Goal: Feedback & Contribution: Contribute content

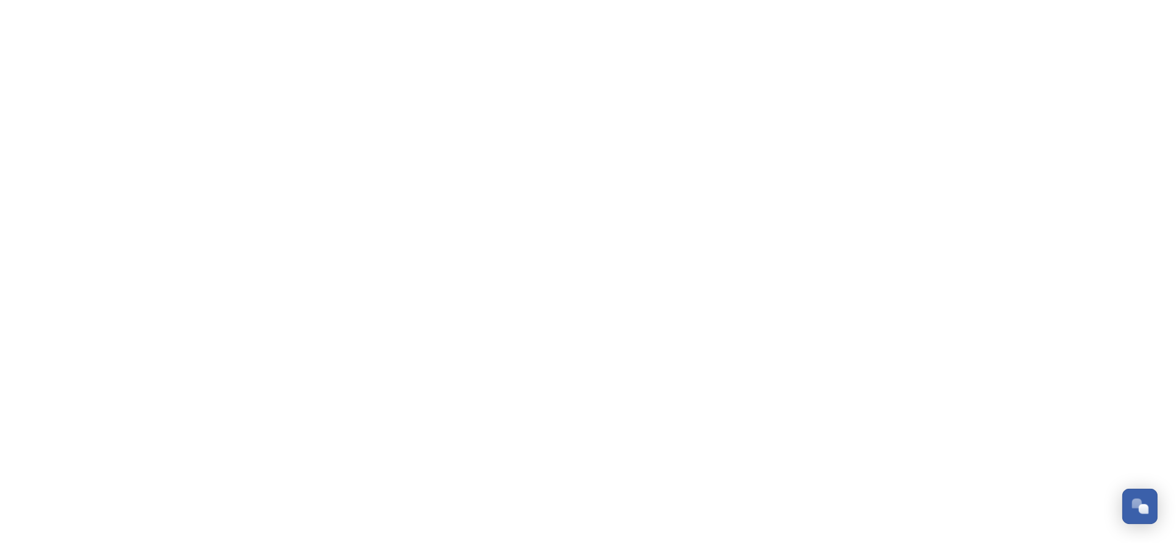
scroll to position [203, 0]
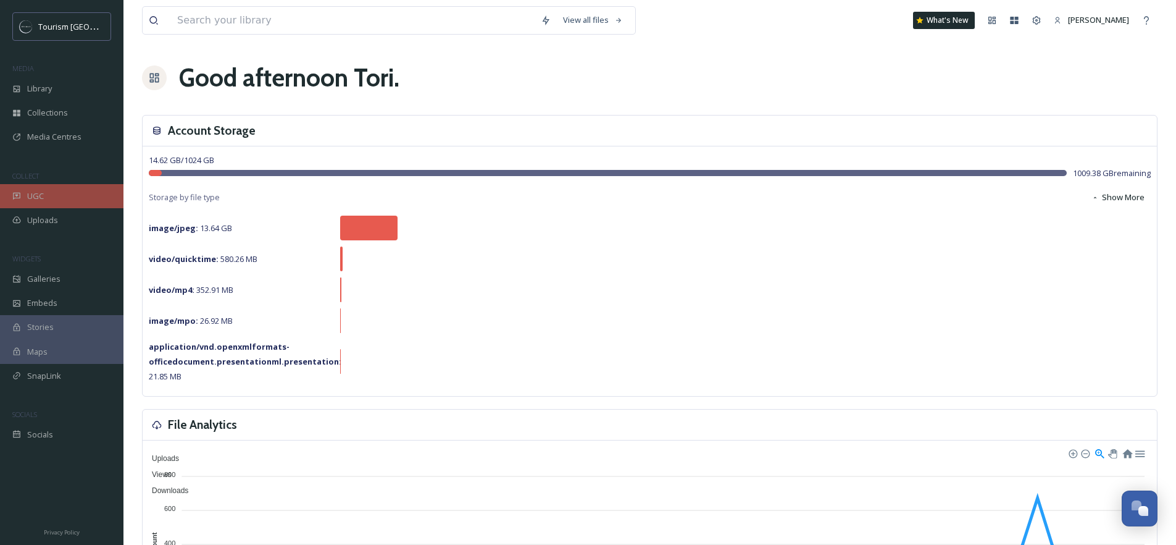
click at [34, 201] on span "UGC" at bounding box center [35, 196] width 17 height 12
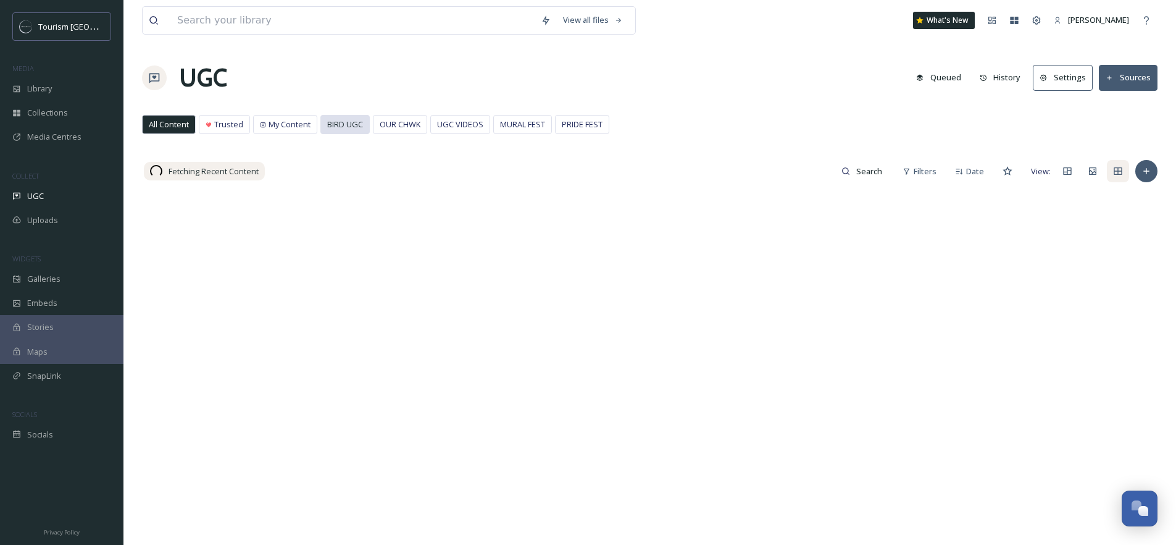
click at [346, 123] on span "BIRD UGC" at bounding box center [345, 125] width 36 height 12
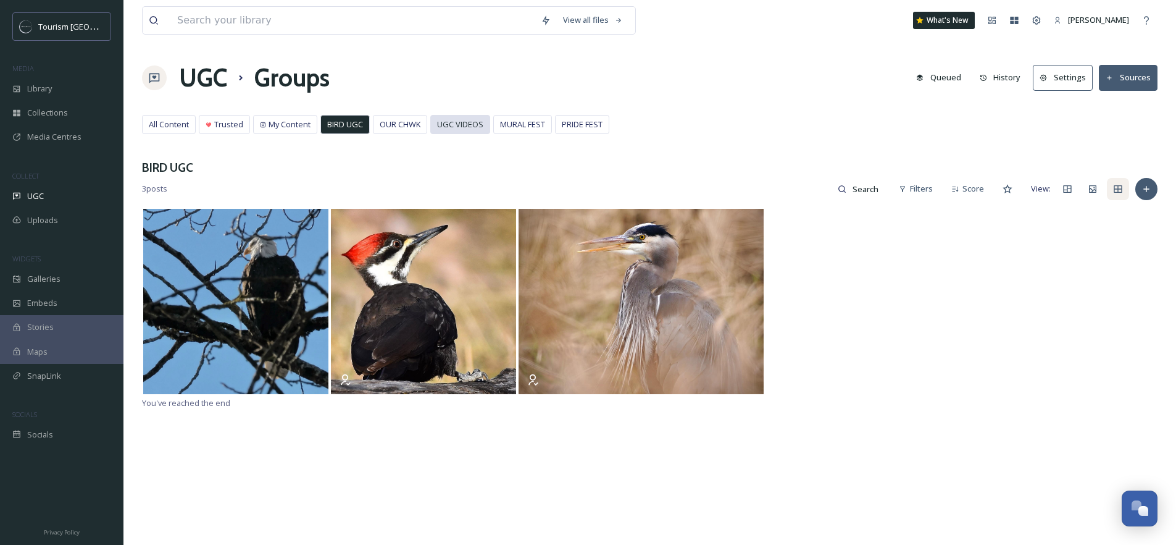
click at [473, 124] on span "UGC VIDEOS" at bounding box center [460, 125] width 46 height 12
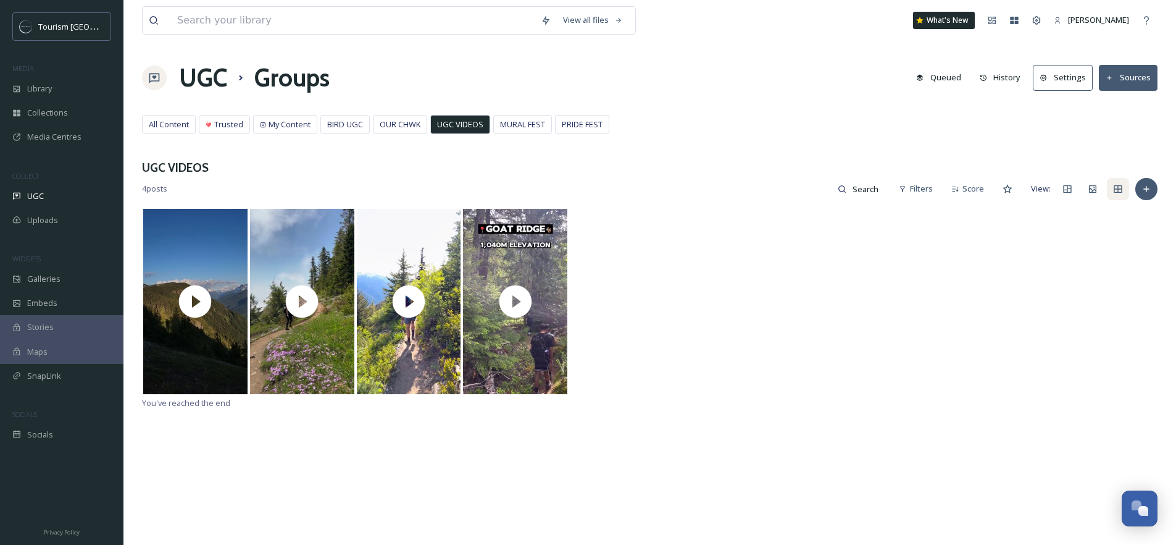
click at [1138, 196] on div "4 posts Filters Score View:" at bounding box center [650, 189] width 1016 height 25
click at [1142, 191] on icon at bounding box center [1147, 189] width 10 height 10
click at [722, 256] on div at bounding box center [650, 302] width 1016 height 188
click at [1139, 195] on div at bounding box center [1147, 189] width 22 height 22
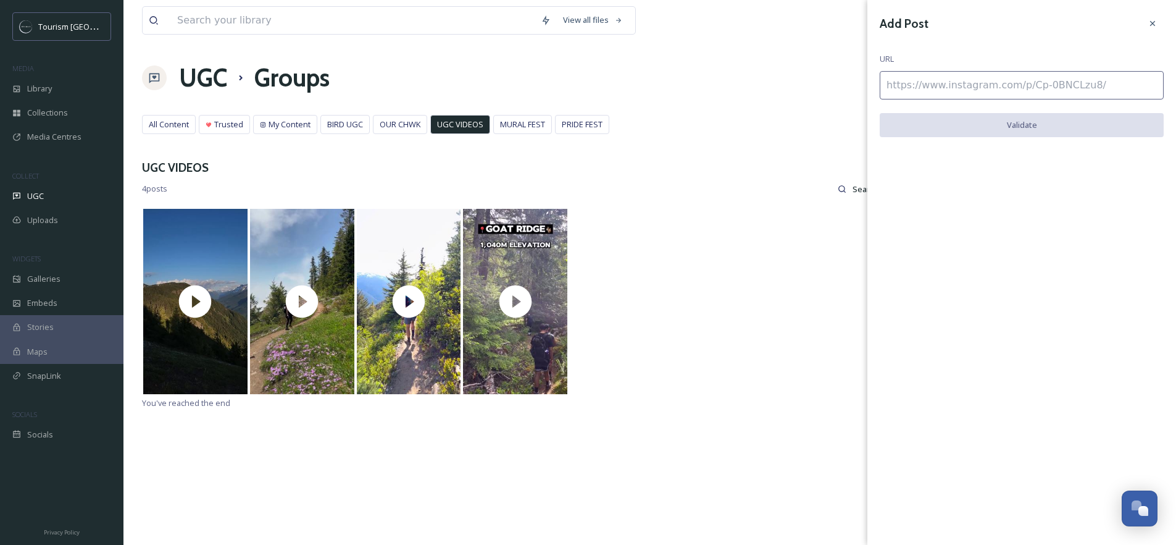
click at [989, 89] on input at bounding box center [1022, 85] width 284 height 28
paste input "[URL][DOMAIN_NAME]"
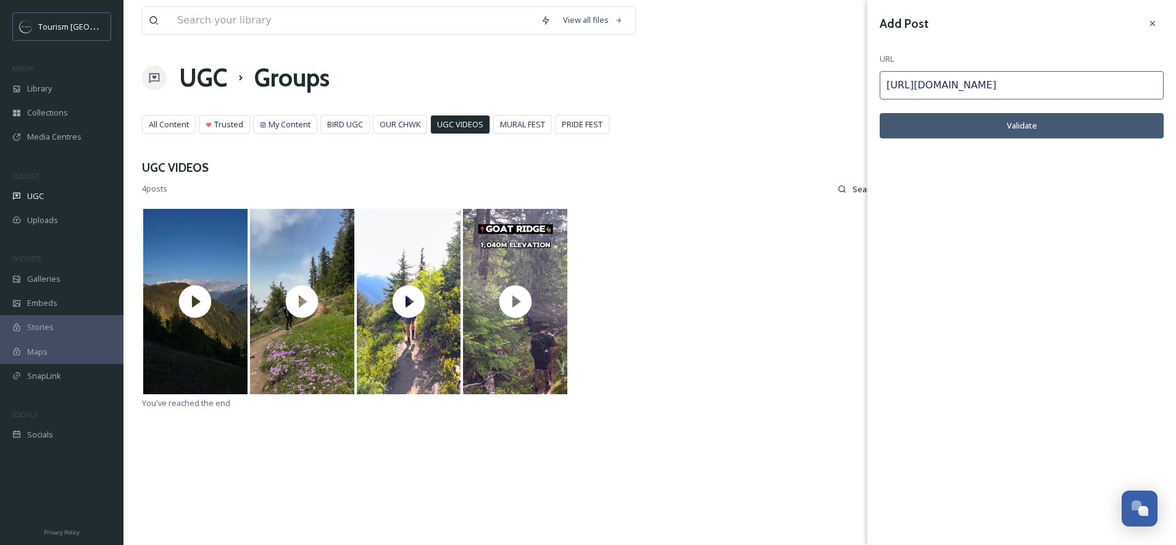
type input "[URL][DOMAIN_NAME]"
click at [1025, 131] on button "Validate" at bounding box center [1022, 125] width 284 height 25
click at [1021, 127] on button "Add Post" at bounding box center [1022, 125] width 284 height 25
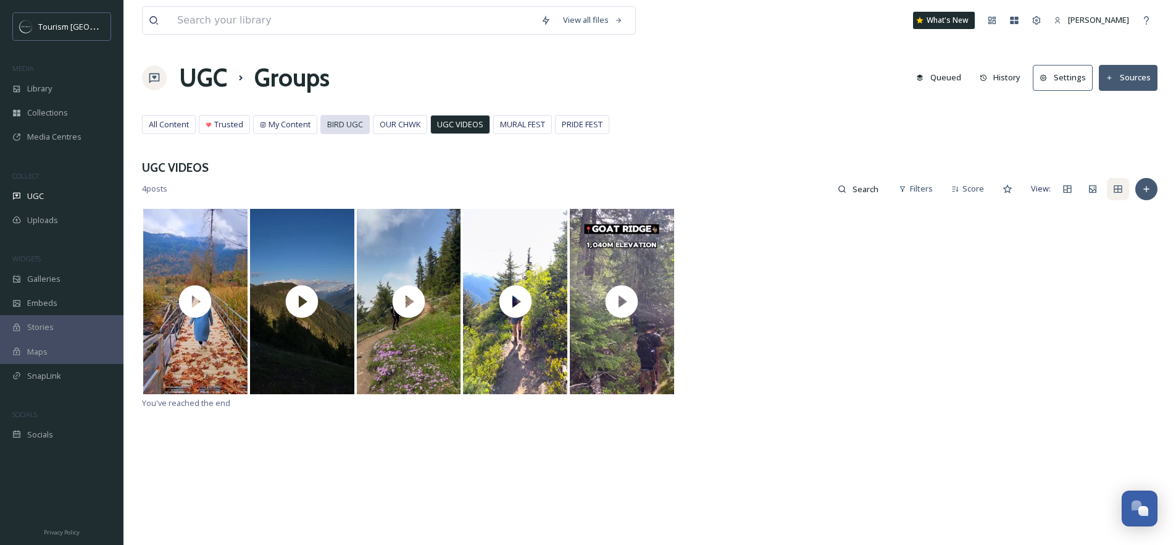
click at [351, 124] on span "BIRD UGC" at bounding box center [345, 125] width 36 height 12
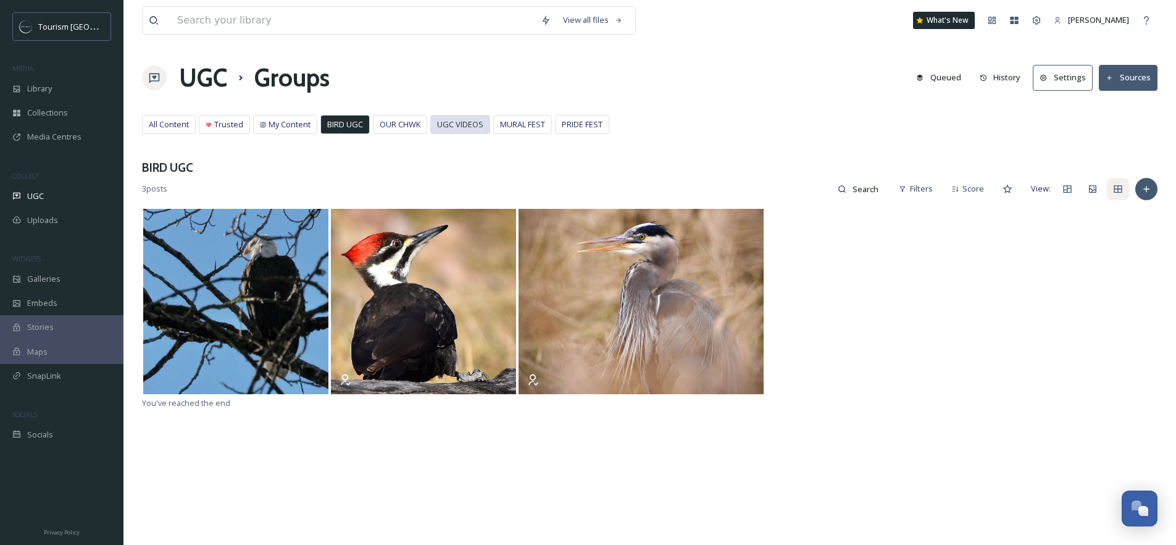
click at [445, 125] on span "UGC VIDEOS" at bounding box center [460, 125] width 46 height 12
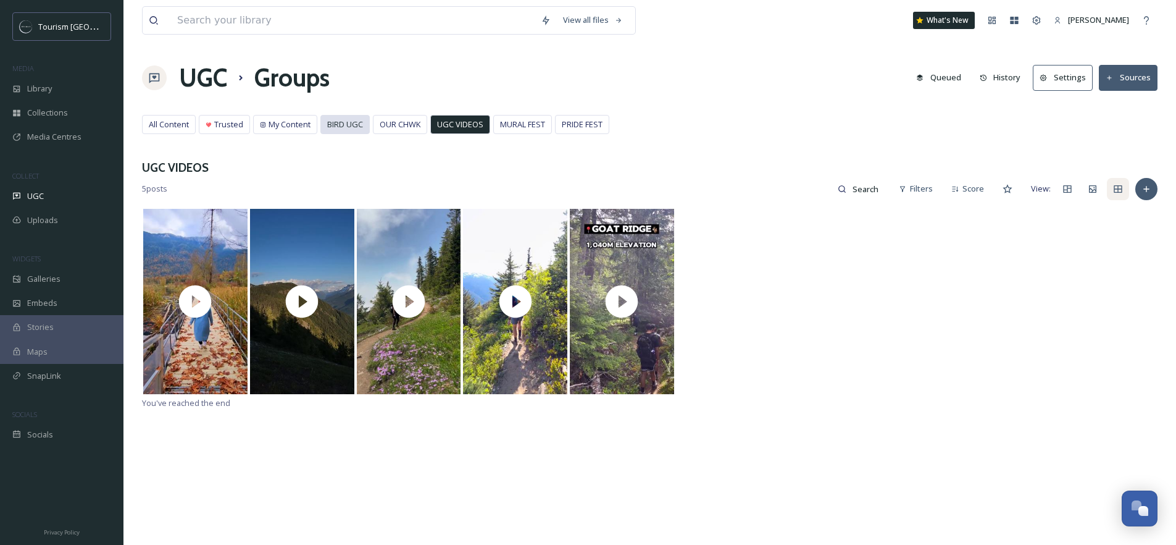
click at [335, 130] on div "BIRD UGC" at bounding box center [345, 124] width 48 height 18
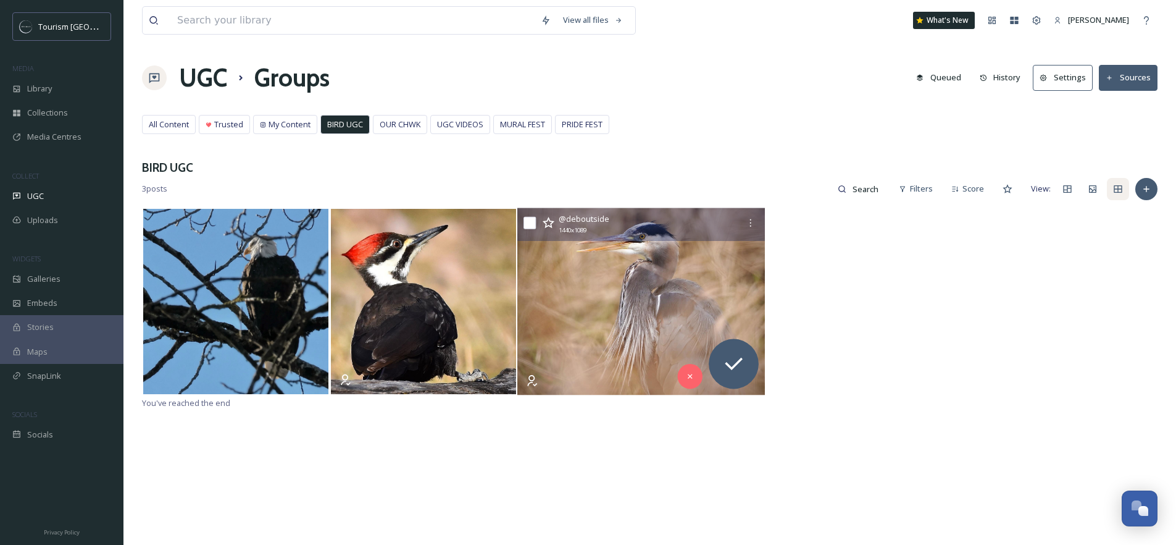
click at [529, 222] on input "checkbox" at bounding box center [530, 223] width 12 height 12
checkbox input "true"
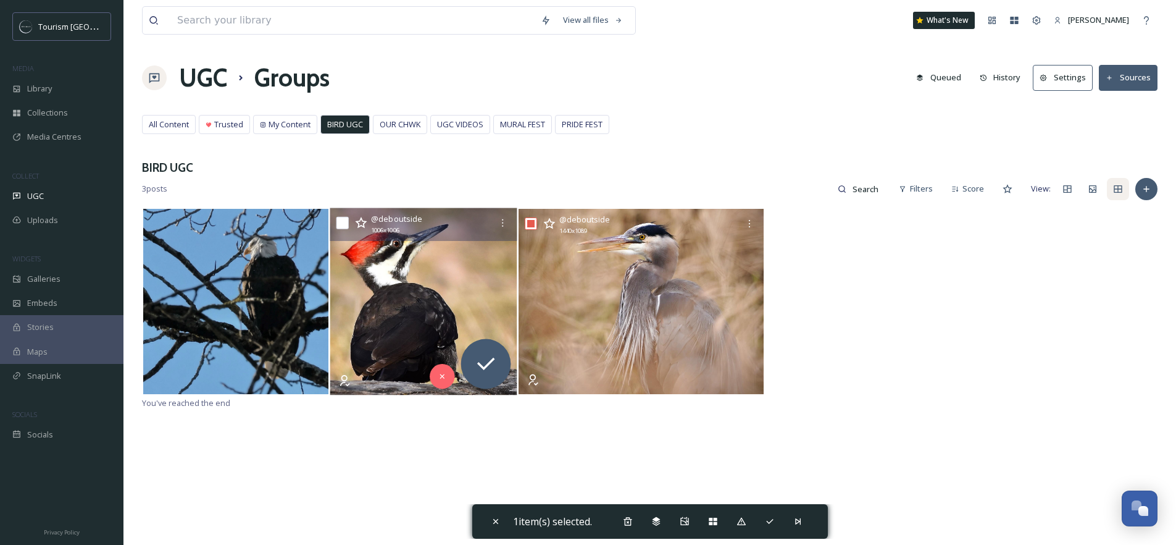
click at [340, 221] on input "checkbox" at bounding box center [343, 223] width 12 height 12
checkbox input "true"
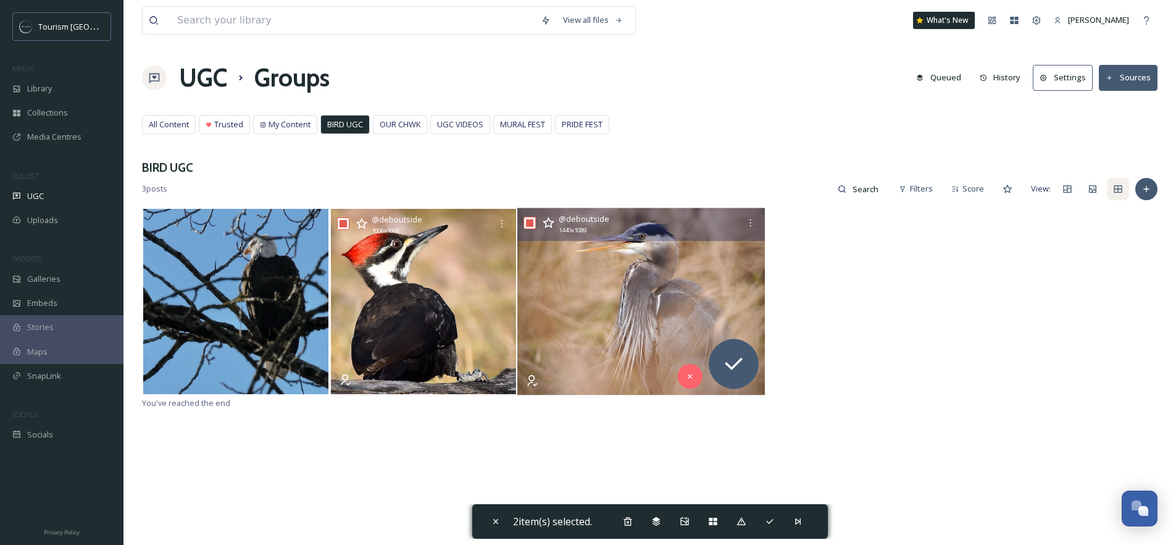
click at [532, 224] on input "checkbox" at bounding box center [530, 223] width 12 height 12
checkbox input "false"
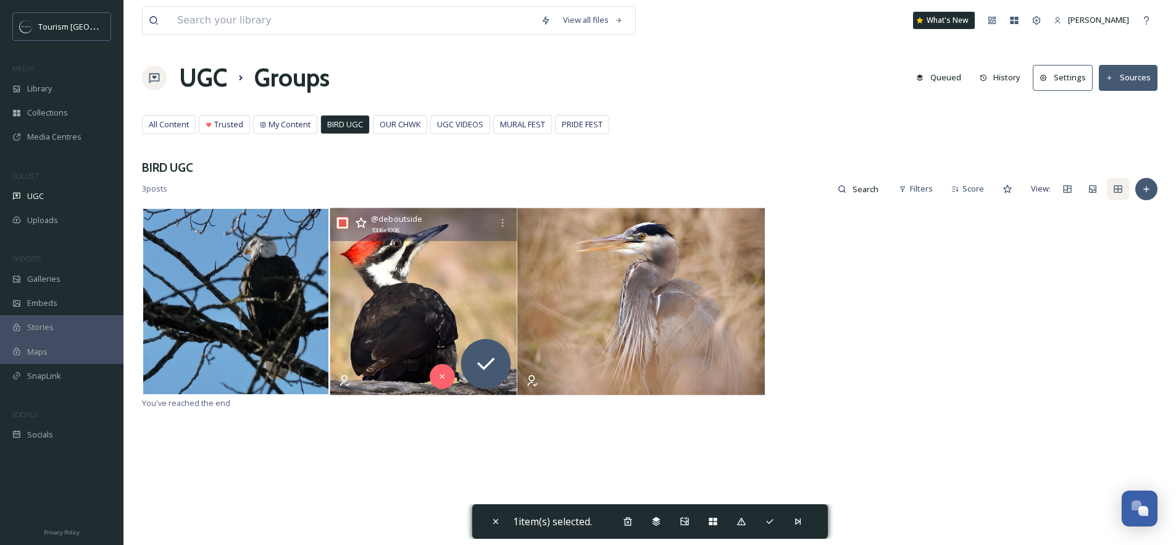
click at [340, 223] on input "checkbox" at bounding box center [343, 223] width 12 height 12
checkbox input "false"
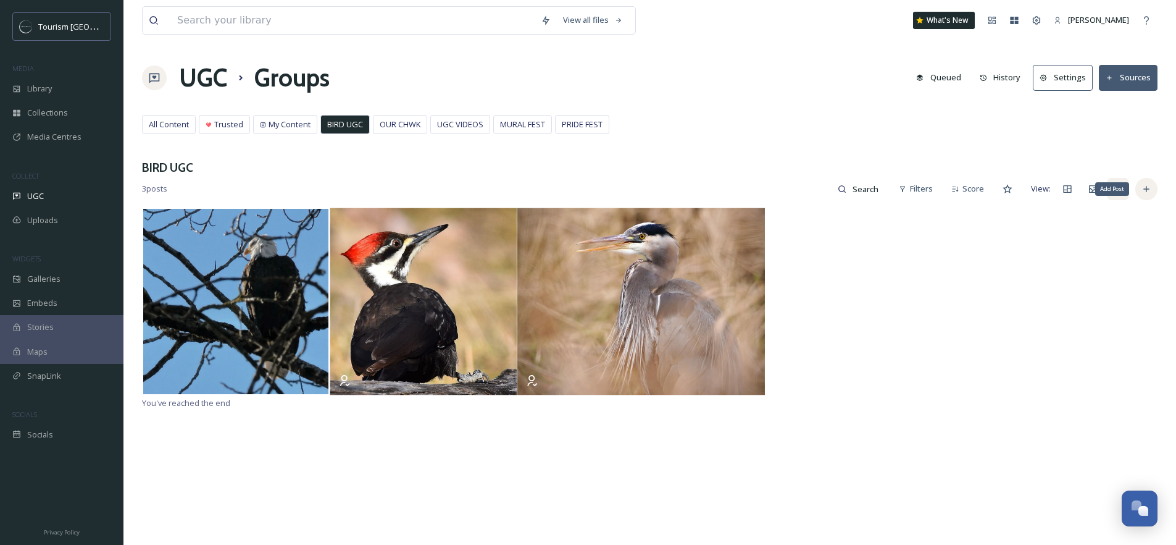
click at [1151, 192] on icon at bounding box center [1147, 189] width 10 height 10
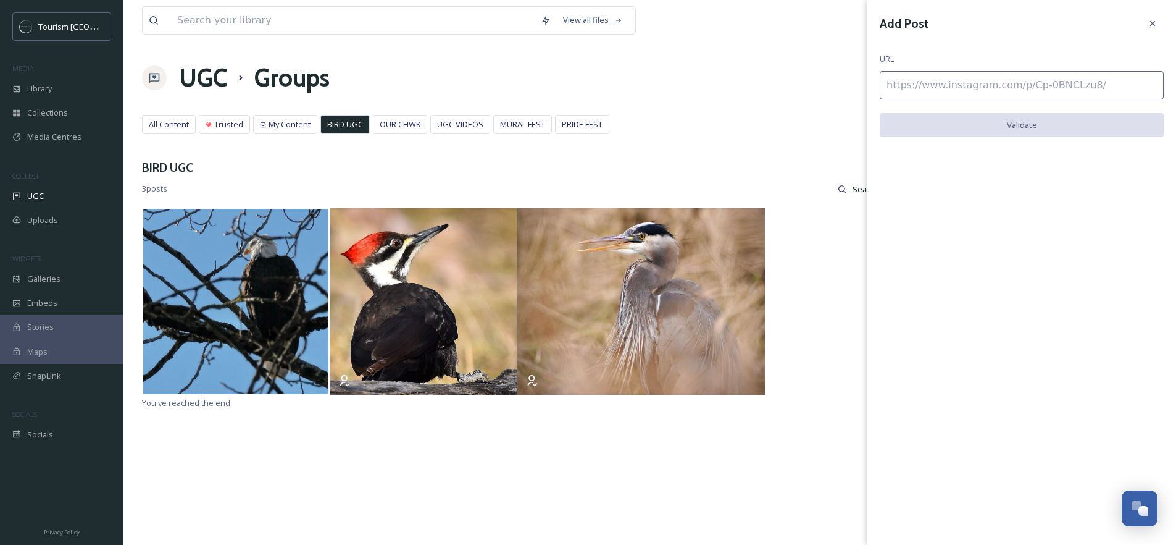
click at [980, 88] on input at bounding box center [1022, 85] width 284 height 28
paste input "[URL][DOMAIN_NAME]"
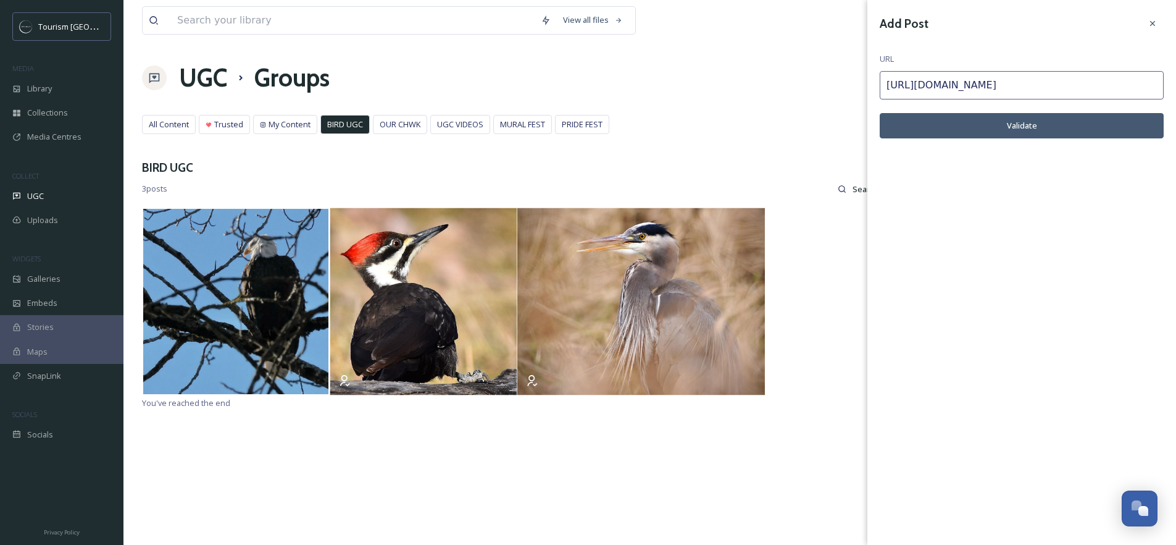
type input "[URL][DOMAIN_NAME]"
click at [1032, 127] on button "Validate" at bounding box center [1022, 125] width 284 height 25
click at [1033, 129] on button "Add Post" at bounding box center [1022, 125] width 284 height 25
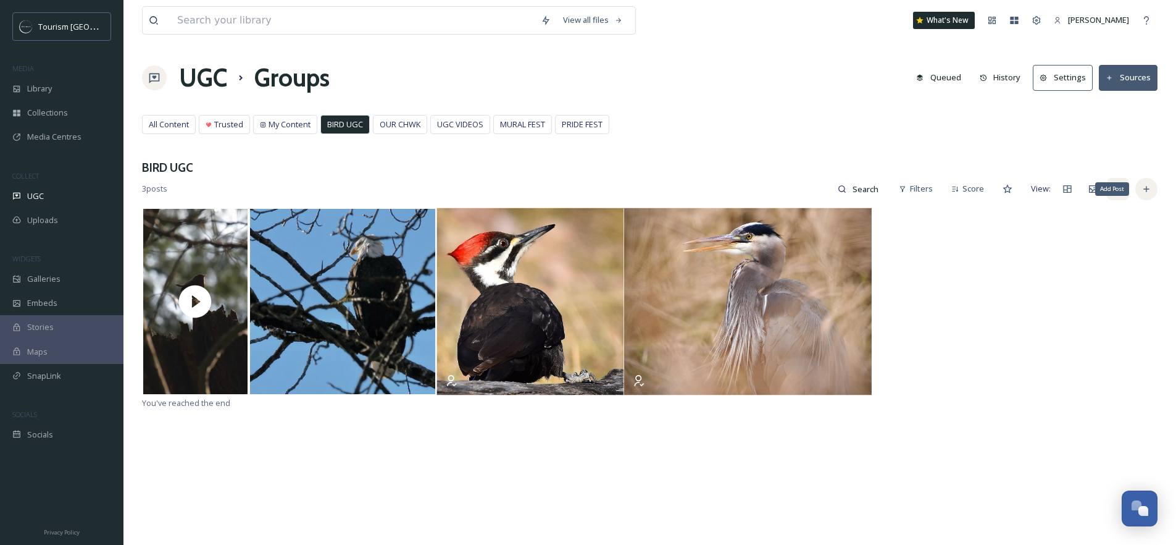
click at [1144, 185] on icon at bounding box center [1147, 189] width 10 height 10
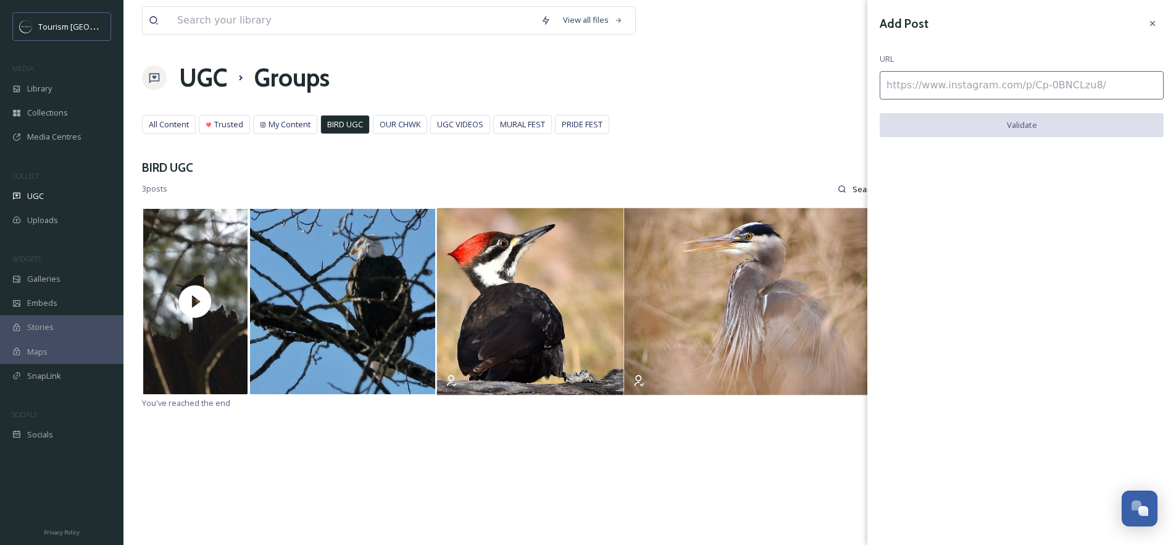
click at [941, 88] on input at bounding box center [1022, 85] width 284 height 28
paste input "[URL][DOMAIN_NAME]"
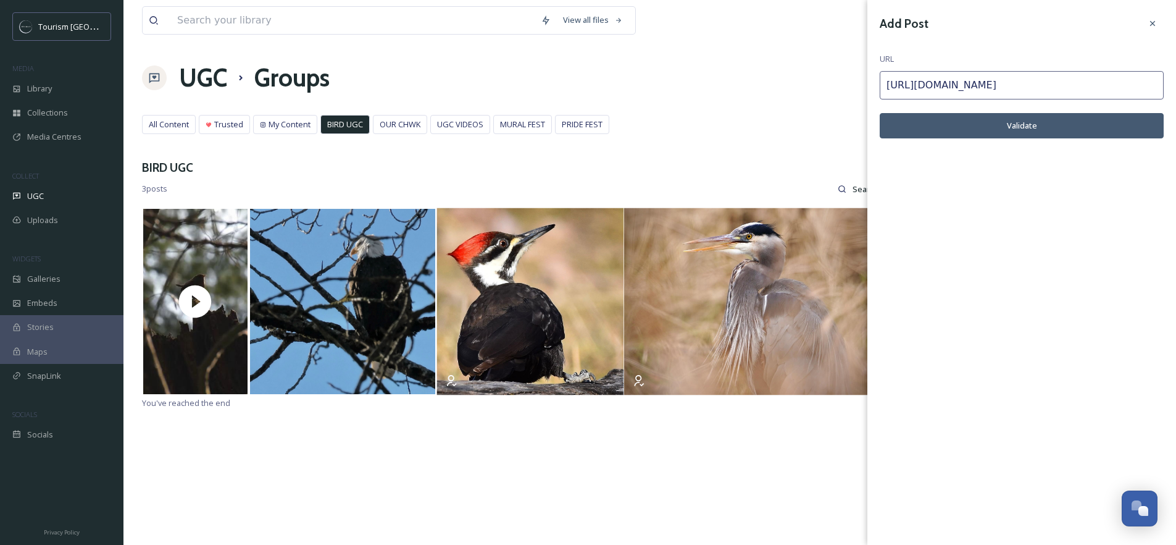
type input "[URL][DOMAIN_NAME]"
click at [1049, 130] on button "Validate" at bounding box center [1022, 125] width 284 height 25
click at [1013, 121] on button "Add Post" at bounding box center [1022, 125] width 284 height 25
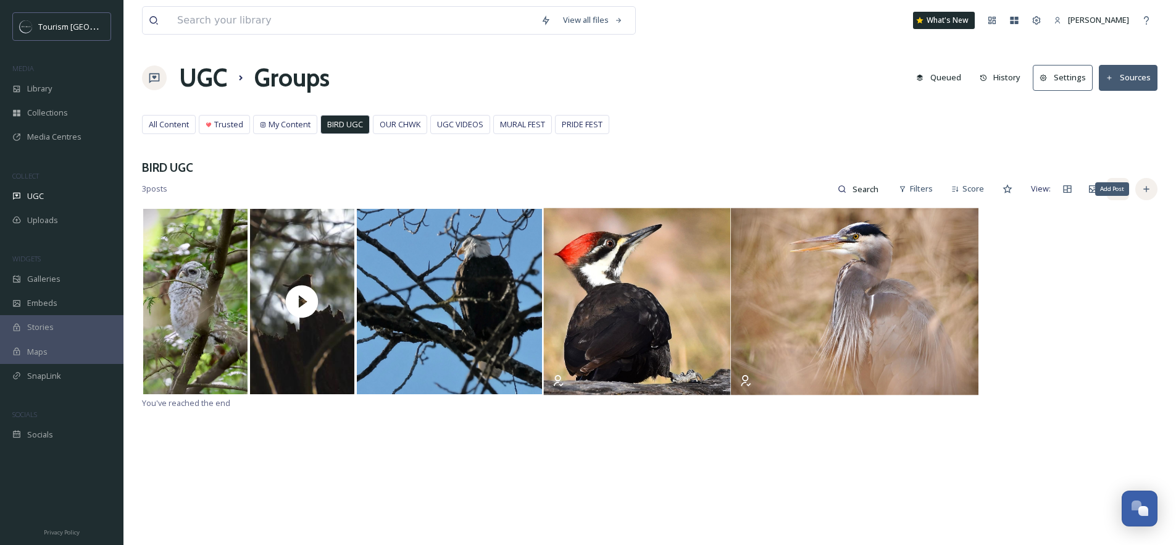
click at [1143, 191] on icon at bounding box center [1147, 189] width 10 height 10
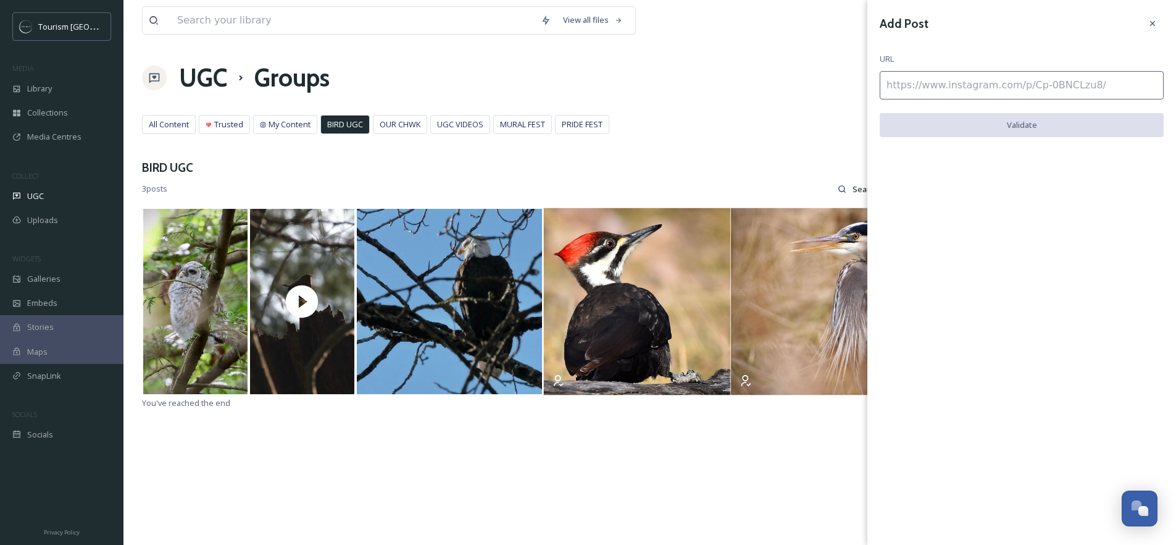
click at [975, 80] on input at bounding box center [1022, 85] width 284 height 28
paste input "[URL][DOMAIN_NAME]"
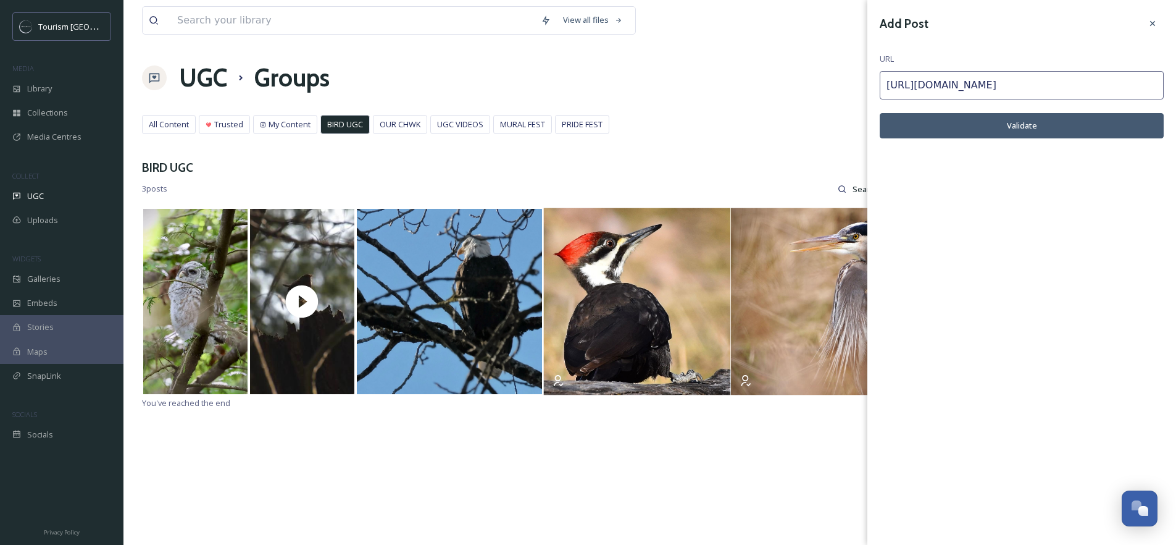
type input "[URL][DOMAIN_NAME]"
click at [1020, 125] on button "Validate" at bounding box center [1022, 125] width 284 height 25
click at [1018, 123] on button "Add Post" at bounding box center [1022, 125] width 284 height 25
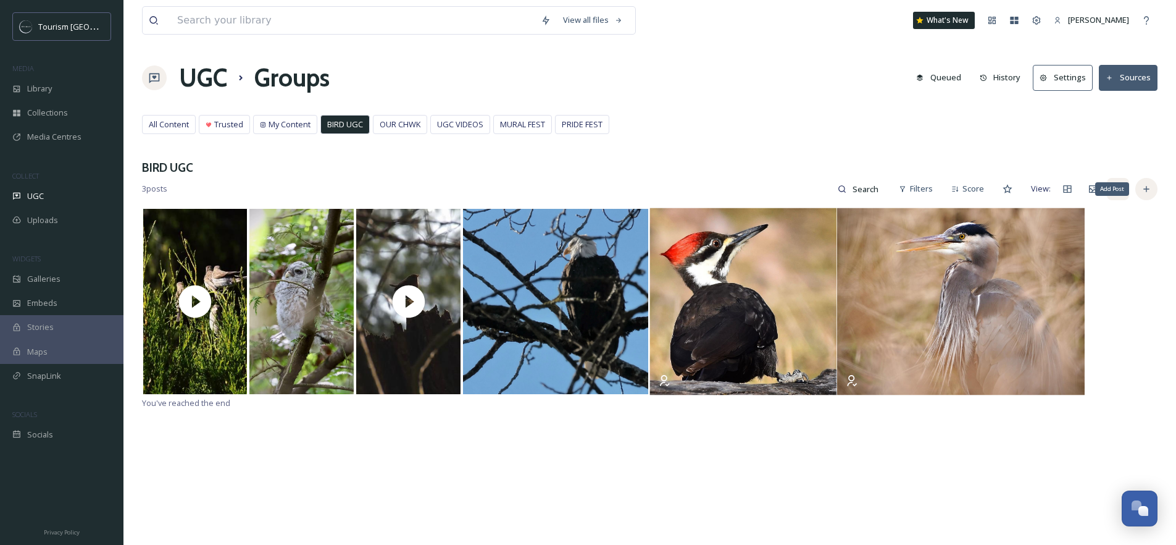
click at [1144, 192] on icon at bounding box center [1147, 189] width 10 height 10
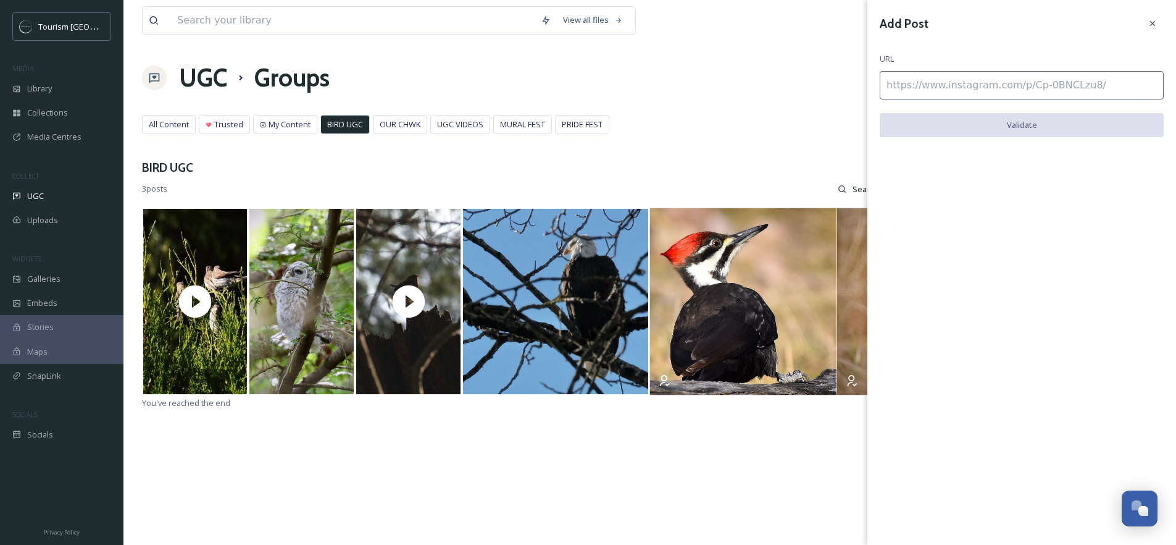
click at [974, 91] on input at bounding box center [1022, 85] width 284 height 28
paste input "[URL][DOMAIN_NAME]"
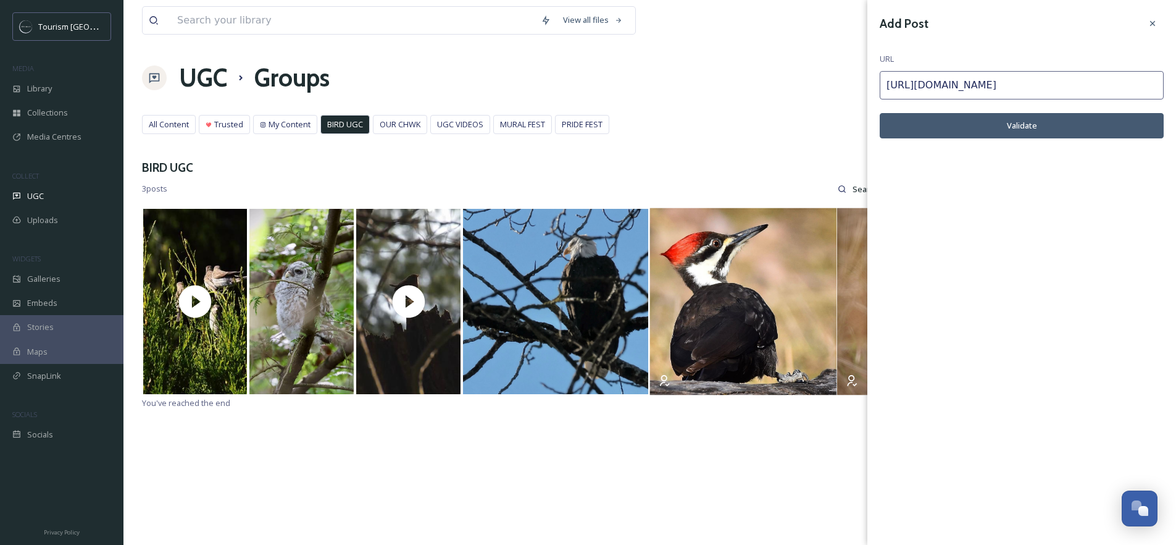
type input "[URL][DOMAIN_NAME]"
click at [1030, 123] on button "Validate" at bounding box center [1022, 125] width 284 height 25
click at [1009, 122] on button "Add Post" at bounding box center [1022, 125] width 284 height 25
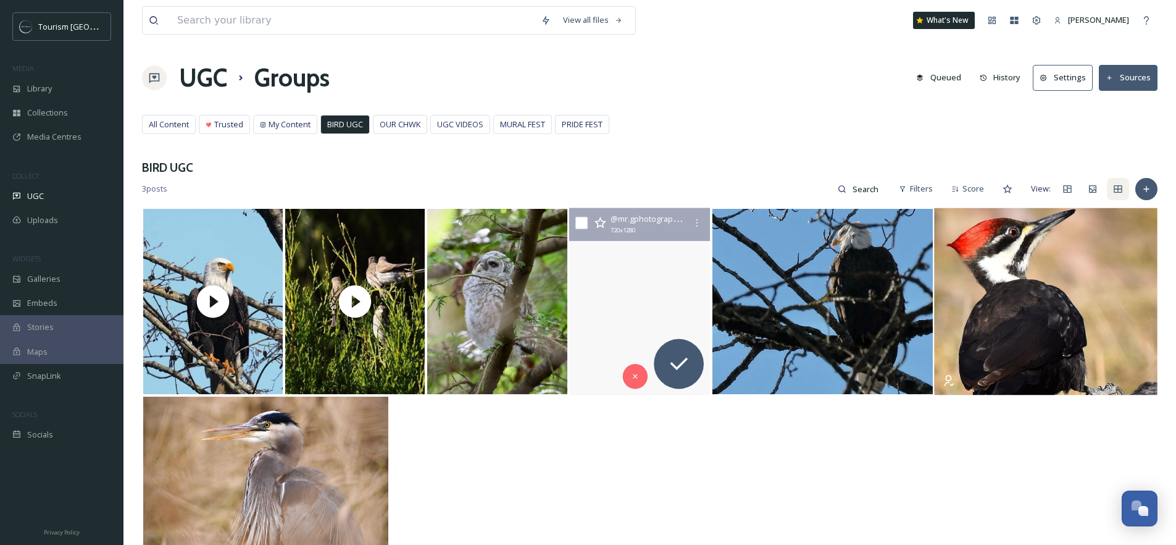
click at [614, 319] on video "Amidst the dense forests of the Pacific Northwest, the Pacific Wren fills the a…" at bounding box center [639, 301] width 141 height 187
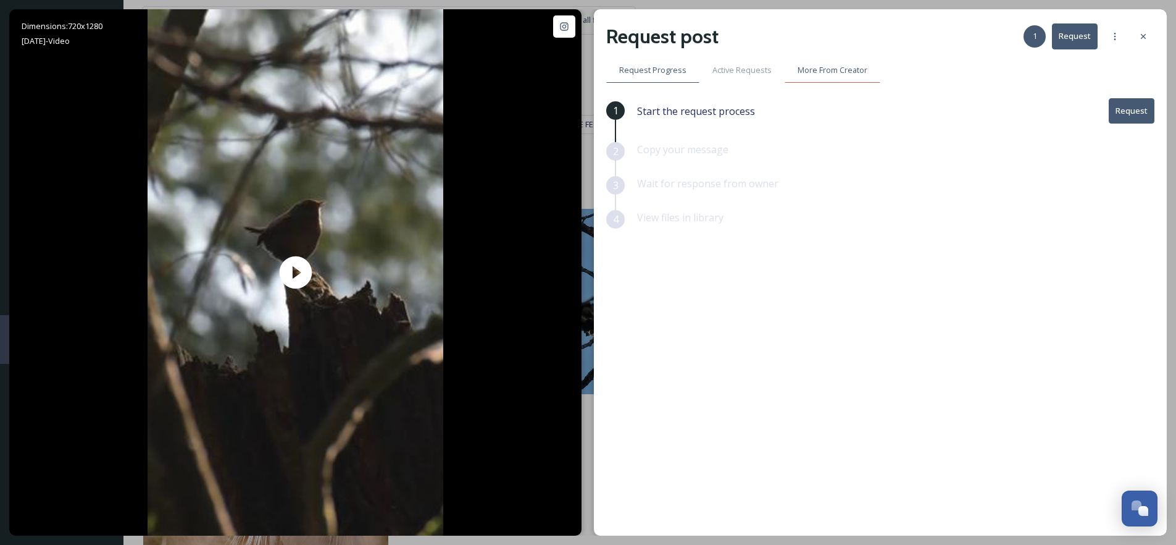
click at [849, 77] on div "More From Creator" at bounding box center [833, 69] width 96 height 25
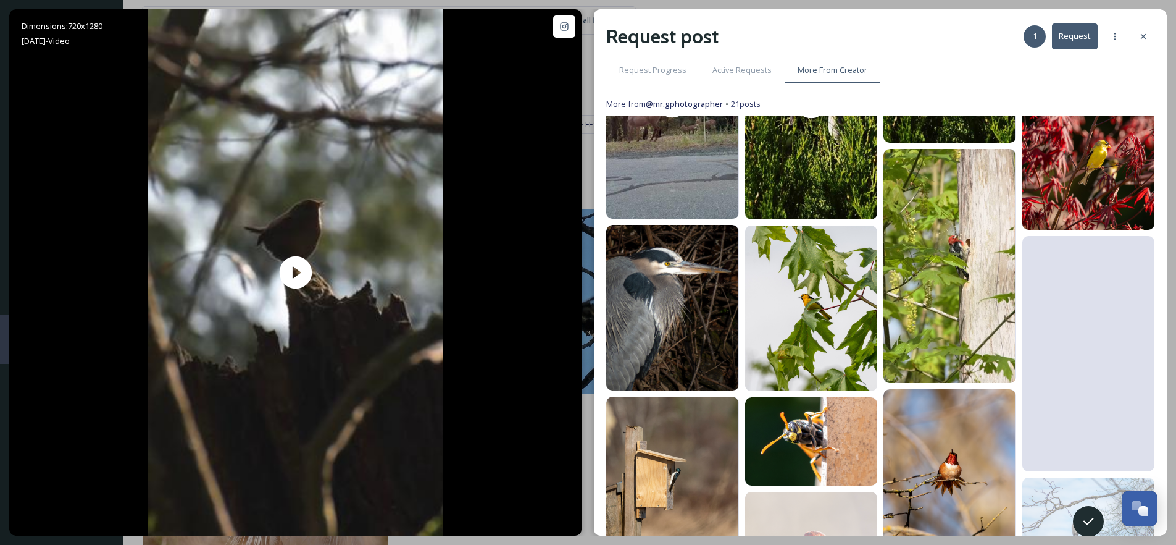
scroll to position [332, 0]
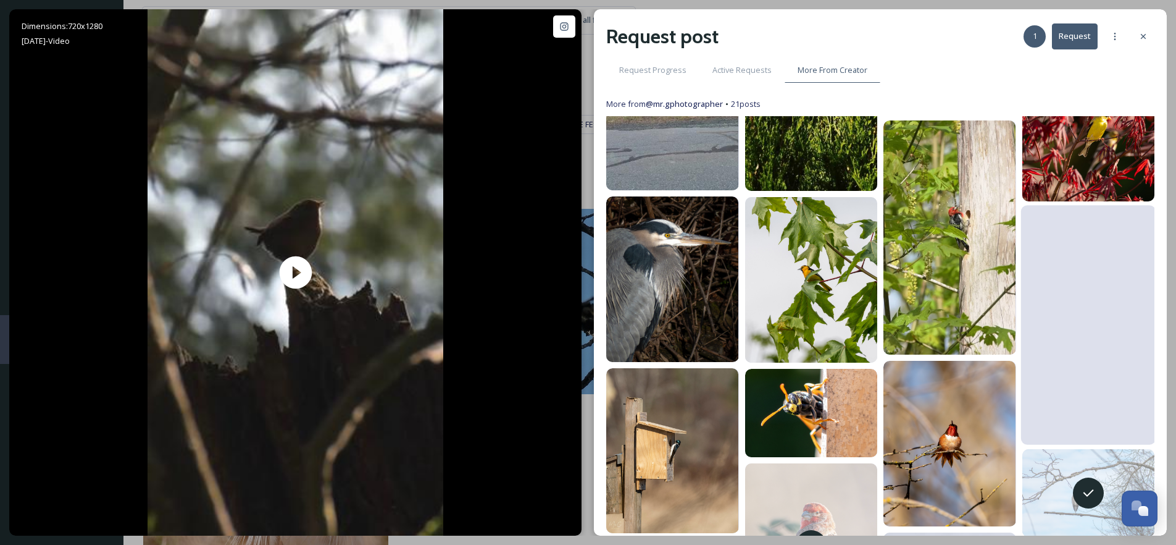
click at [1066, 284] on video at bounding box center [1088, 325] width 135 height 240
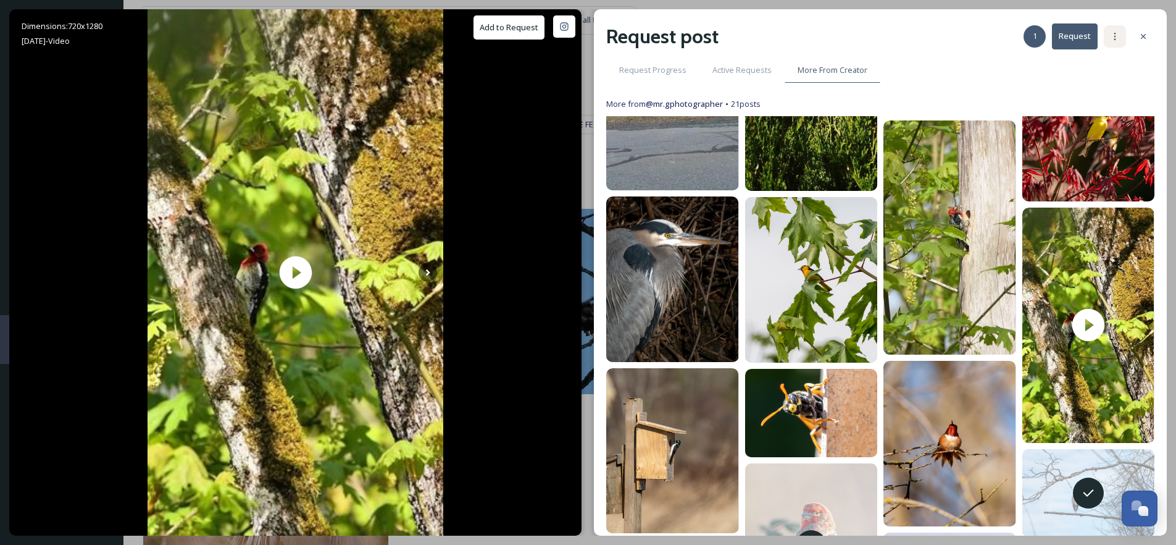
click at [1115, 39] on icon at bounding box center [1116, 36] width 2 height 7
click at [1145, 36] on icon at bounding box center [1144, 36] width 10 height 10
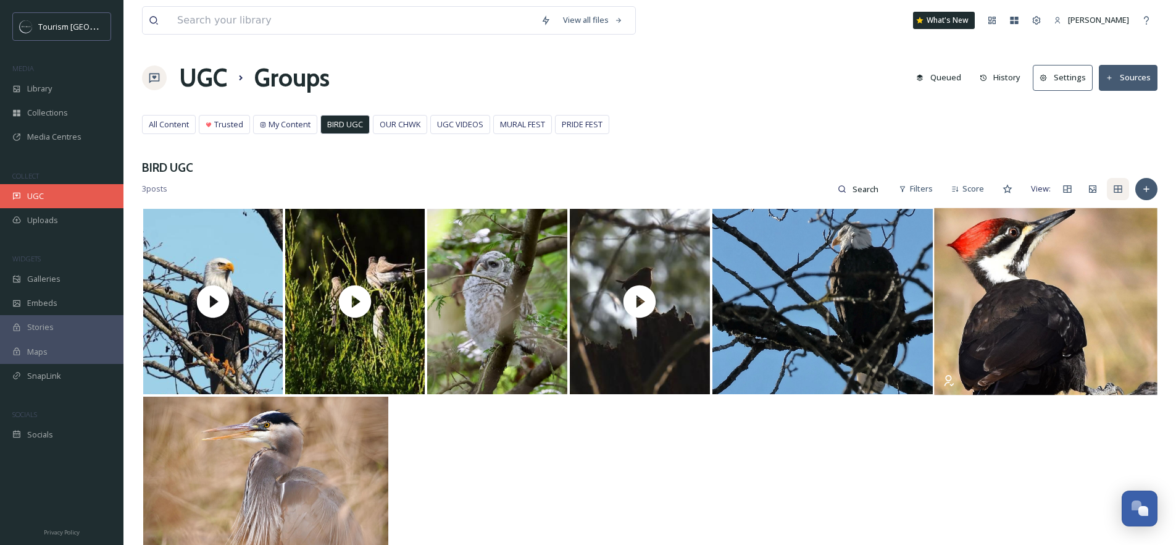
click at [53, 197] on div "UGC" at bounding box center [62, 196] width 124 height 24
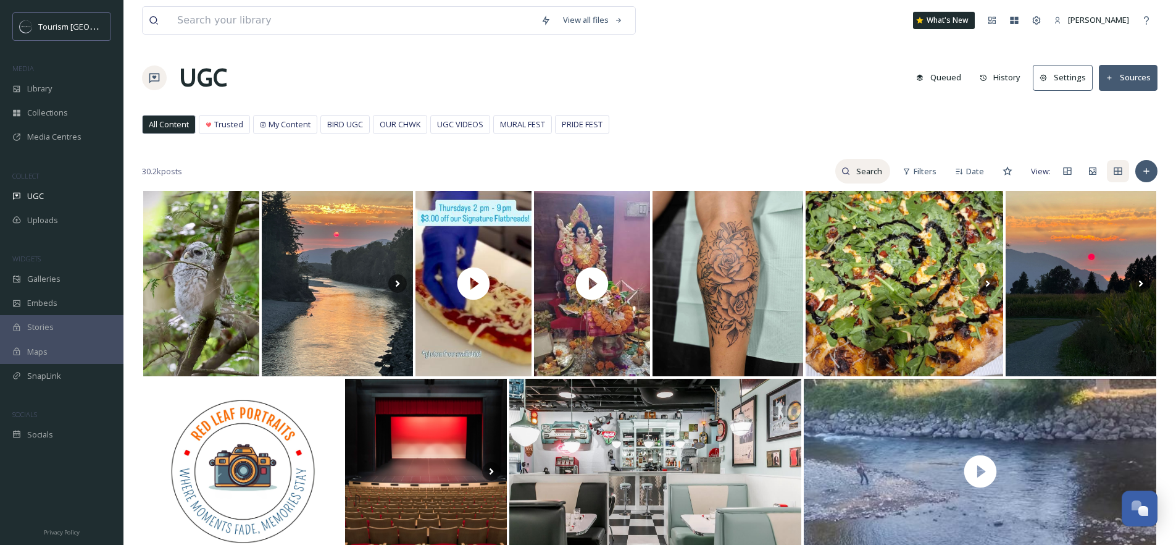
click at [859, 174] on input at bounding box center [870, 171] width 40 height 25
type input "MRGPHOTOGRAPHER"
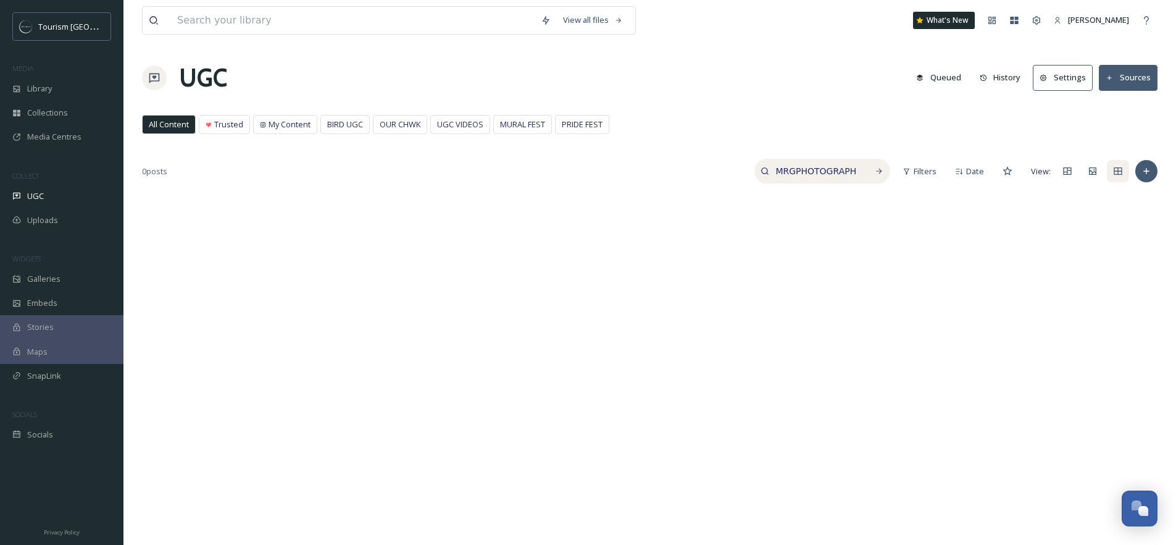
click at [811, 174] on input "MRGPHOTOGRAPHER" at bounding box center [816, 171] width 93 height 25
click at [810, 174] on input "MRGPHOTOGRAPHER" at bounding box center [816, 171] width 93 height 25
paste input "mr.gphotographer"
type input "mr.gphotographer"
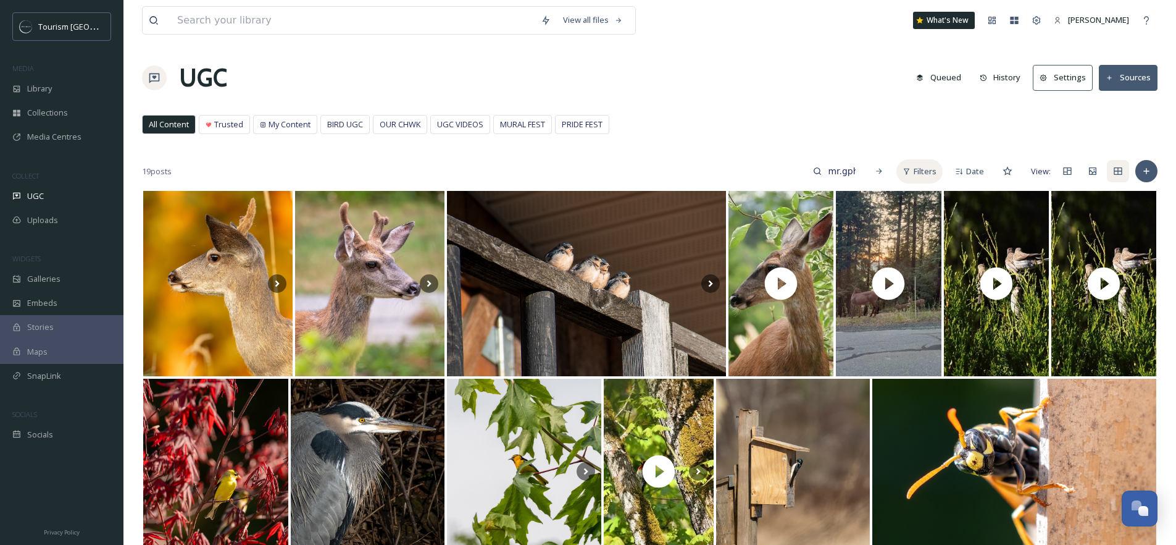
click at [910, 170] on icon at bounding box center [907, 171] width 8 height 8
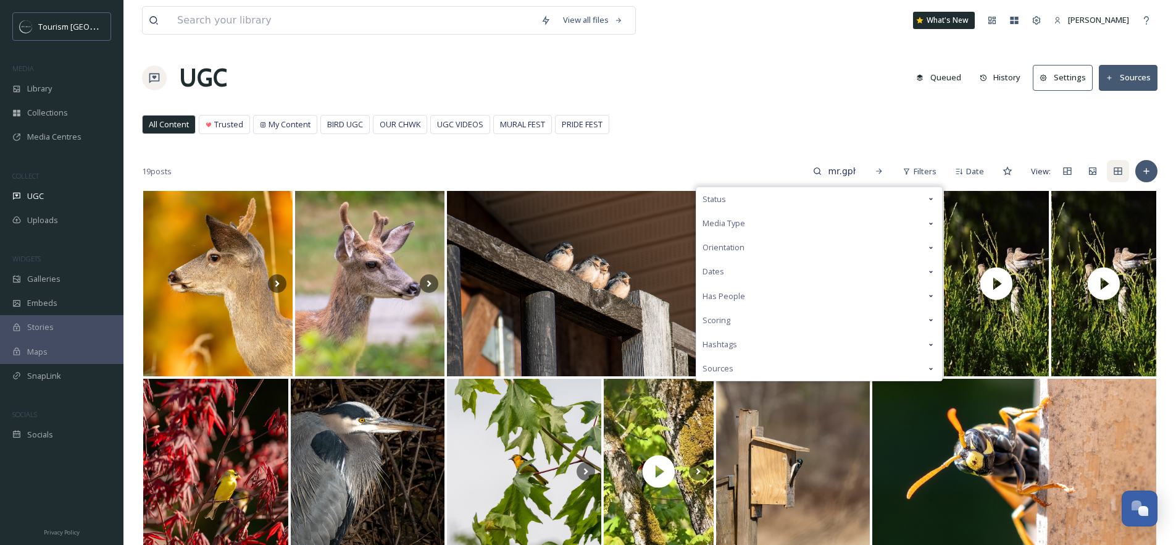
click at [726, 218] on span "Media Type" at bounding box center [724, 223] width 43 height 12
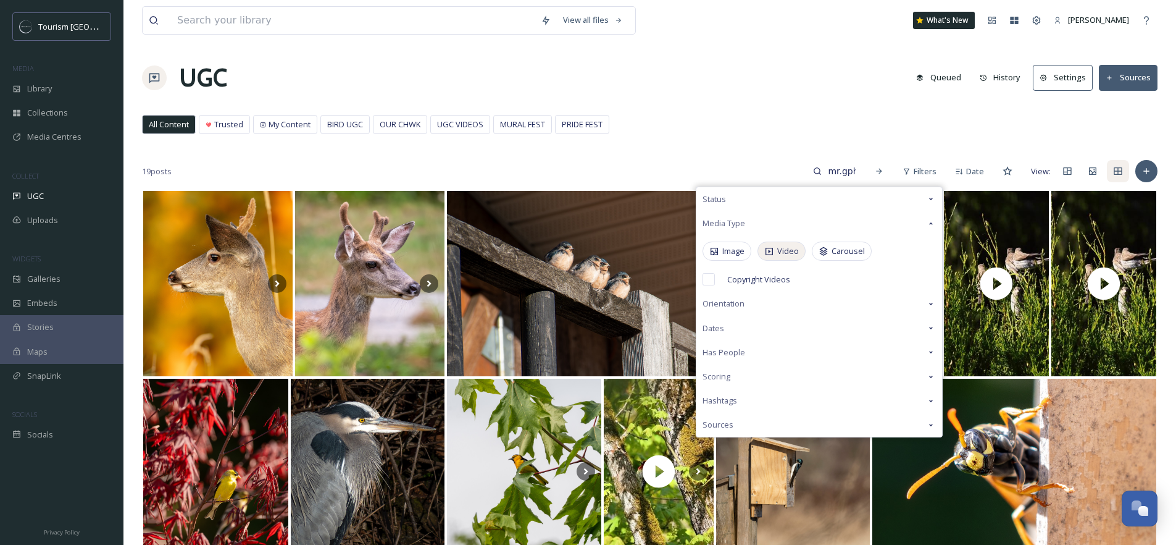
click at [778, 253] on span "Video" at bounding box center [789, 251] width 22 height 12
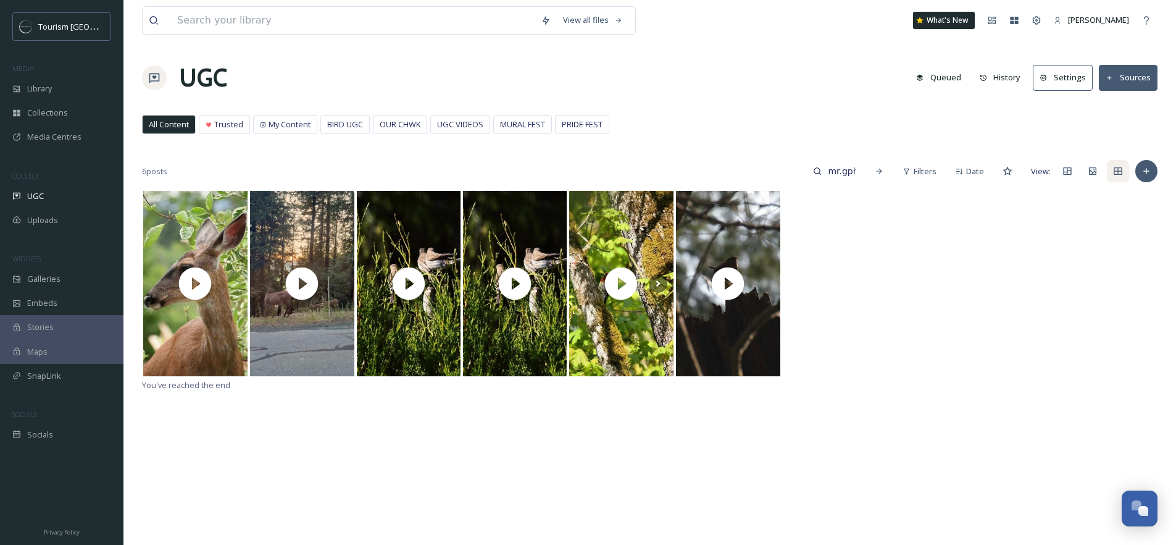
click at [749, 106] on div "View all files What's New [PERSON_NAME] UGC Queued History Settings Sources All…" at bounding box center [650, 367] width 1053 height 734
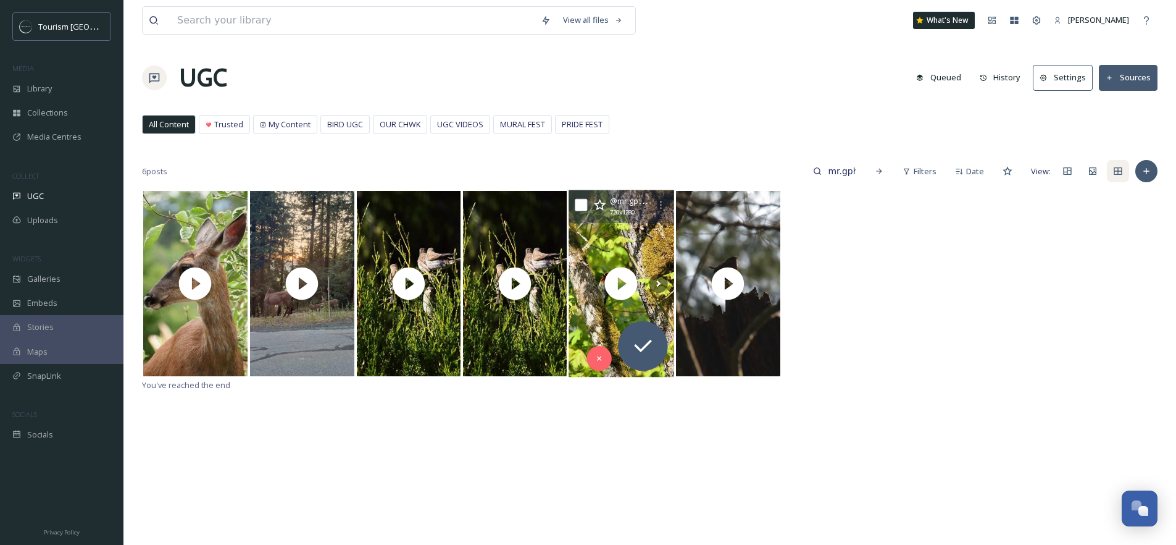
click at [583, 203] on input "checkbox" at bounding box center [581, 205] width 12 height 12
checkbox input "true"
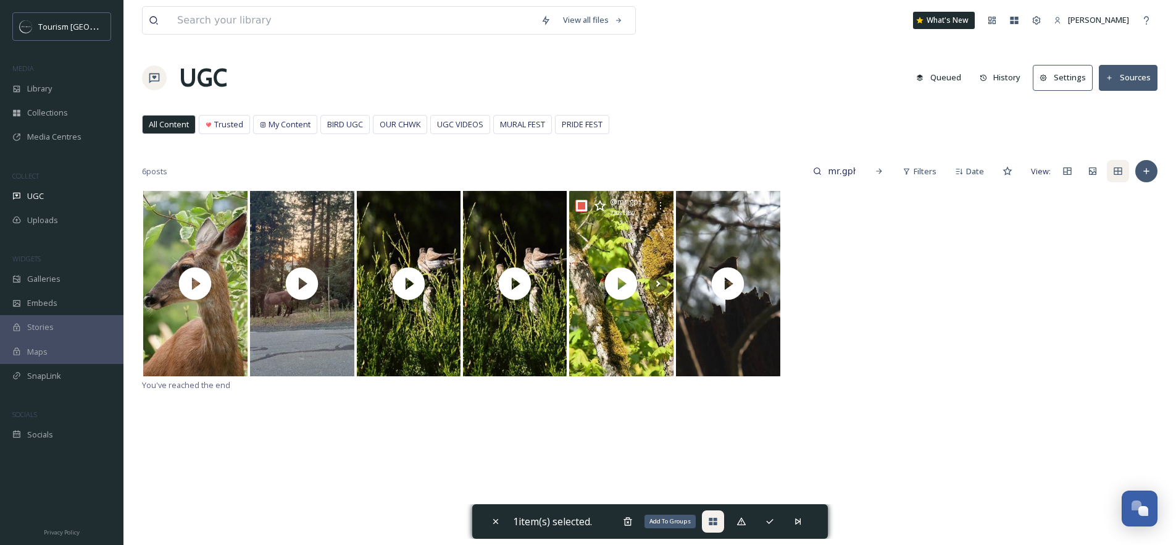
click at [711, 519] on icon at bounding box center [713, 521] width 8 height 7
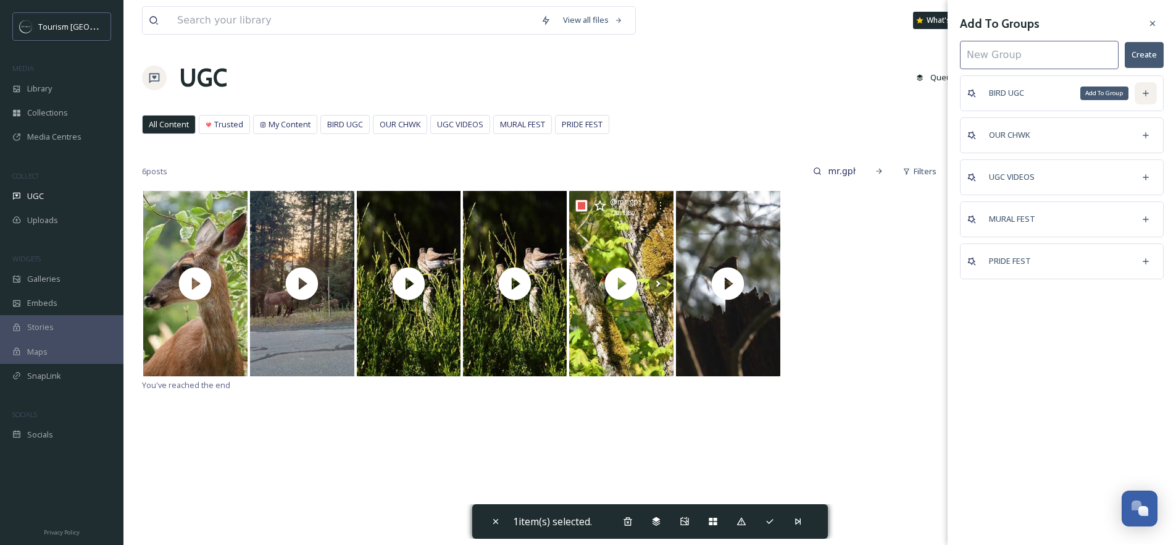
click at [1145, 98] on icon at bounding box center [1146, 93] width 10 height 10
click at [1151, 23] on icon at bounding box center [1153, 24] width 10 height 10
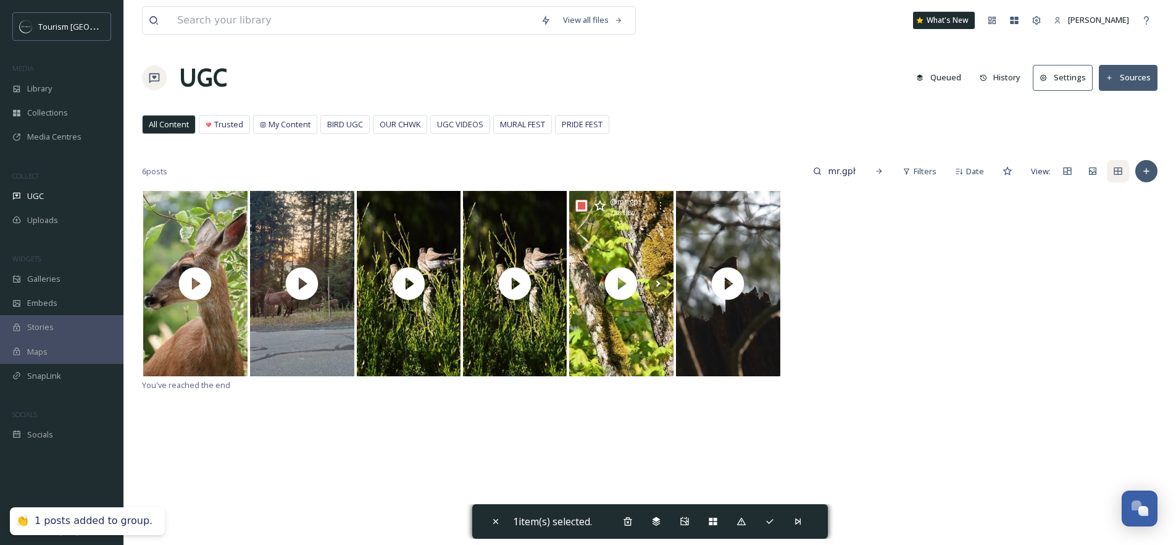
click at [350, 134] on div "All Content Trusted My Content BIRD UGC OUR CHWK UGC VIDEOS MURAL FEST PRIDE FE…" at bounding box center [650, 127] width 1016 height 25
click at [350, 128] on span "BIRD UGC" at bounding box center [345, 125] width 36 height 12
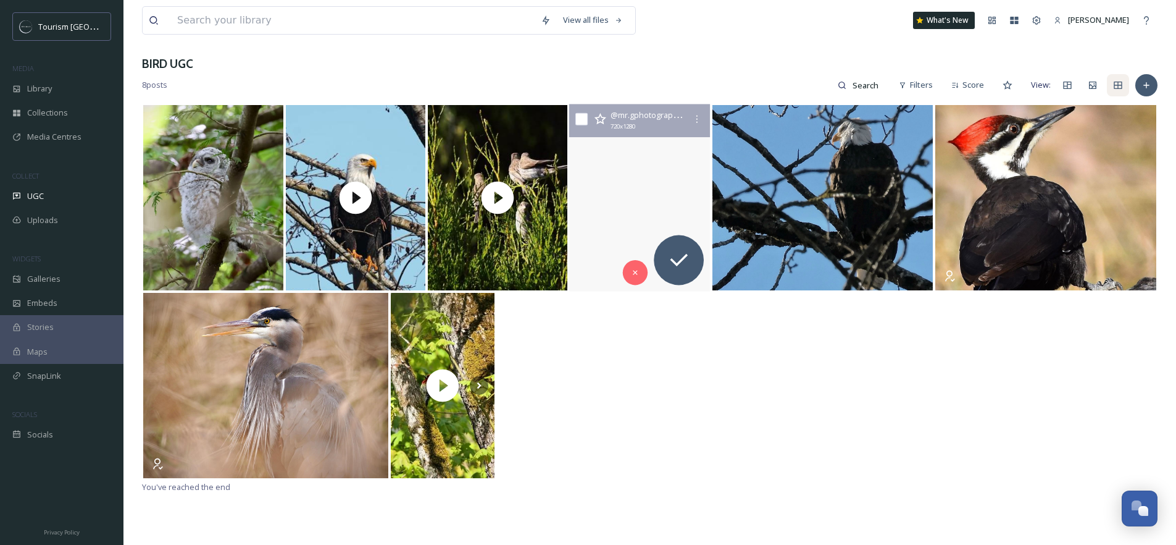
scroll to position [104, 0]
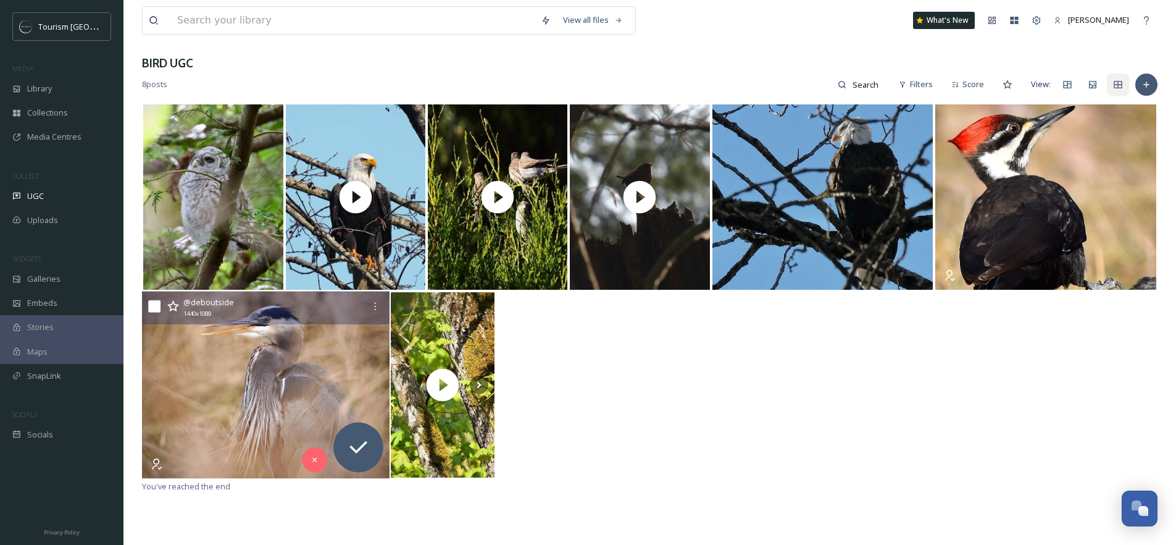
click at [307, 384] on img at bounding box center [266, 384] width 248 height 187
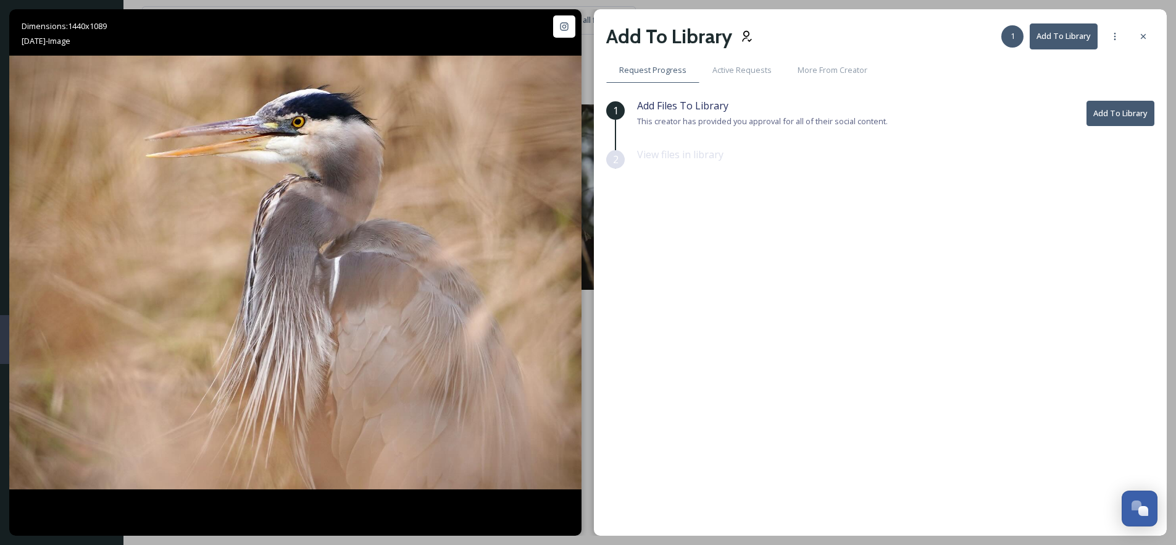
click at [1113, 107] on button "Add To Library" at bounding box center [1121, 113] width 68 height 25
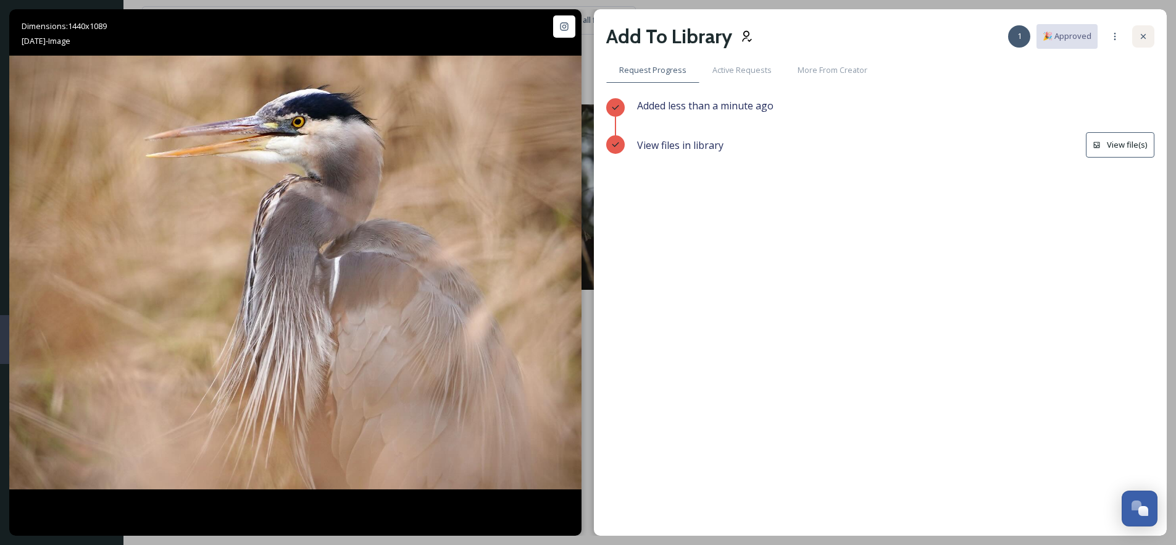
click at [1144, 38] on icon at bounding box center [1144, 36] width 10 height 10
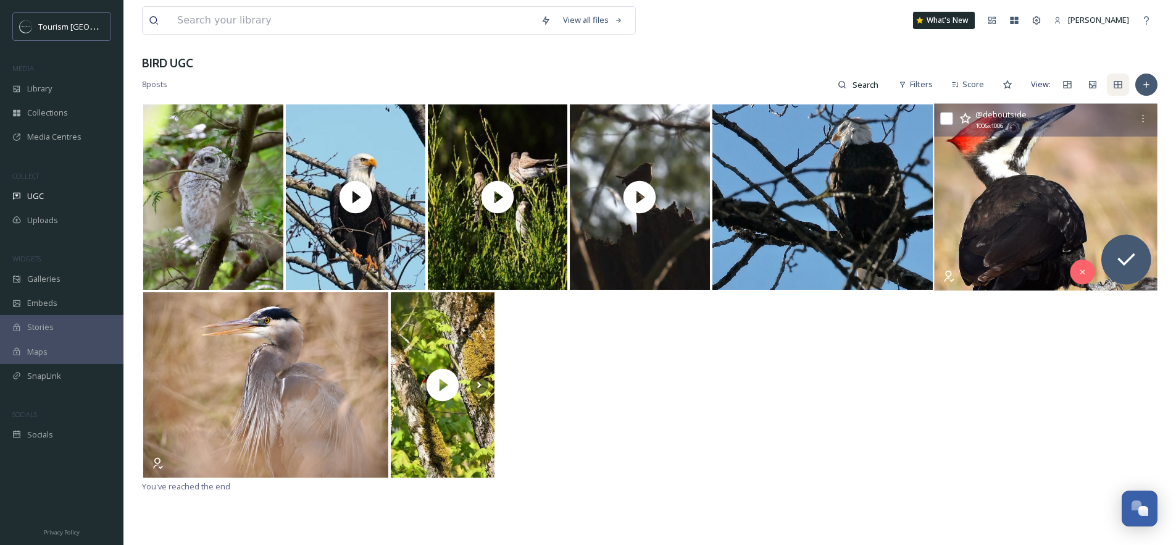
click at [1038, 202] on img at bounding box center [1045, 196] width 223 height 187
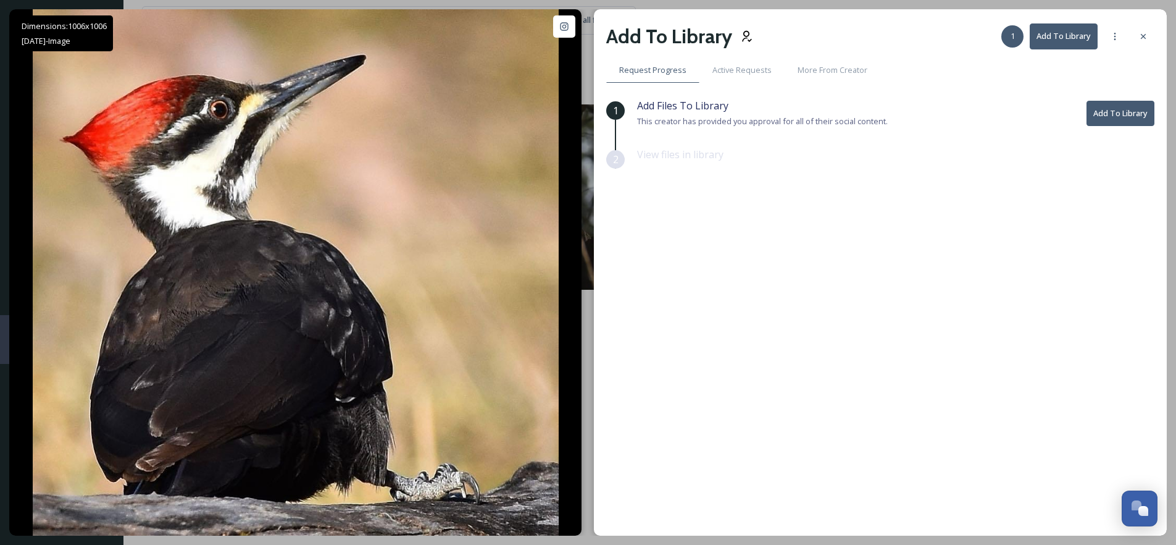
click at [1146, 32] on icon at bounding box center [1144, 36] width 10 height 10
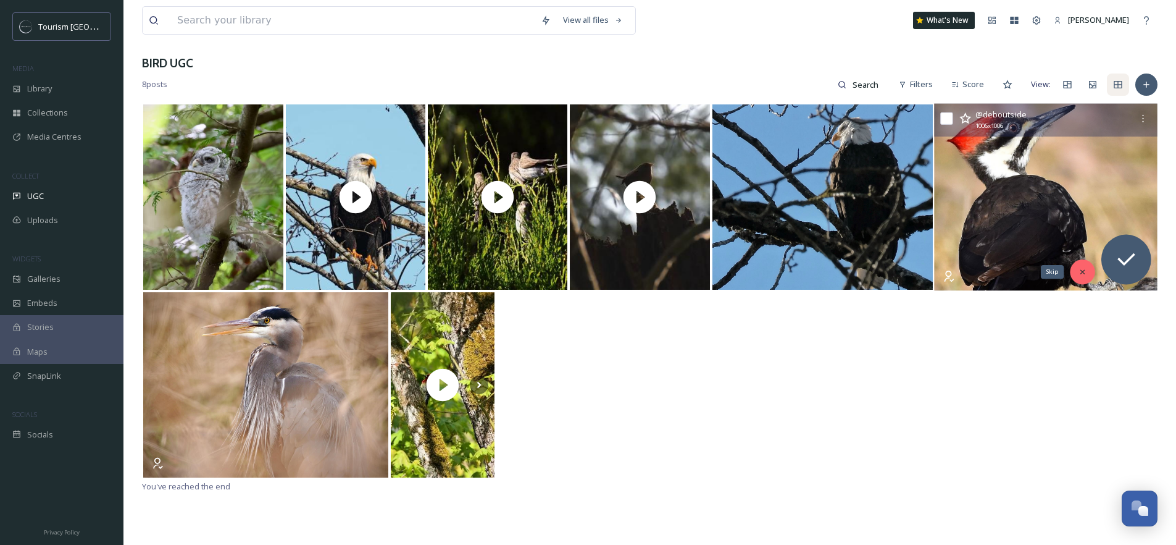
click at [1084, 281] on div "Skip" at bounding box center [1082, 271] width 25 height 25
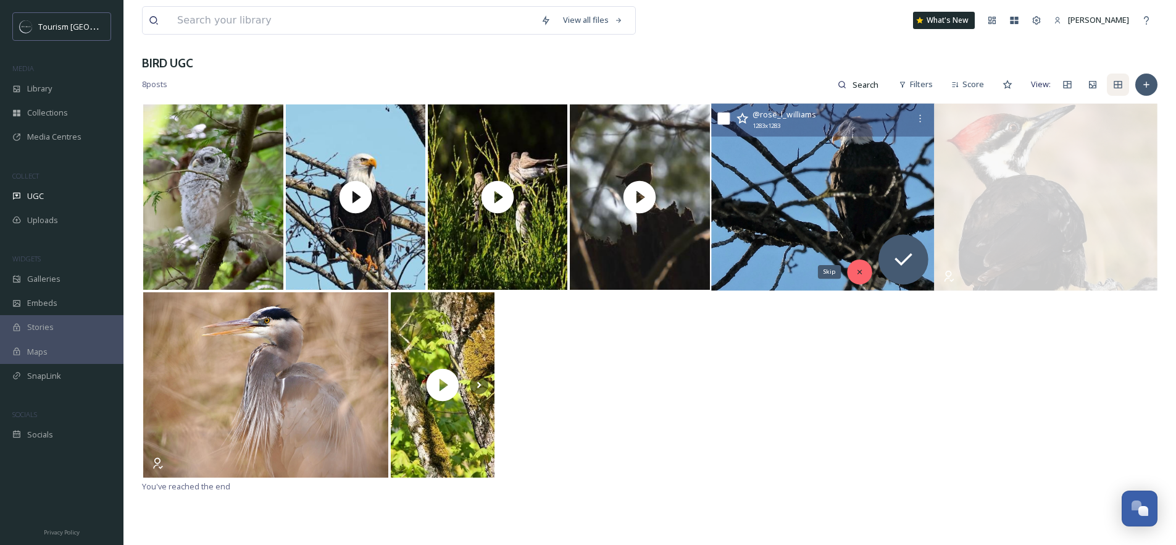
click at [858, 279] on div "Skip" at bounding box center [859, 271] width 25 height 25
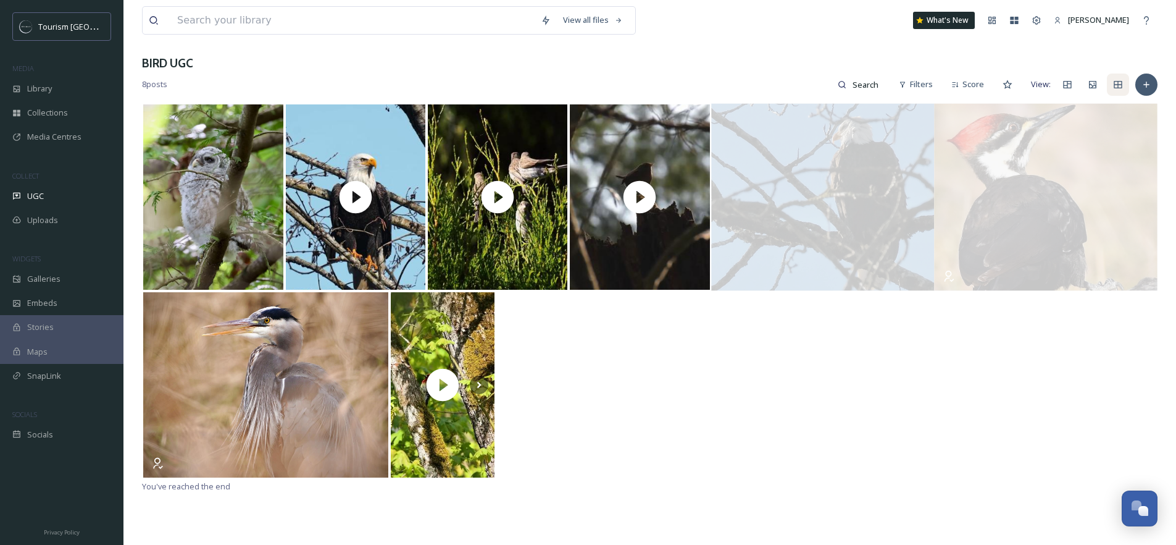
click at [749, 364] on div at bounding box center [650, 385] width 1016 height 188
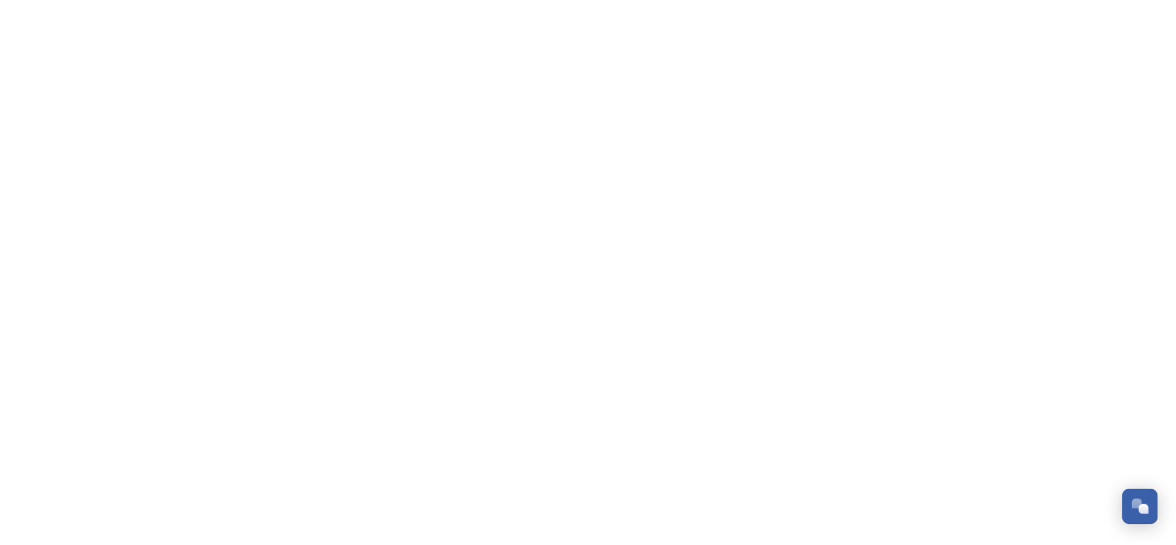
scroll to position [203, 0]
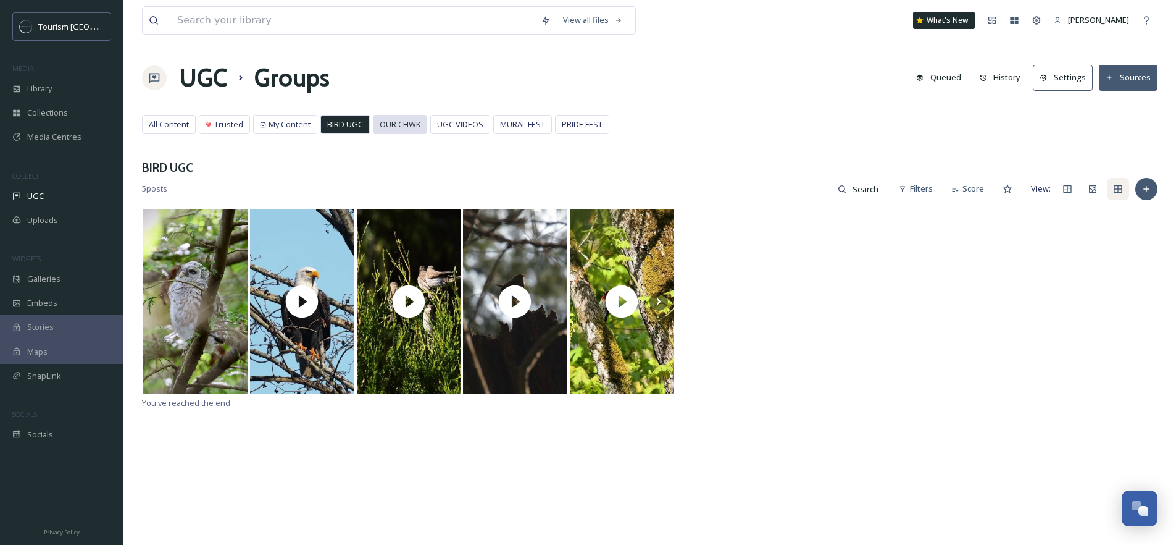
click at [391, 124] on span "OUR CHWK" at bounding box center [400, 125] width 41 height 12
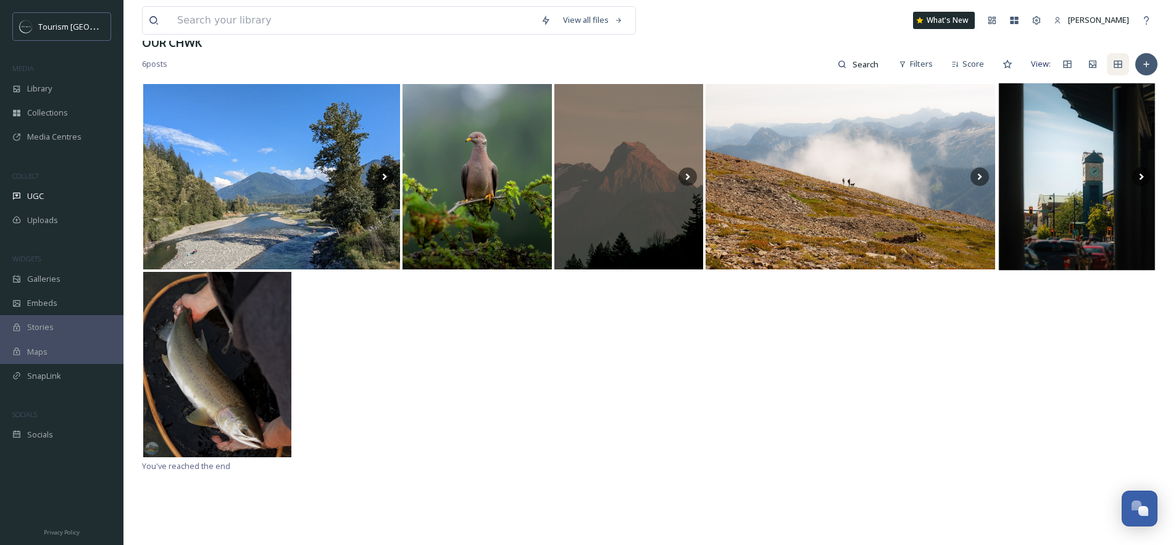
scroll to position [99, 0]
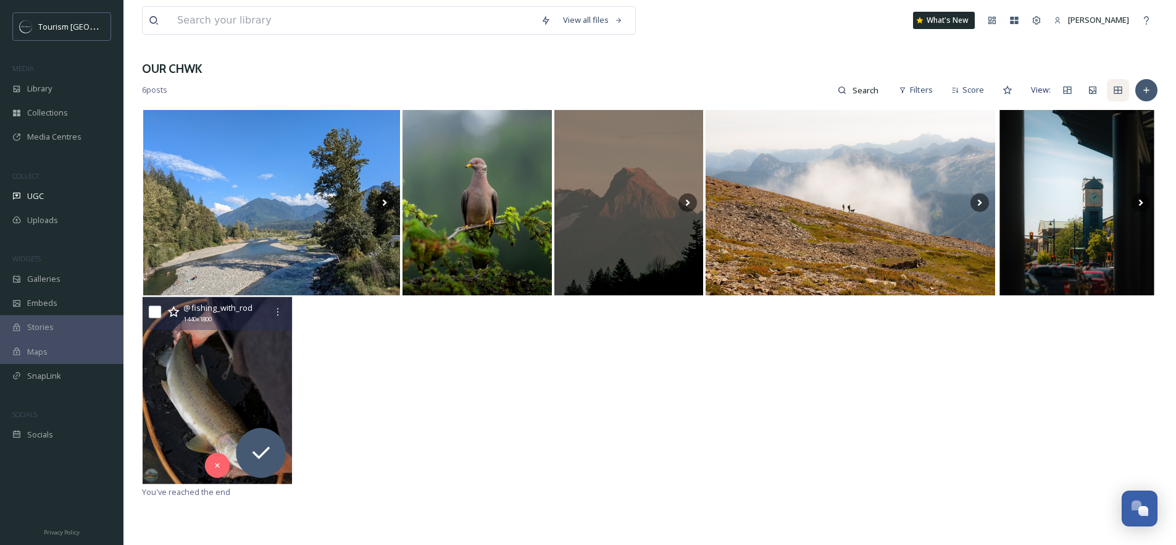
click at [198, 375] on img at bounding box center [217, 389] width 149 height 187
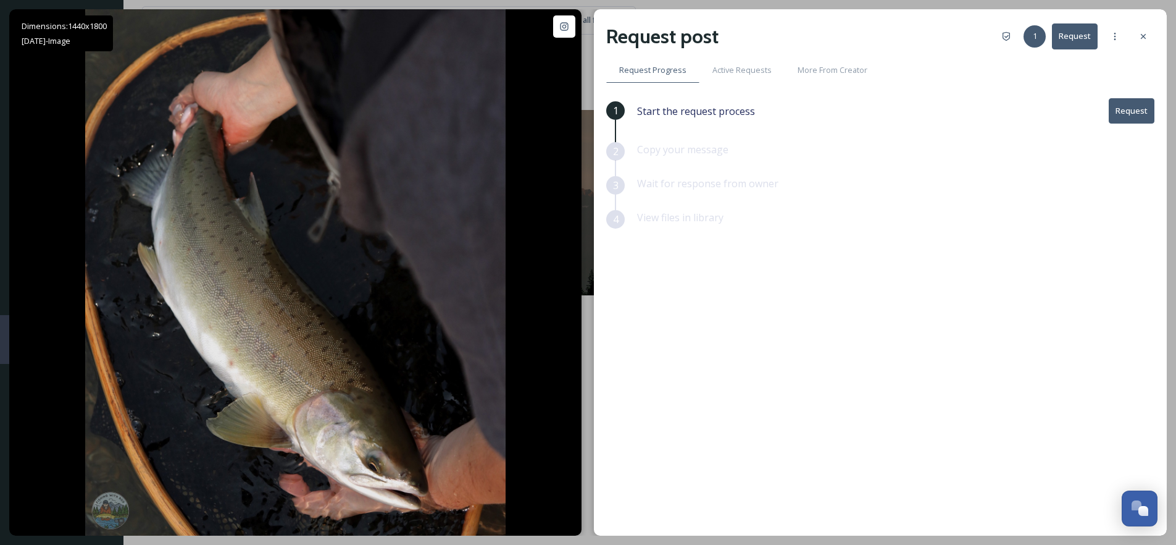
click at [1129, 112] on button "Request" at bounding box center [1132, 110] width 46 height 25
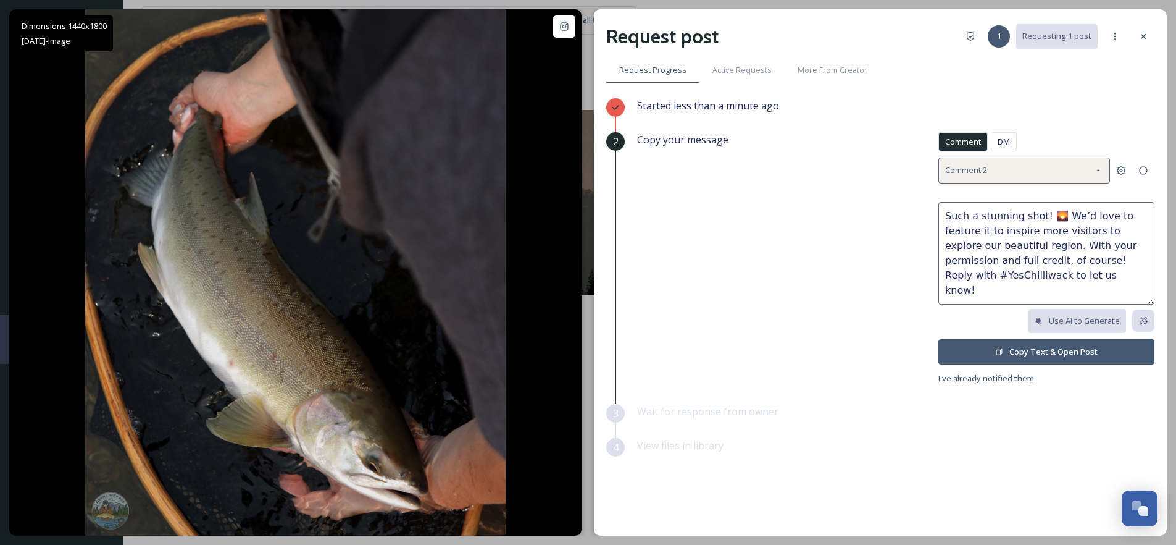
click at [1058, 166] on div "Comment 2" at bounding box center [1025, 169] width 172 height 25
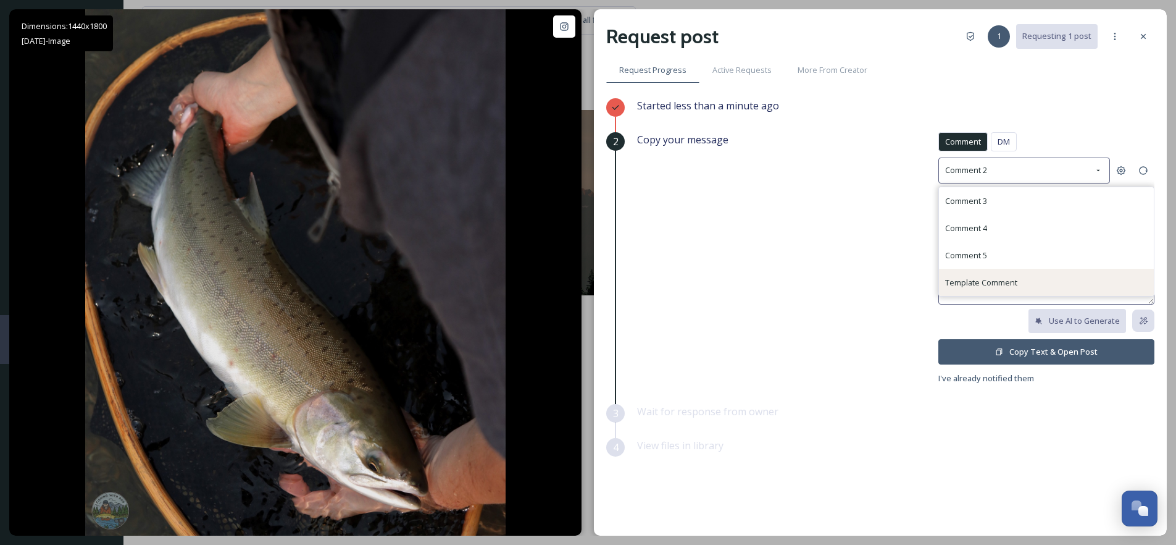
click at [988, 284] on span "Template Comment" at bounding box center [982, 282] width 72 height 11
type textarea "What a beautiful capture 📸! We’d love to share this to promote our region with …"
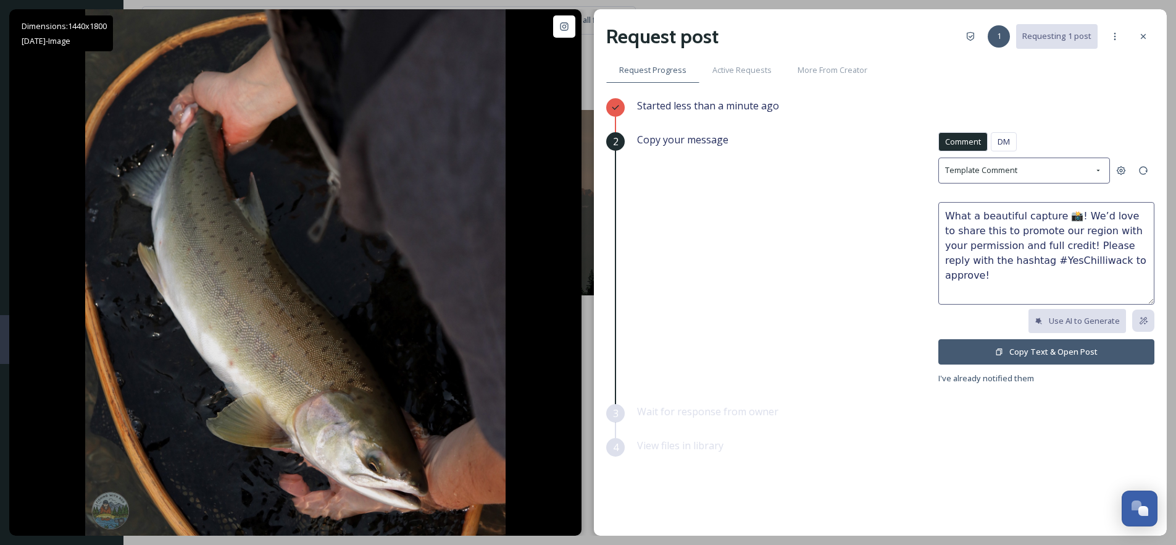
click at [1023, 355] on button "Copy Text & Open Post" at bounding box center [1047, 351] width 216 height 25
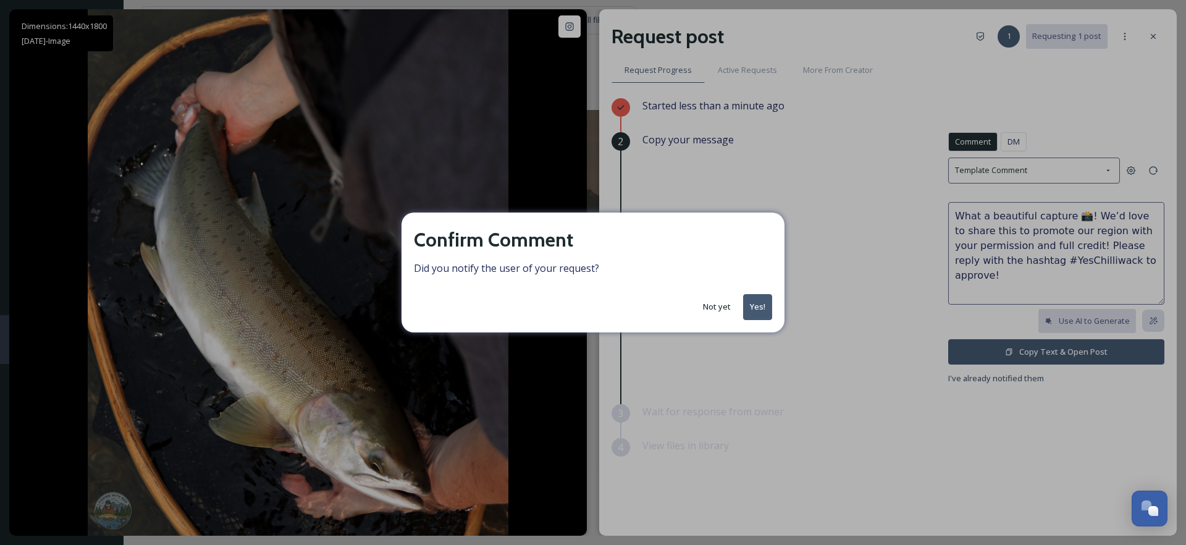
click at [756, 306] on button "Yes!" at bounding box center [757, 306] width 29 height 25
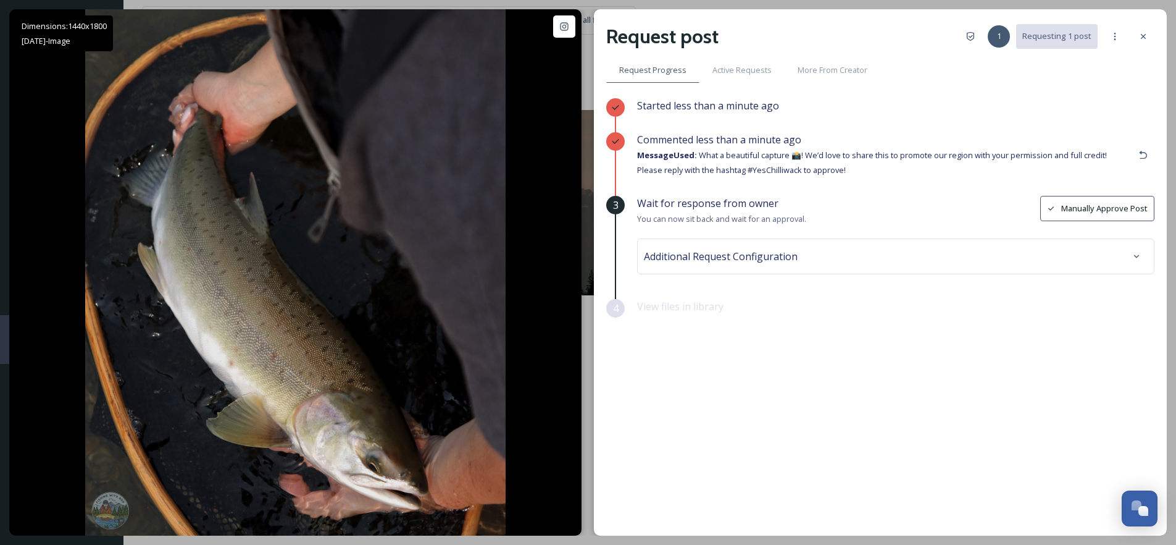
click at [757, 262] on div "Additional Request Configuration" at bounding box center [896, 256] width 504 height 22
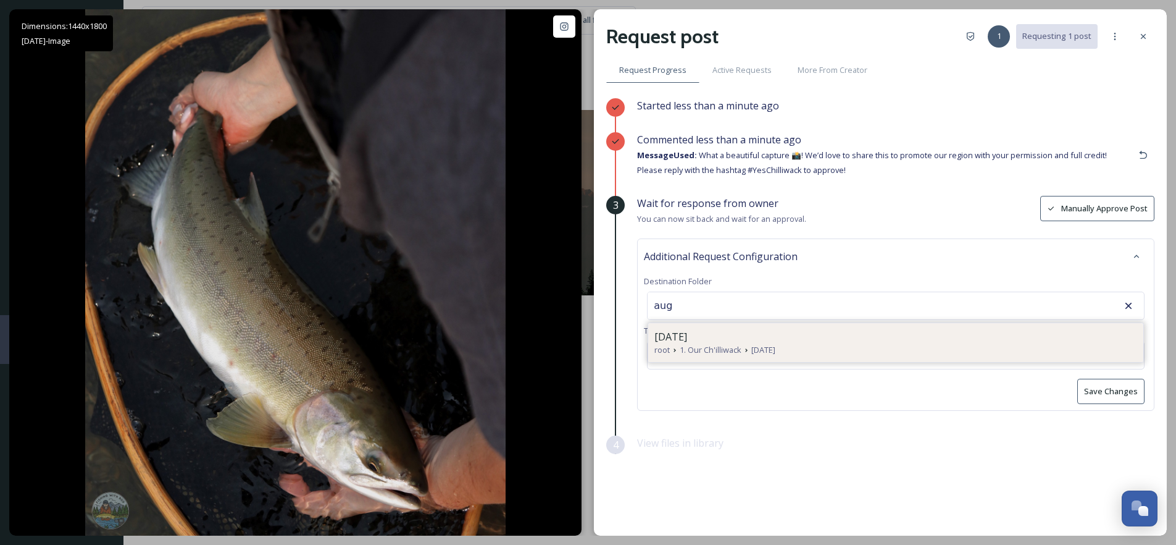
click at [718, 344] on span "1. Our Ch'illiwack" at bounding box center [711, 350] width 62 height 12
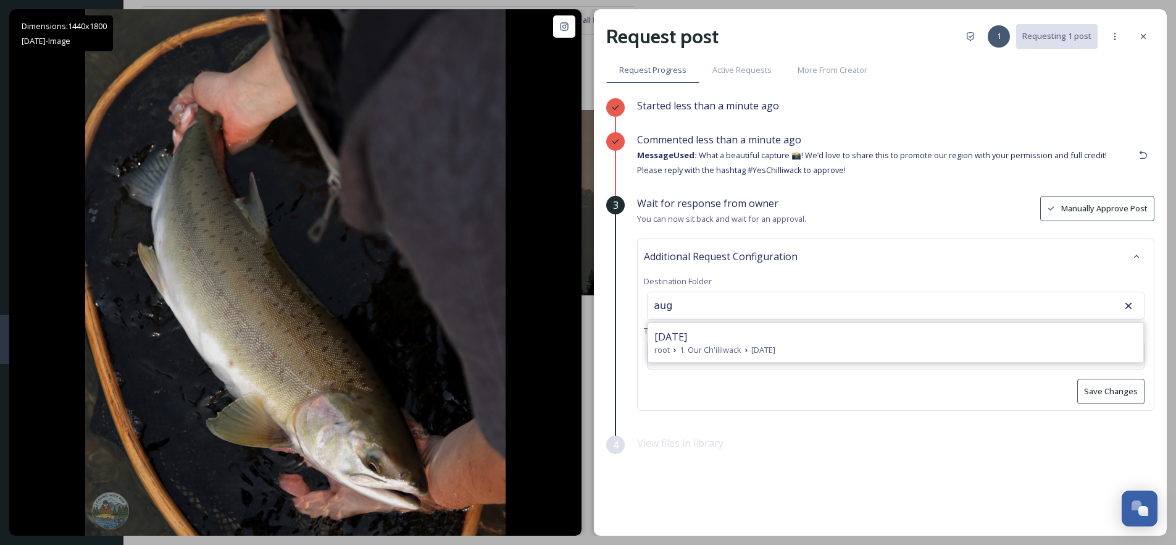
type input "August 2025"
click at [1113, 395] on button "Save Changes" at bounding box center [1111, 391] width 67 height 25
click at [1140, 35] on icon at bounding box center [1144, 36] width 10 height 10
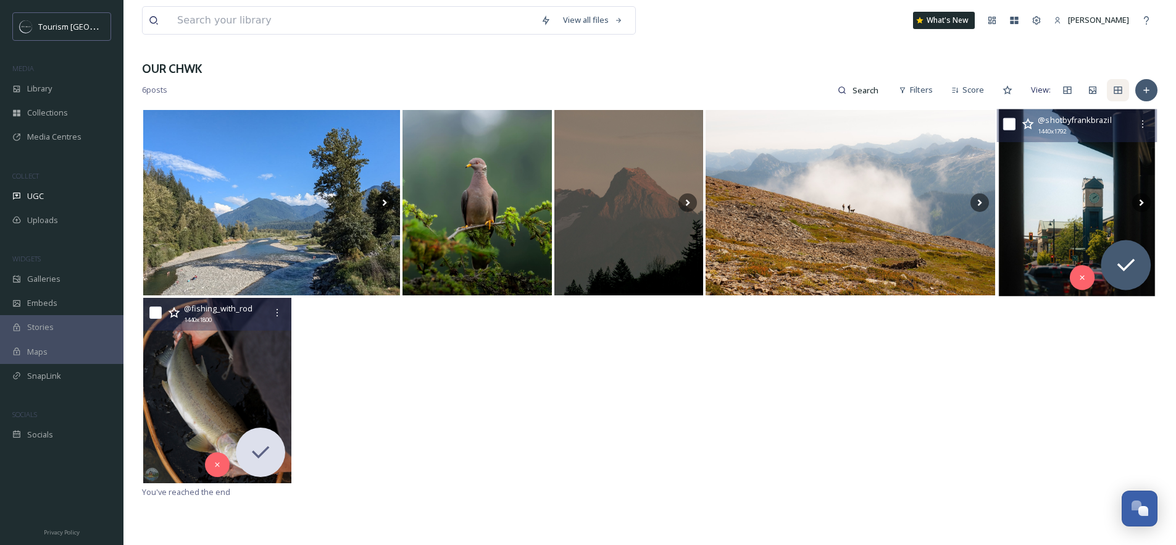
click at [1039, 176] on img at bounding box center [1077, 202] width 161 height 187
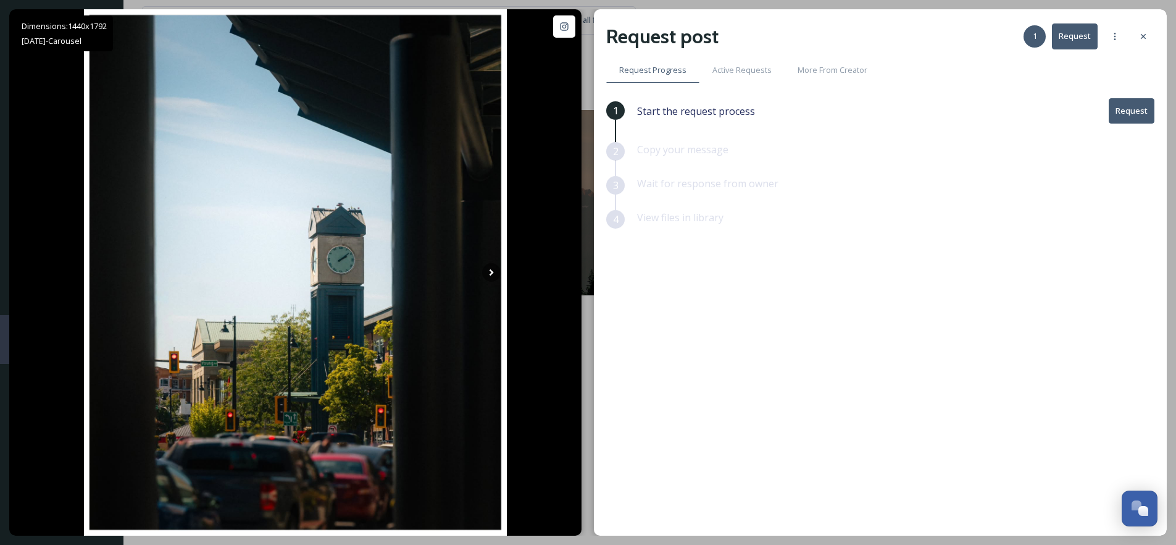
click at [1123, 112] on button "Request" at bounding box center [1132, 110] width 46 height 25
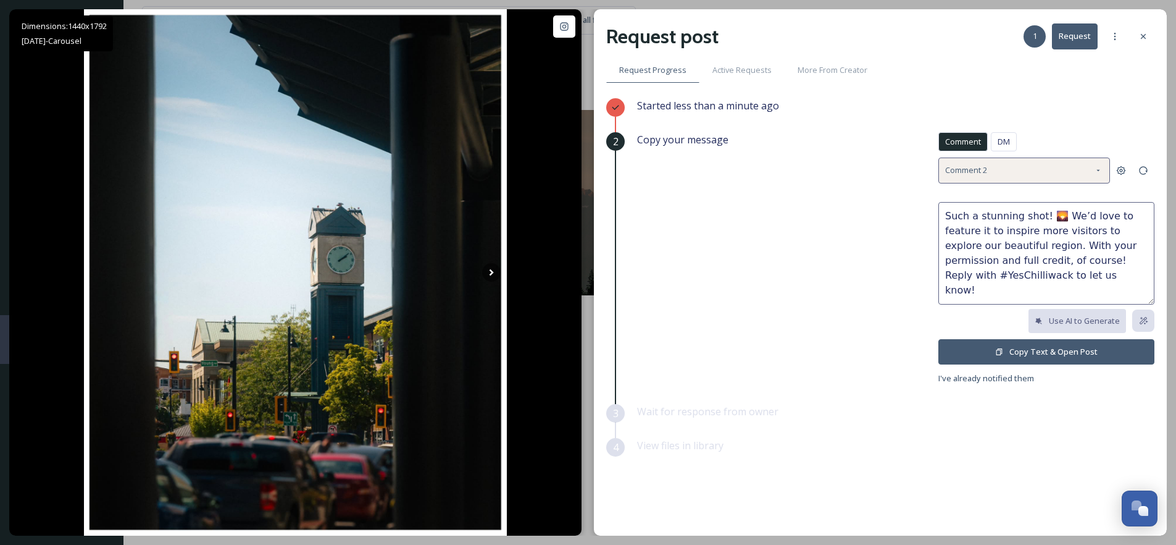
click at [1023, 166] on div "Comment 2" at bounding box center [1025, 169] width 172 height 25
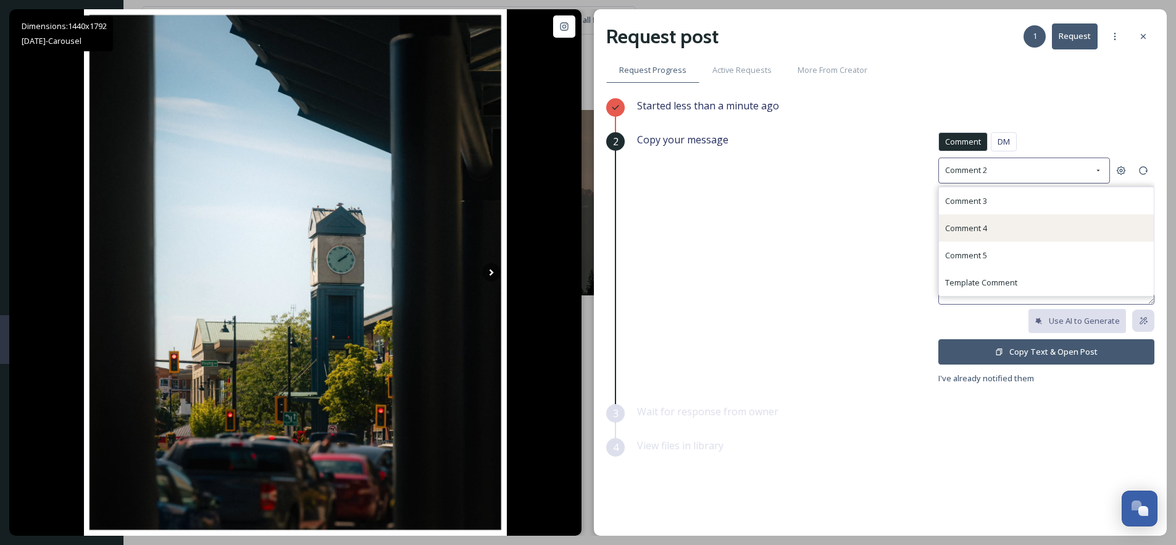
click at [1000, 216] on div "Comment 4" at bounding box center [1046, 227] width 215 height 27
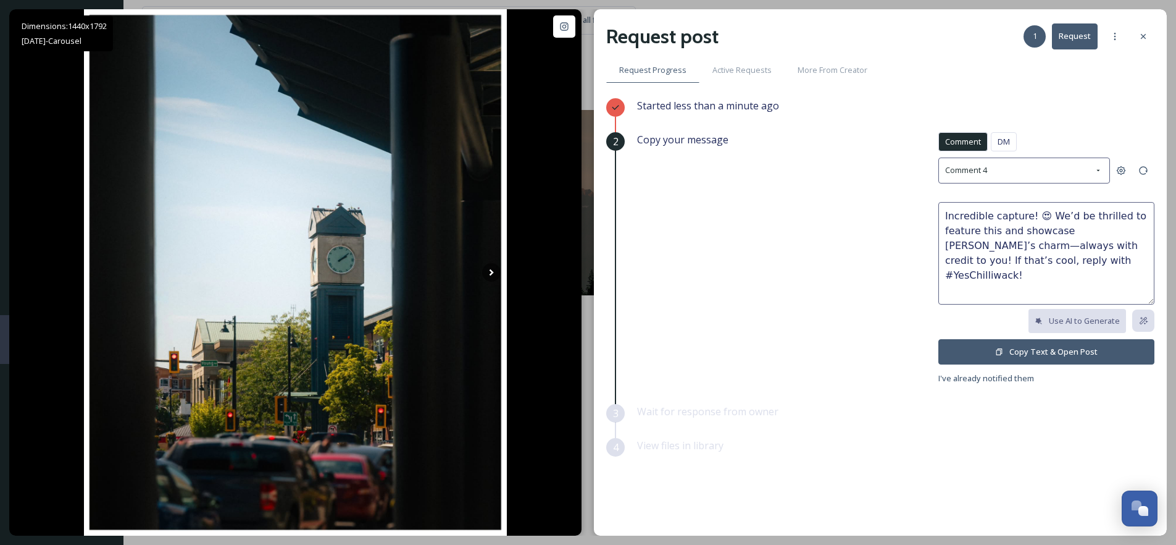
click at [1039, 211] on textarea "Incredible capture! 😍 We’d be thrilled to feature this and showcase Chilliwack’…" at bounding box center [1047, 253] width 216 height 103
type textarea "Incredible capture! We’d be thrilled to feature this and showcase Chilliwack’s …"
click at [1028, 350] on button "Copy Text & Open Post" at bounding box center [1047, 351] width 216 height 25
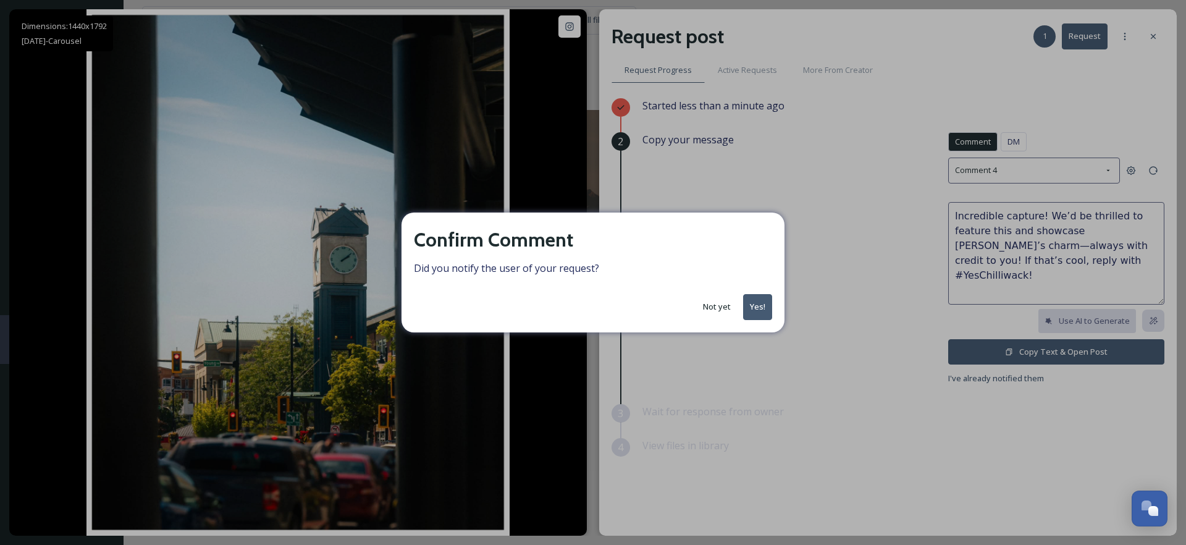
click at [760, 315] on button "Yes!" at bounding box center [757, 306] width 29 height 25
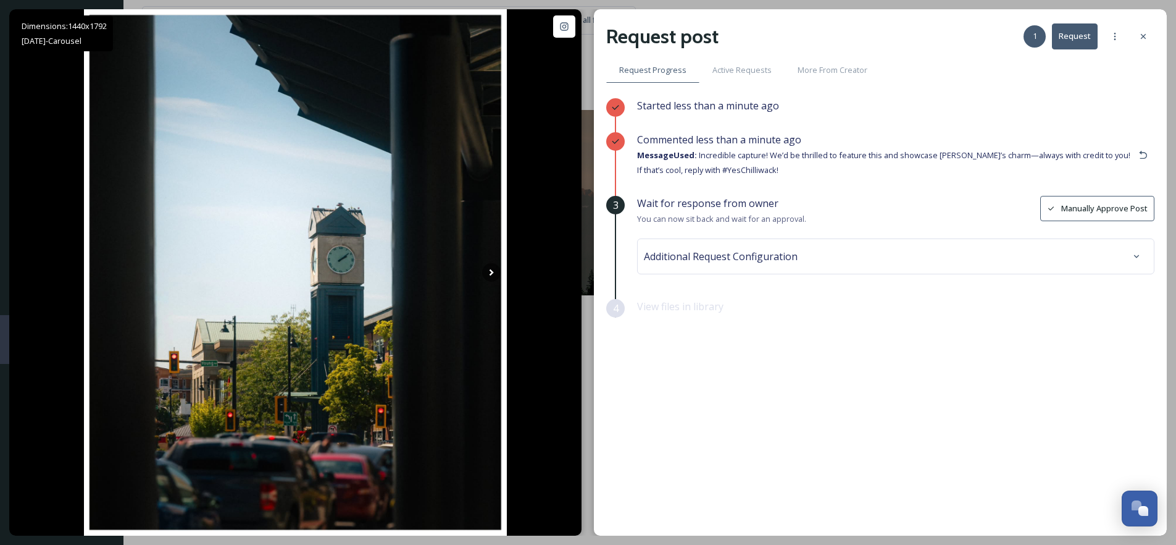
click at [896, 261] on div "Additional Request Configuration" at bounding box center [896, 256] width 504 height 22
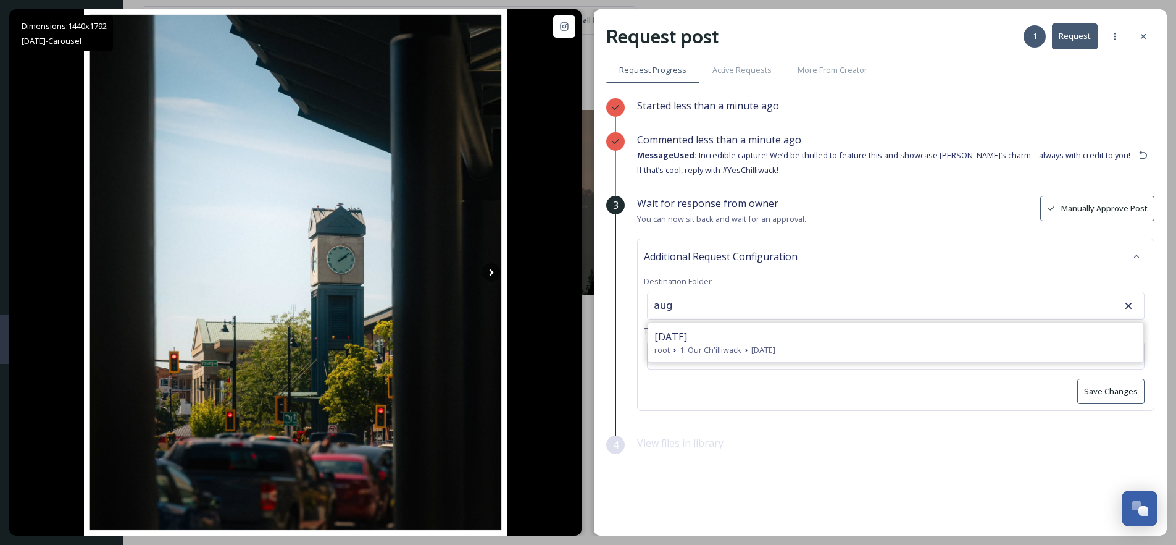
click at [732, 337] on div "August 2025" at bounding box center [896, 336] width 483 height 15
type input "August 2025"
click at [1124, 393] on button "Save Changes" at bounding box center [1111, 391] width 67 height 25
click at [1149, 34] on div at bounding box center [1144, 36] width 22 height 22
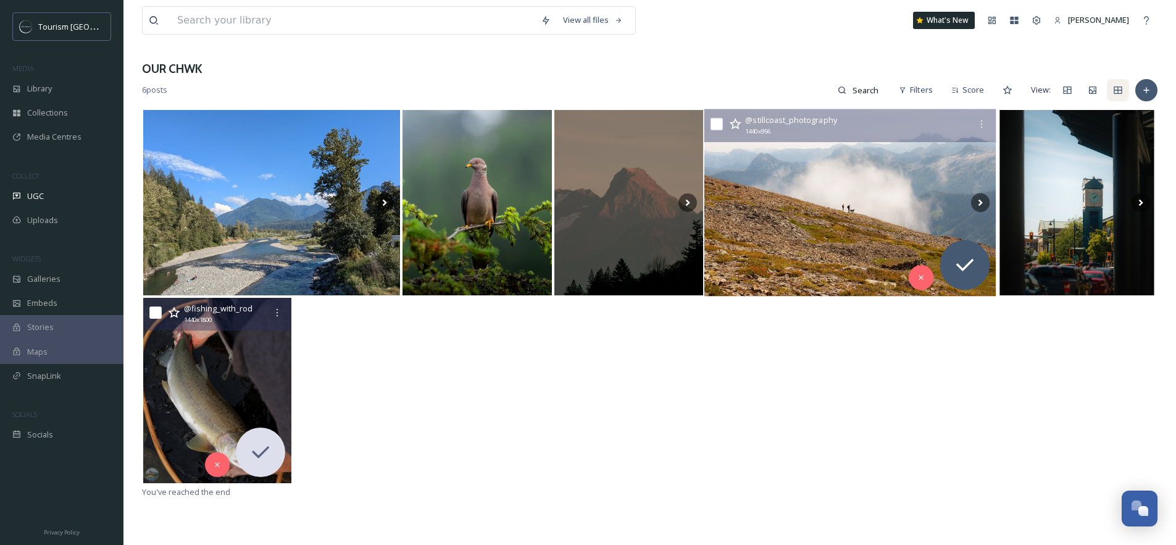
click at [866, 189] on img at bounding box center [851, 202] width 292 height 187
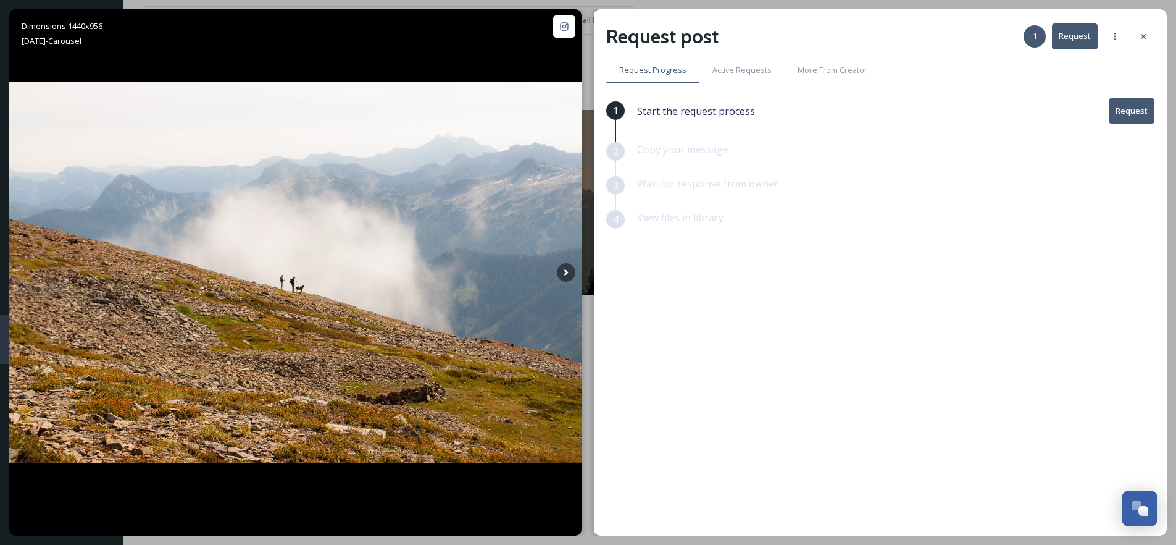
click at [1130, 116] on button "Request" at bounding box center [1132, 110] width 46 height 25
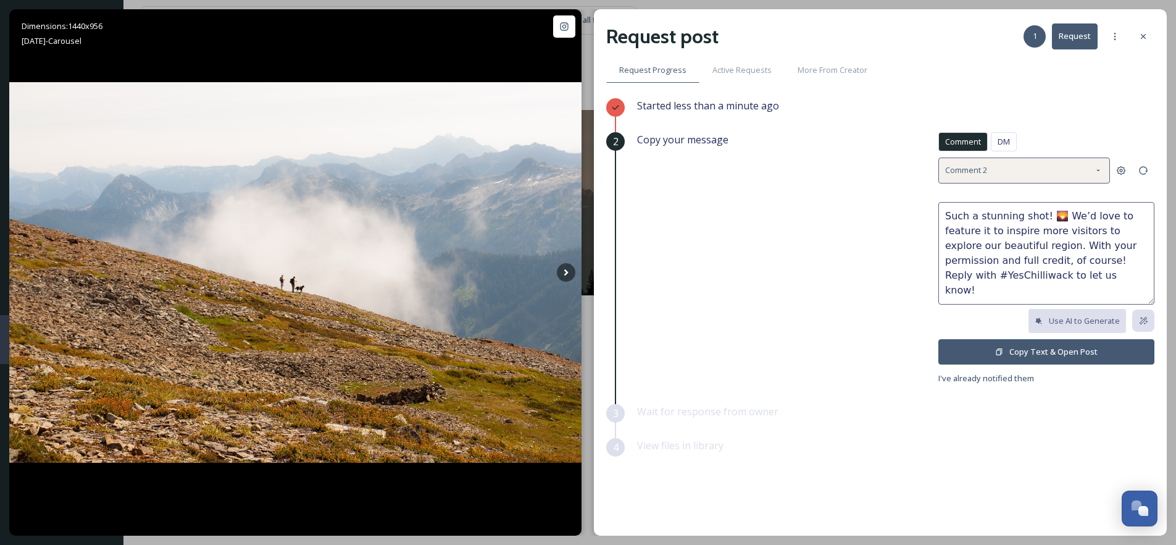
click at [1069, 177] on div "Comment 2" at bounding box center [1025, 169] width 172 height 25
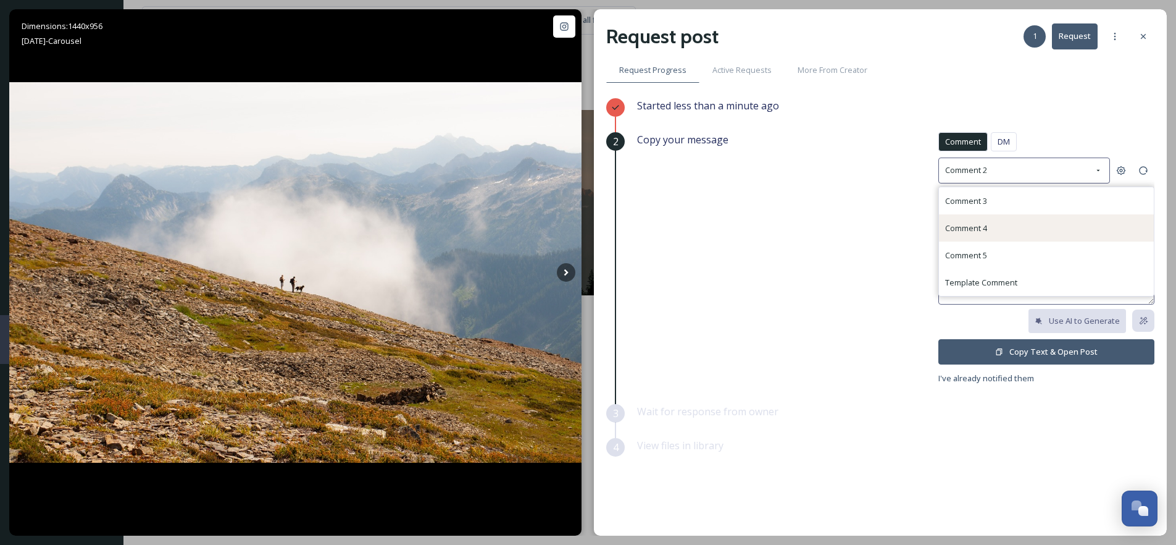
click at [1010, 220] on div "Comment 4" at bounding box center [1046, 227] width 215 height 27
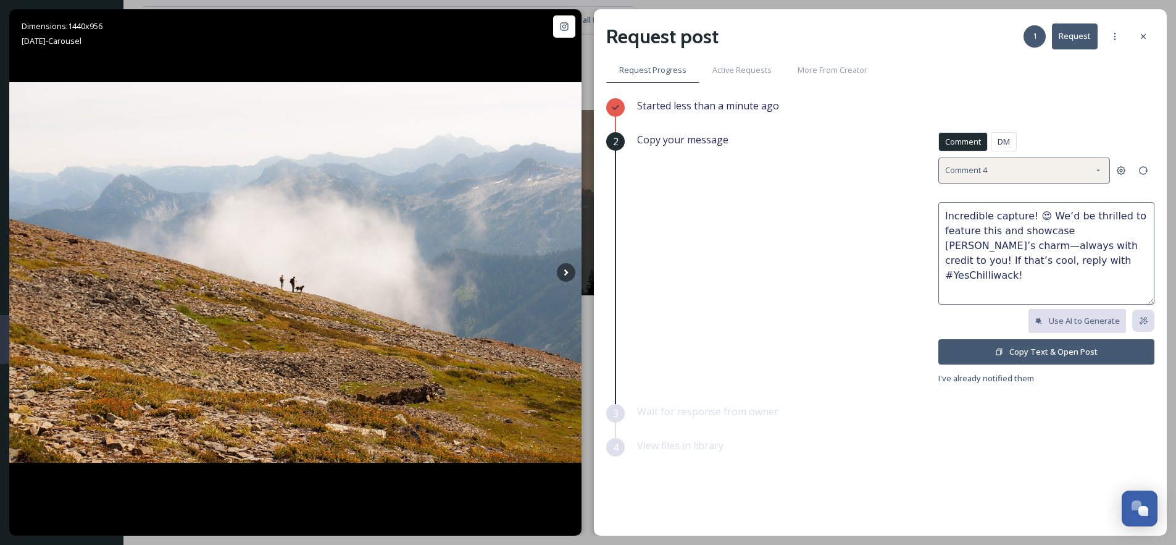
click at [1046, 165] on div "Comment 4" at bounding box center [1025, 169] width 172 height 25
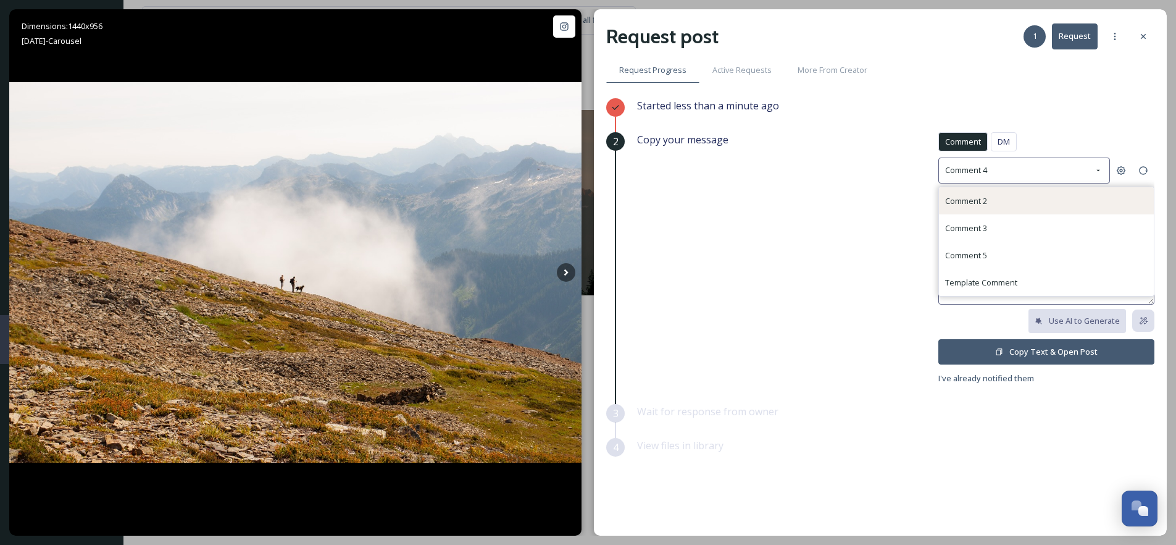
click at [1003, 212] on div "Comment 2" at bounding box center [1046, 200] width 215 height 27
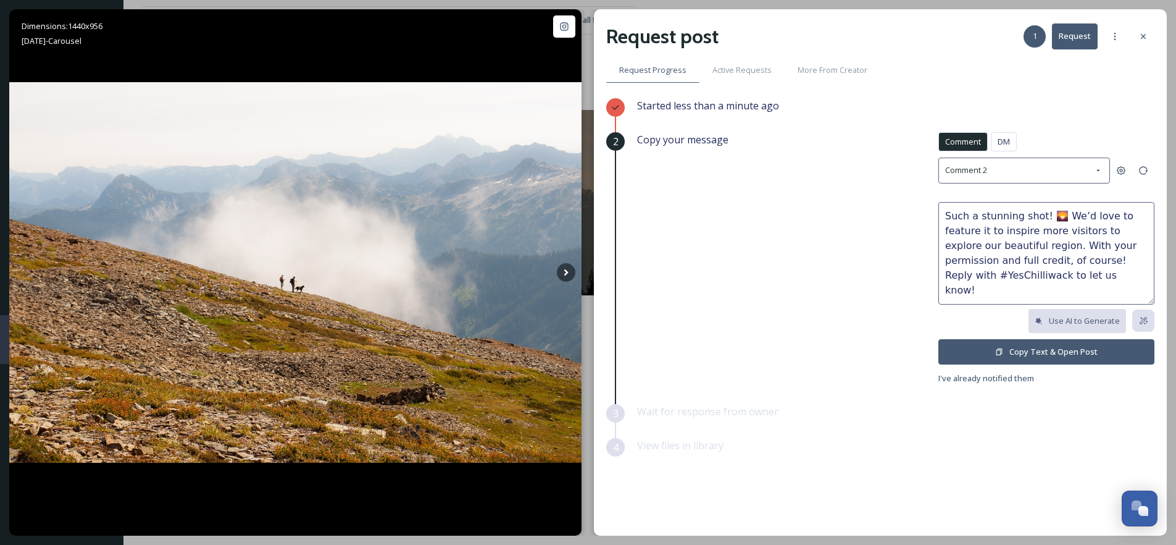
click at [1055, 214] on textarea "Such a stunning shot! 🌄 We’d love to feature it to inspire more visitors to exp…" at bounding box center [1047, 253] width 216 height 103
type textarea "Such a stunning shot! We’d love to feature it to inspire more visitors to explo…"
click at [1041, 354] on button "Copy Text & Open Post" at bounding box center [1047, 351] width 216 height 25
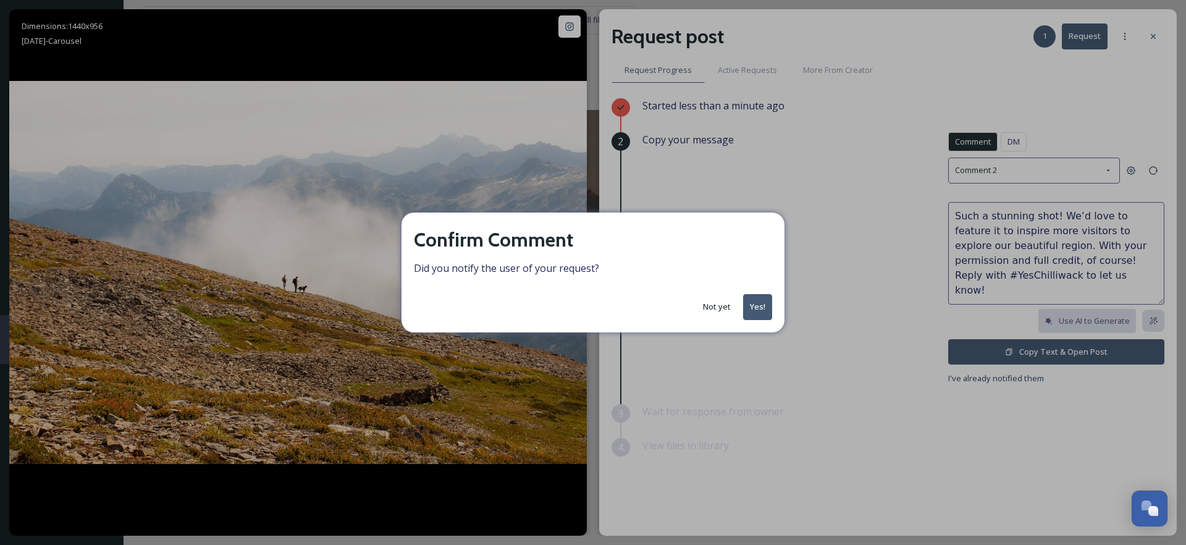
click at [758, 308] on button "Yes!" at bounding box center [757, 306] width 29 height 25
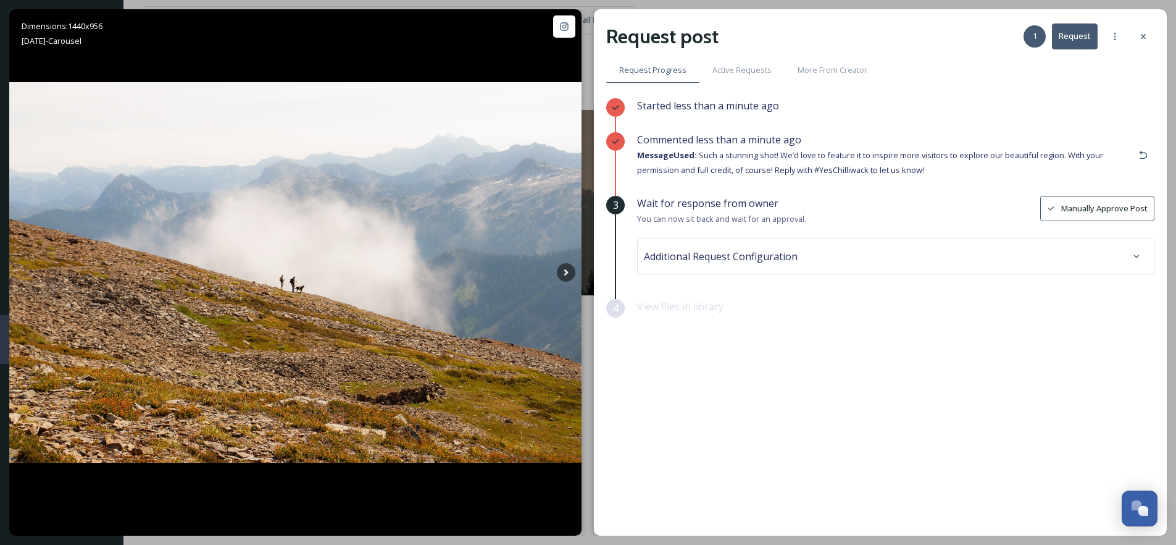
click at [722, 249] on span "Additional Request Configuration" at bounding box center [721, 256] width 154 height 15
click at [694, 303] on input at bounding box center [716, 305] width 136 height 27
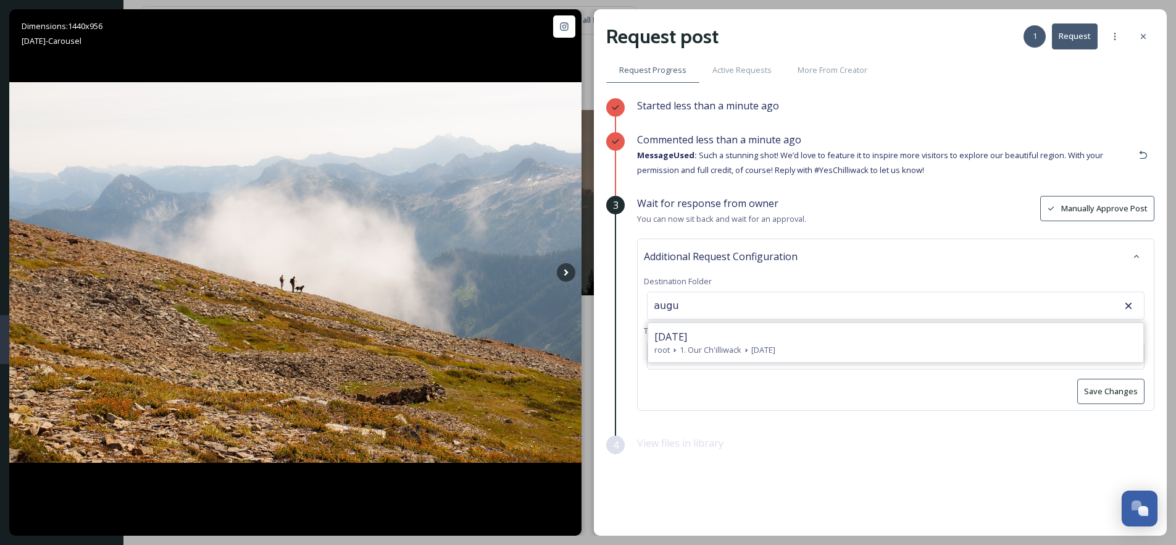
click at [687, 337] on span "August 2025" at bounding box center [671, 336] width 33 height 15
type input "August 2025"
click at [1118, 393] on button "Save Changes" at bounding box center [1111, 391] width 67 height 25
click at [1142, 35] on icon at bounding box center [1143, 36] width 5 height 5
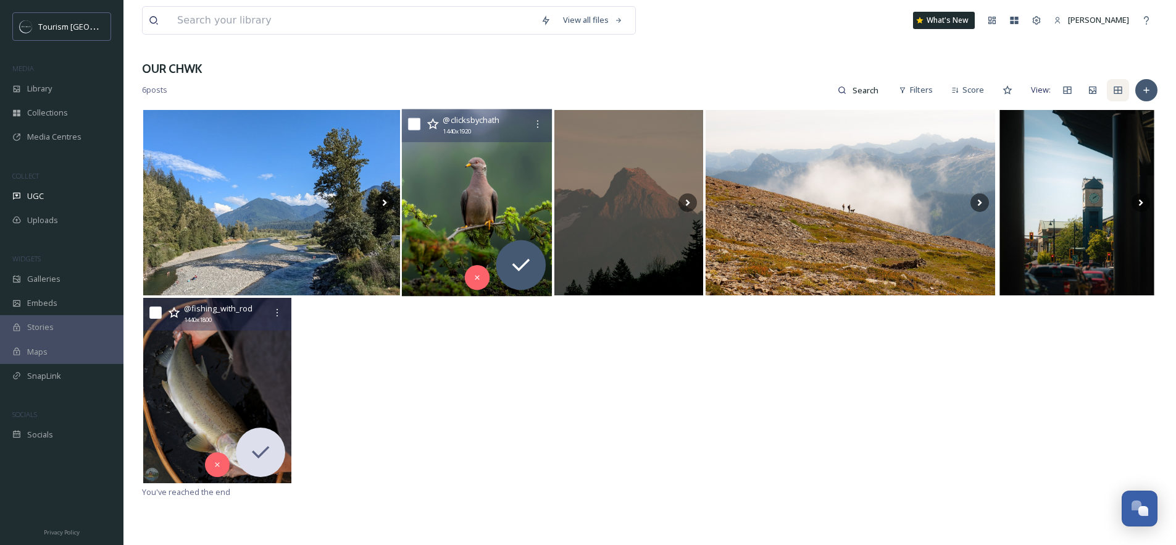
click at [468, 189] on img at bounding box center [477, 202] width 151 height 187
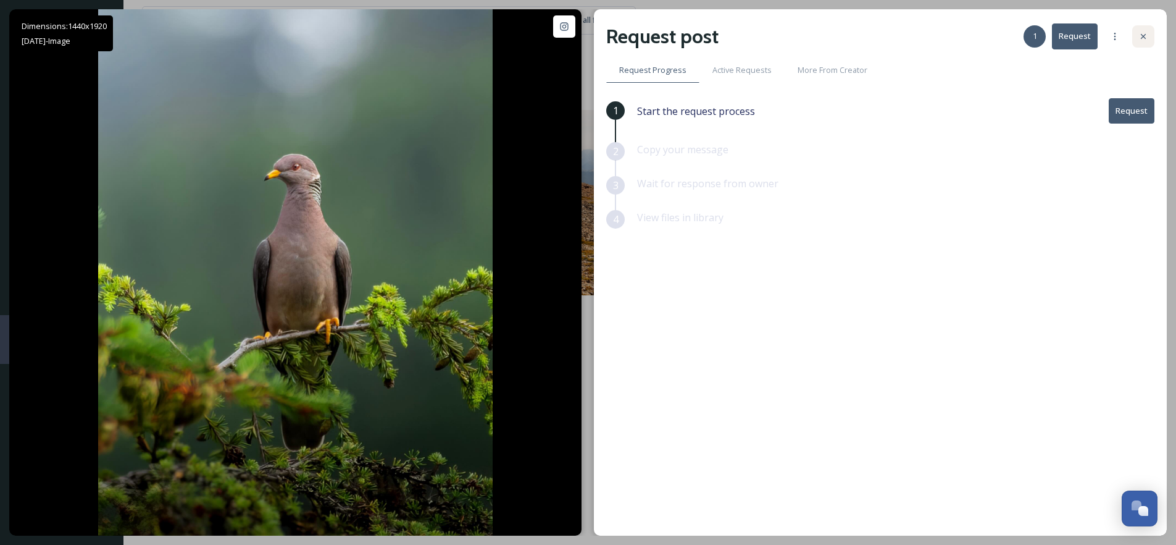
click at [1148, 37] on icon at bounding box center [1144, 36] width 10 height 10
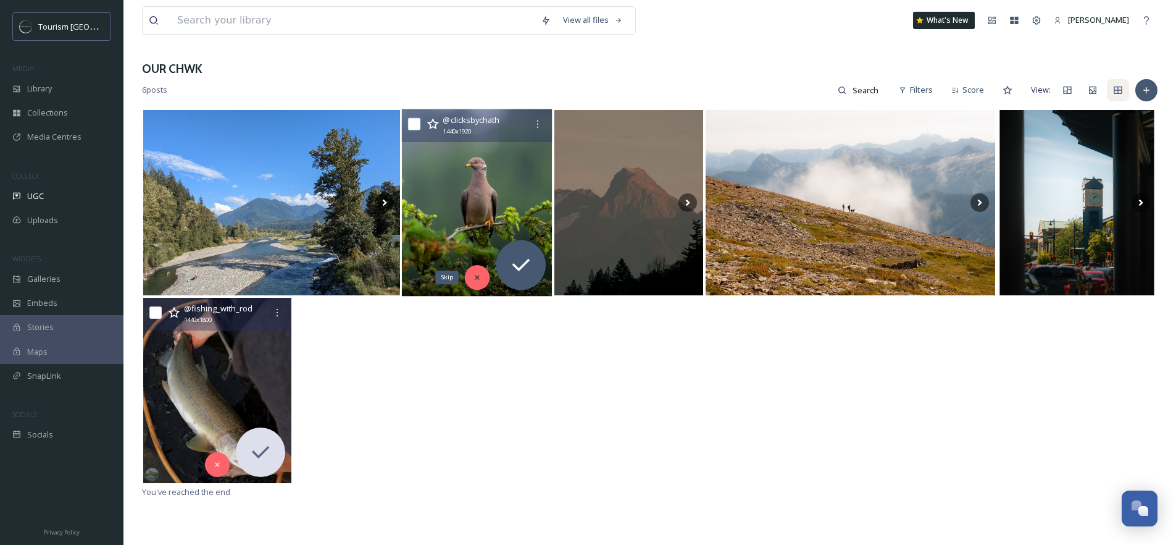
click at [474, 280] on icon at bounding box center [478, 277] width 9 height 9
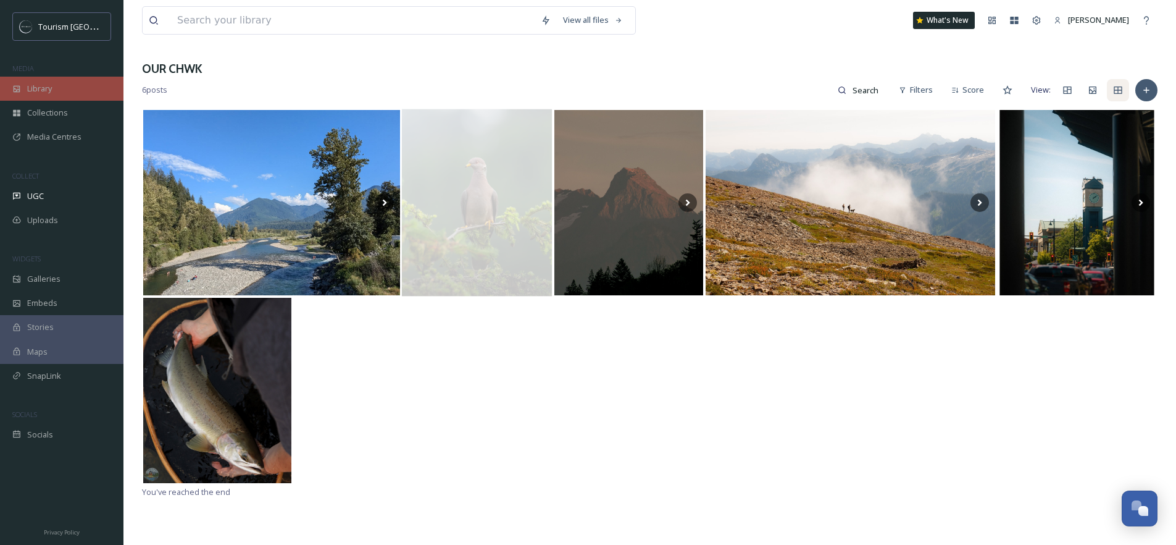
click at [49, 94] on span "Library" at bounding box center [39, 89] width 25 height 12
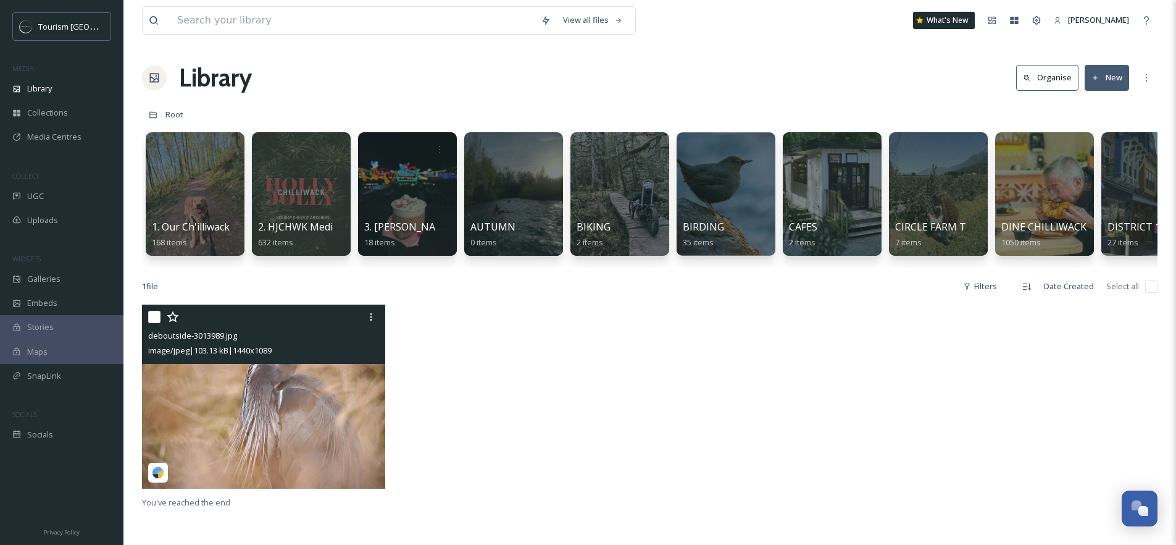
click at [157, 323] on input "checkbox" at bounding box center [154, 317] width 12 height 12
checkbox input "true"
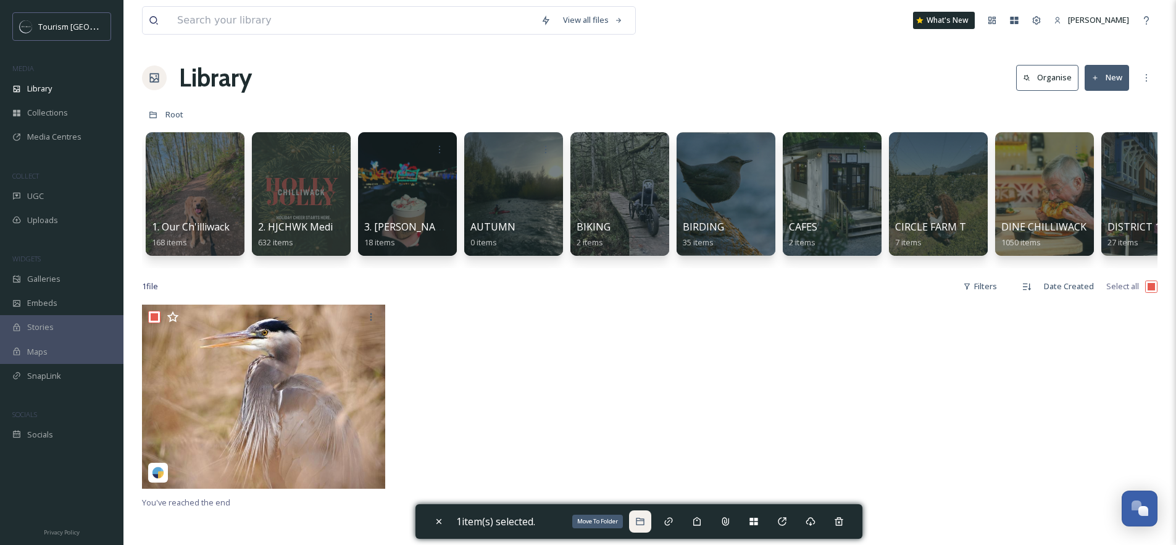
click at [644, 523] on icon at bounding box center [640, 521] width 10 height 10
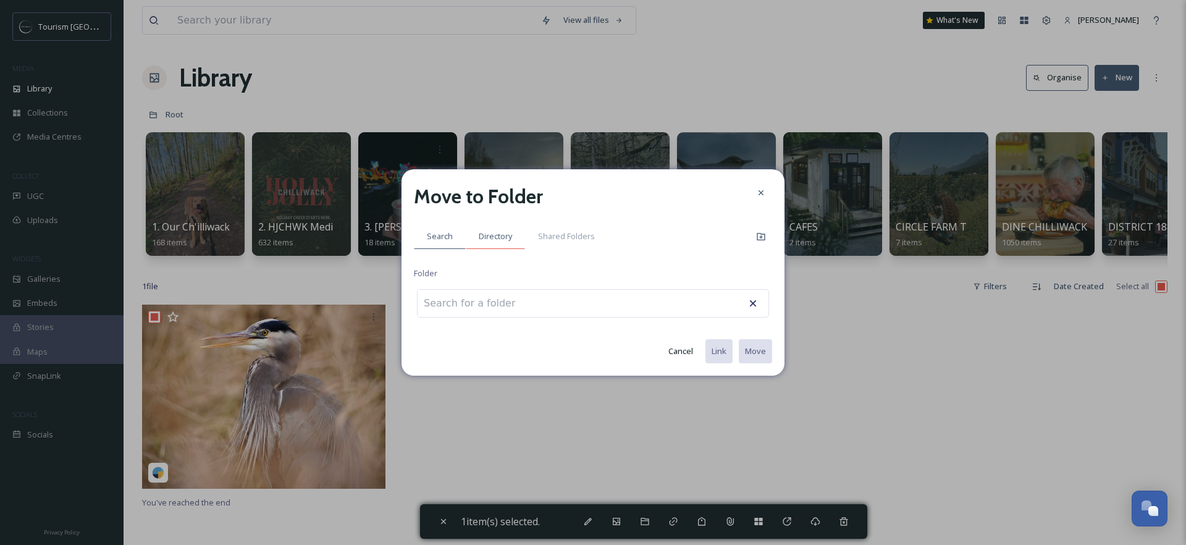
click at [500, 230] on span "Directory" at bounding box center [495, 236] width 33 height 12
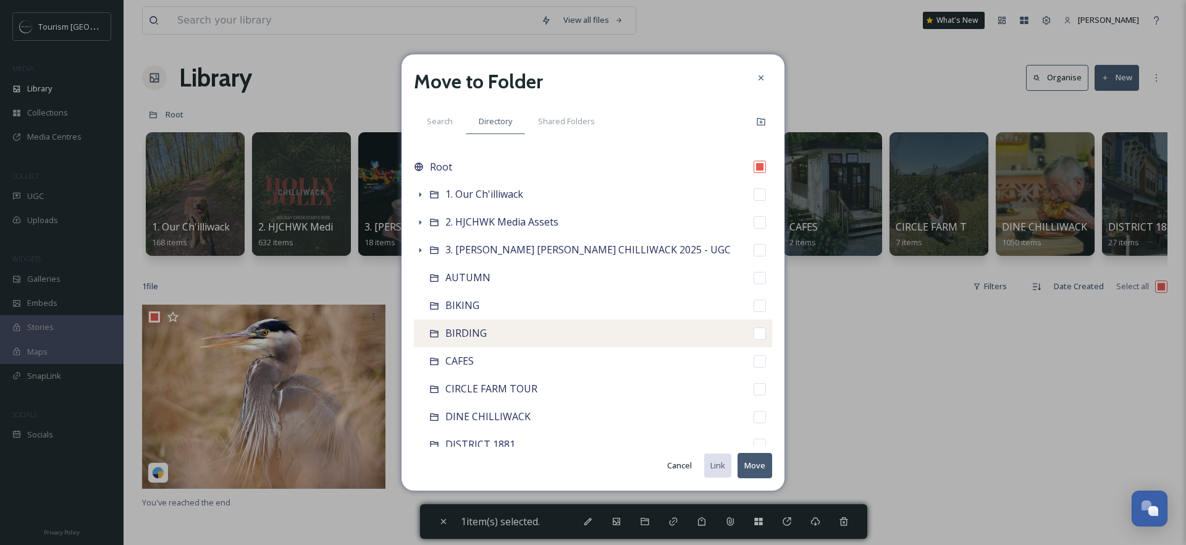
click at [509, 333] on div "BIRDING" at bounding box center [593, 333] width 358 height 28
checkbox input "false"
checkbox input "true"
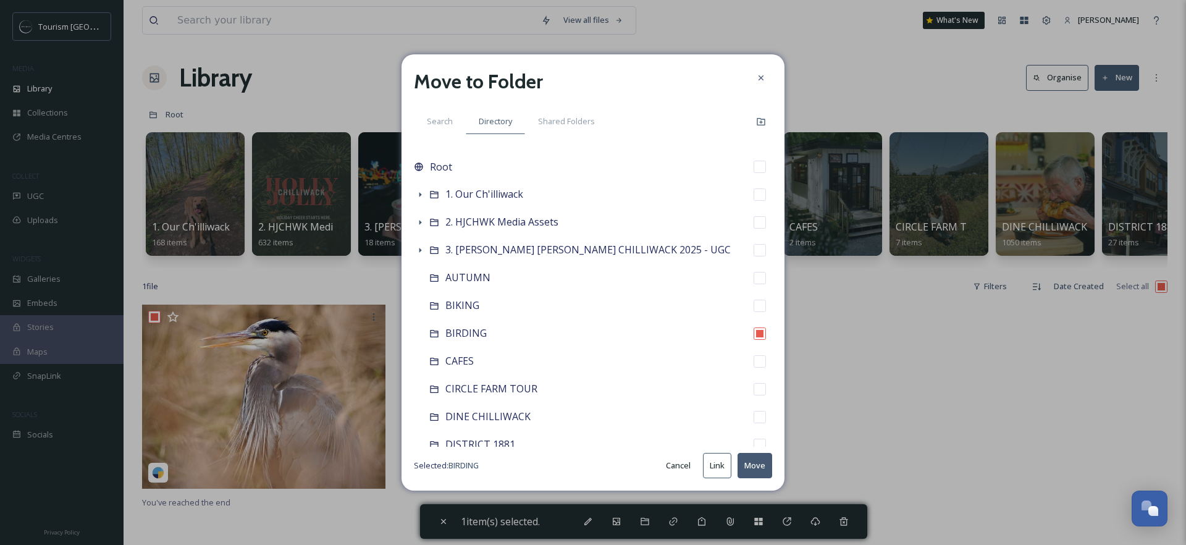
click at [755, 468] on button "Move" at bounding box center [754, 465] width 35 height 25
checkbox input "false"
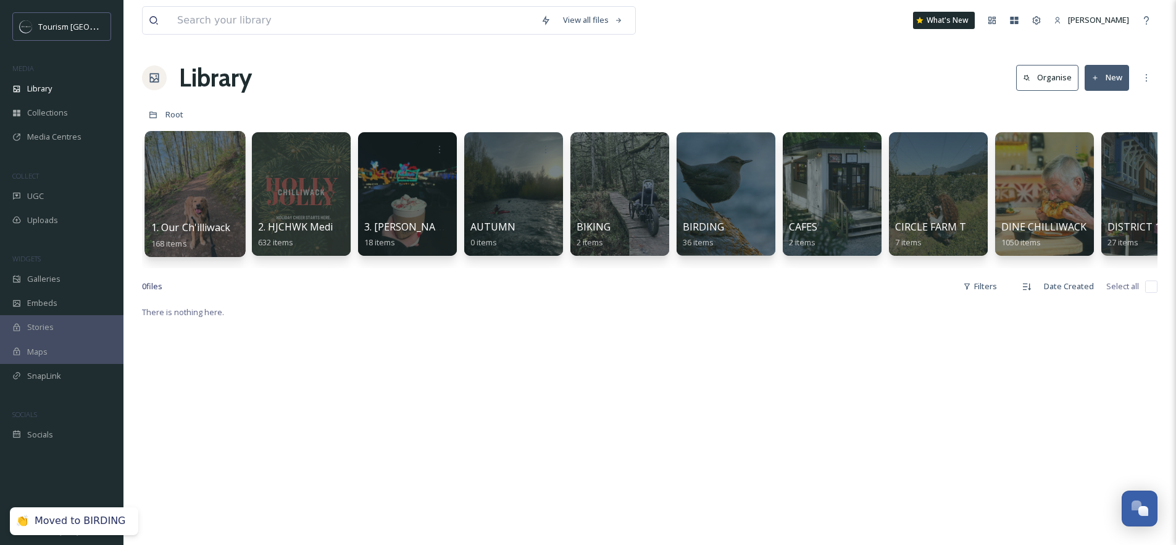
click at [212, 186] on div at bounding box center [195, 194] width 101 height 126
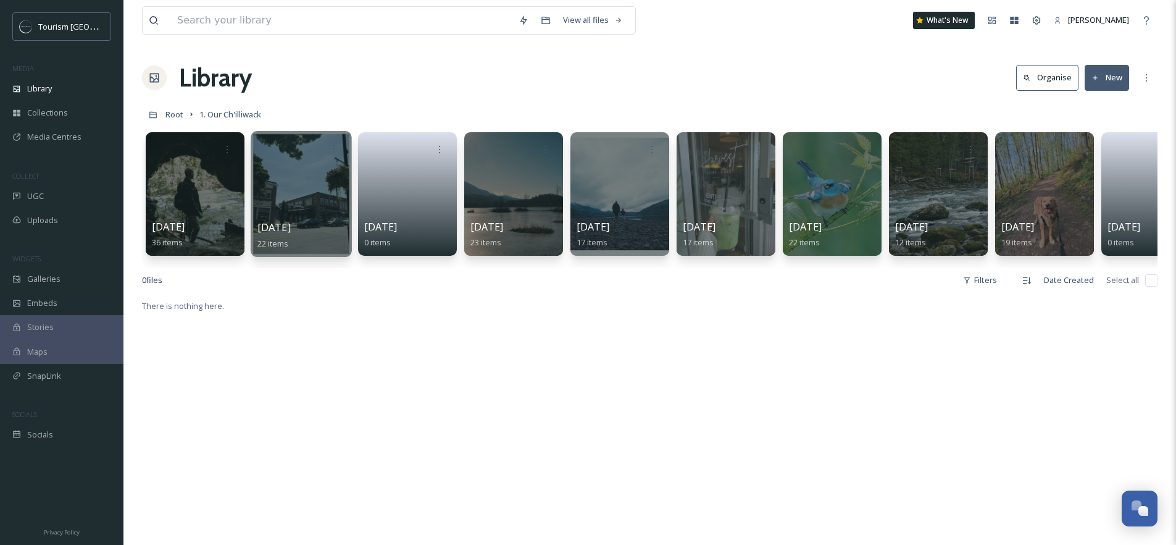
click at [295, 191] on div at bounding box center [301, 194] width 101 height 126
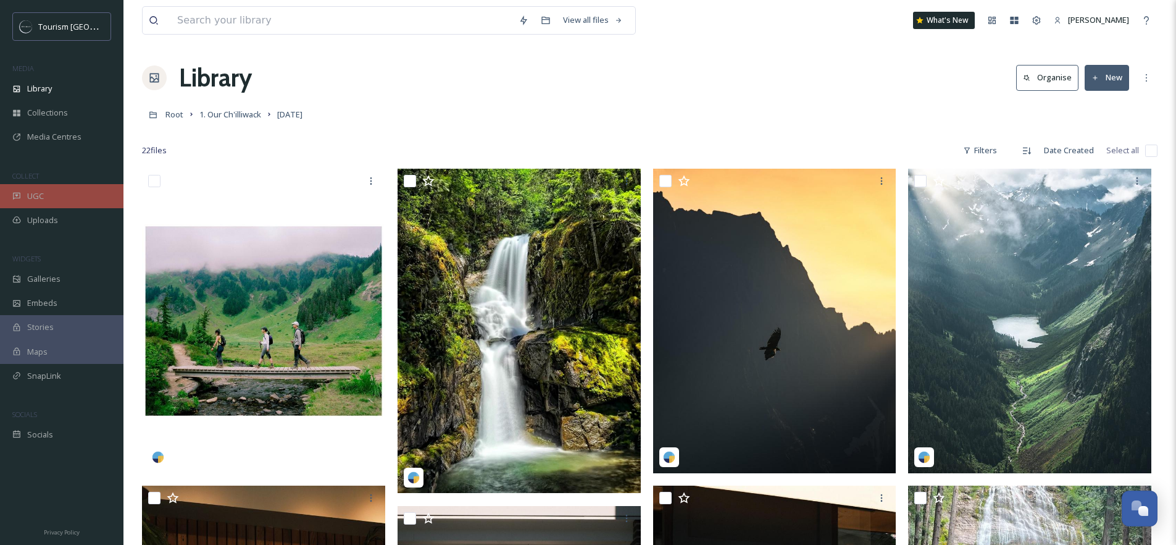
click at [47, 193] on div "UGC" at bounding box center [62, 196] width 124 height 24
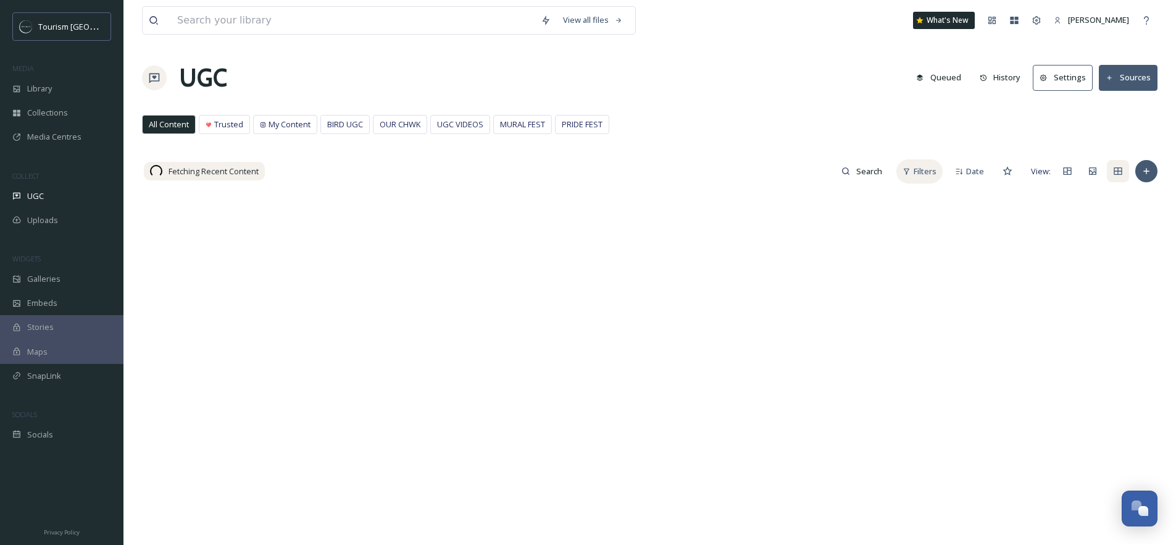
click at [925, 175] on span "Filters" at bounding box center [925, 172] width 23 height 12
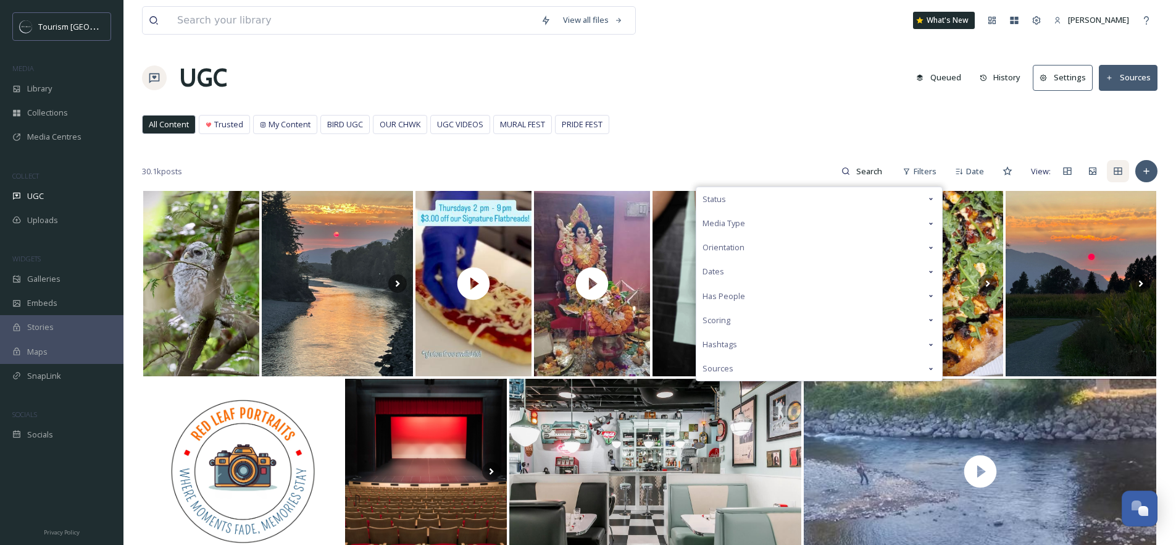
click at [793, 214] on div "Media Type" at bounding box center [820, 223] width 246 height 24
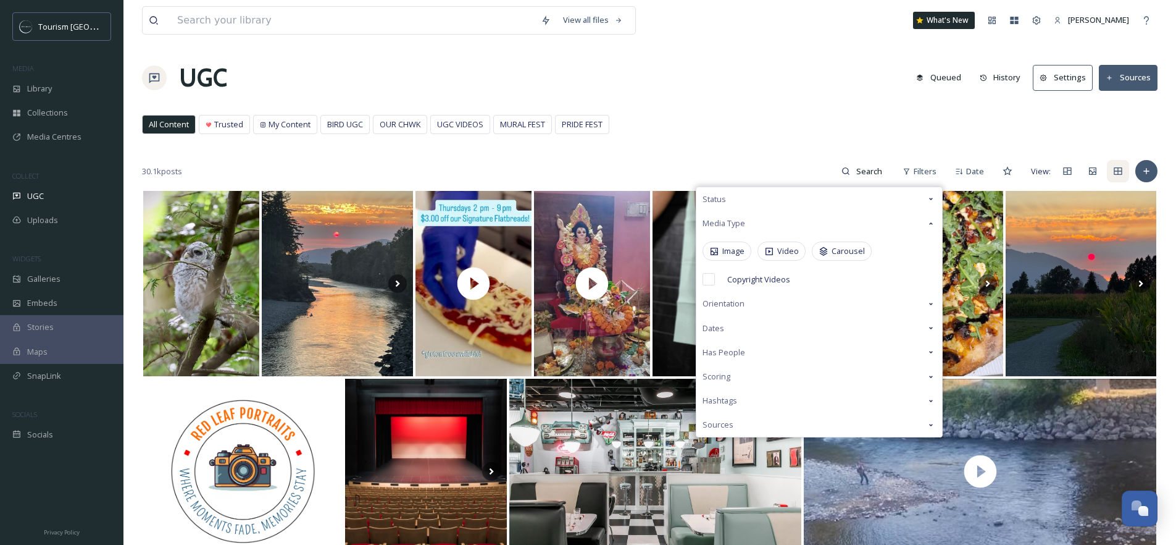
click at [774, 202] on div "Status" at bounding box center [820, 199] width 246 height 24
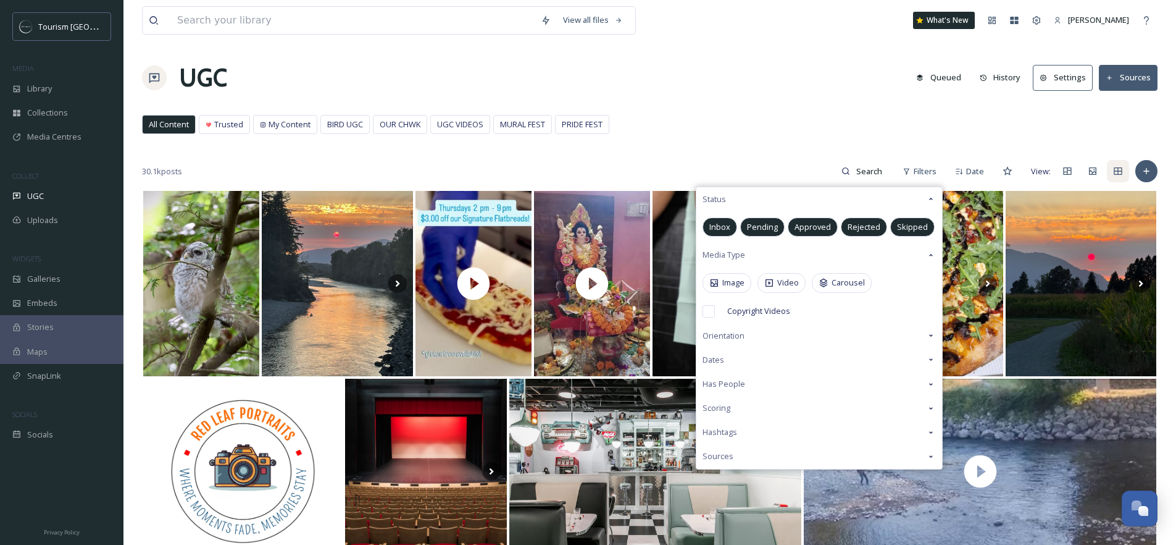
click at [758, 226] on span "Pending" at bounding box center [762, 227] width 31 height 12
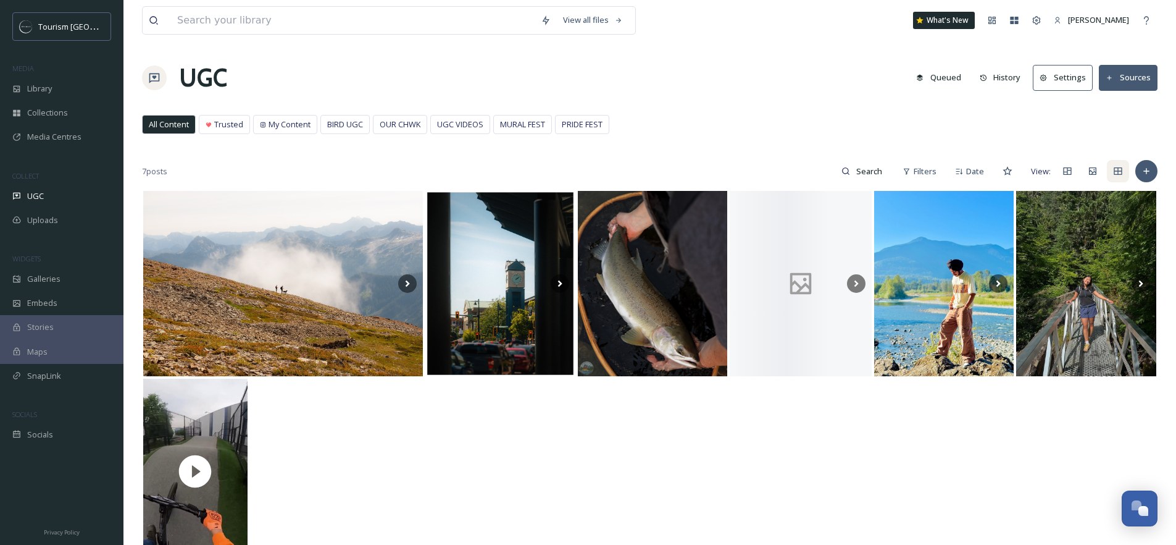
click at [442, 455] on div at bounding box center [650, 471] width 1016 height 188
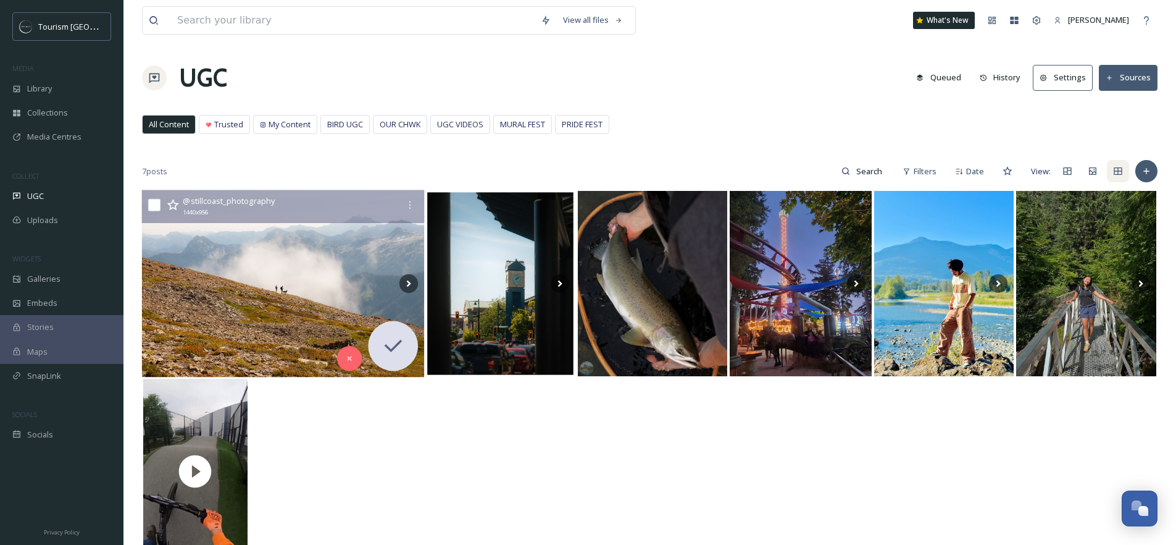
click at [293, 258] on img at bounding box center [283, 283] width 283 height 187
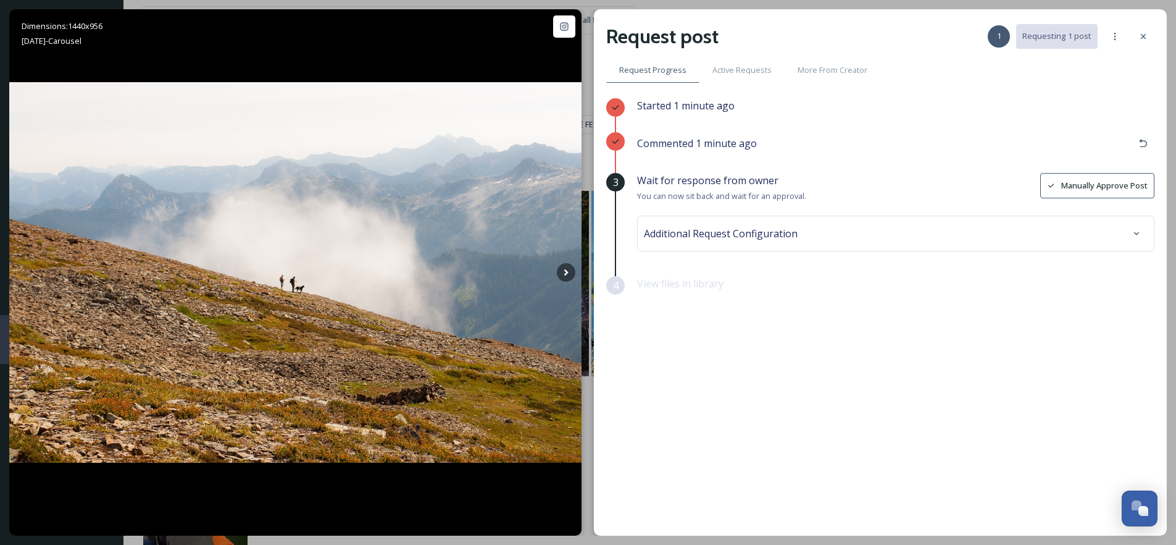
click at [831, 234] on div "Additional Request Configuration" at bounding box center [896, 233] width 504 height 22
click at [753, 269] on div "August 2025" at bounding box center [896, 283] width 498 height 28
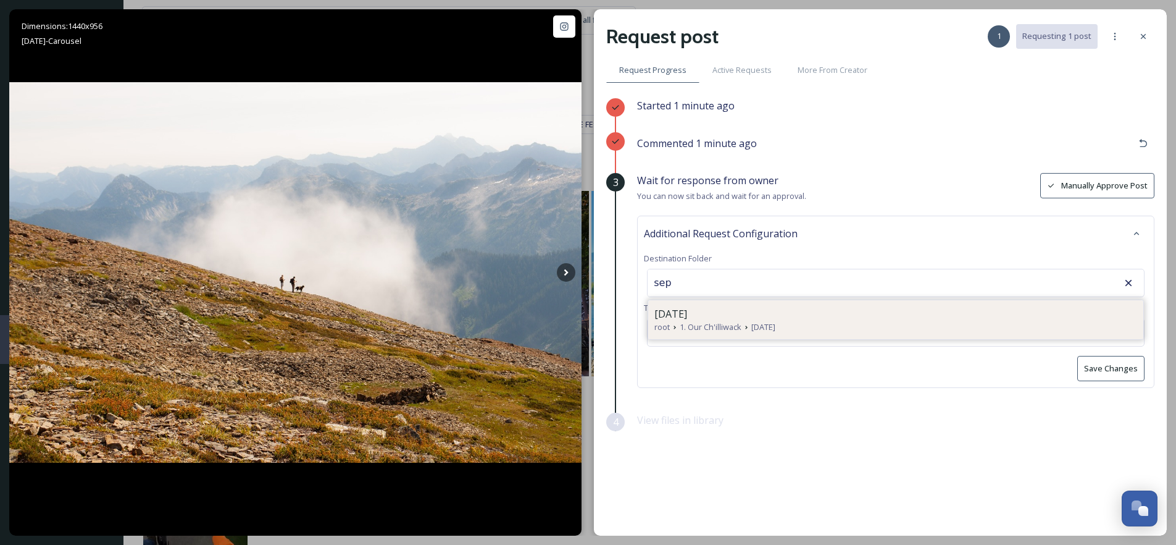
click at [687, 314] on span "September 2025" at bounding box center [671, 313] width 33 height 15
type input "September 2025"
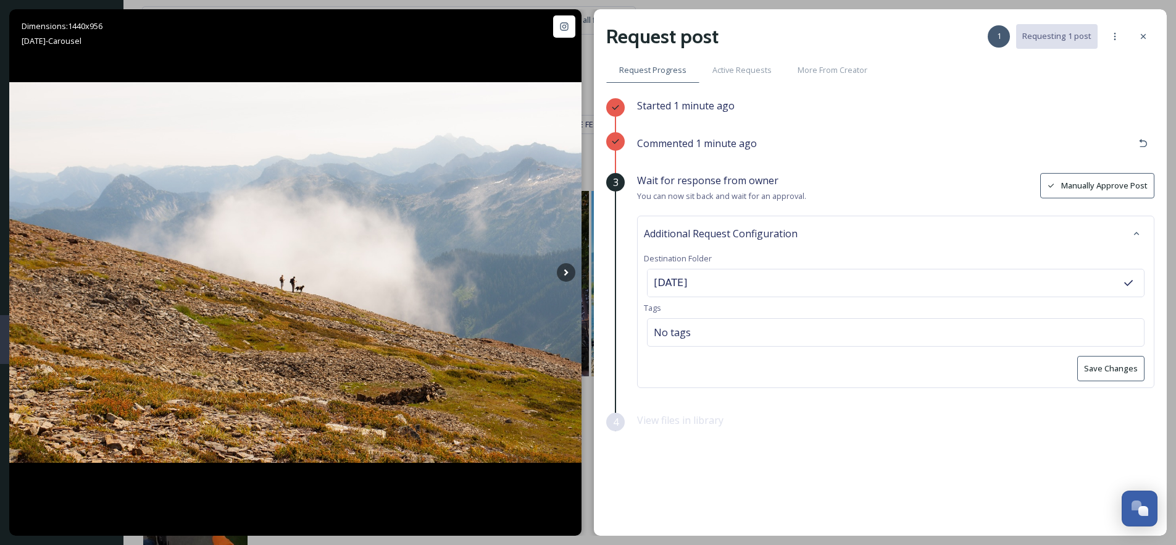
click at [1083, 369] on button "Save Changes" at bounding box center [1111, 368] width 67 height 25
click at [1144, 38] on icon at bounding box center [1144, 36] width 10 height 10
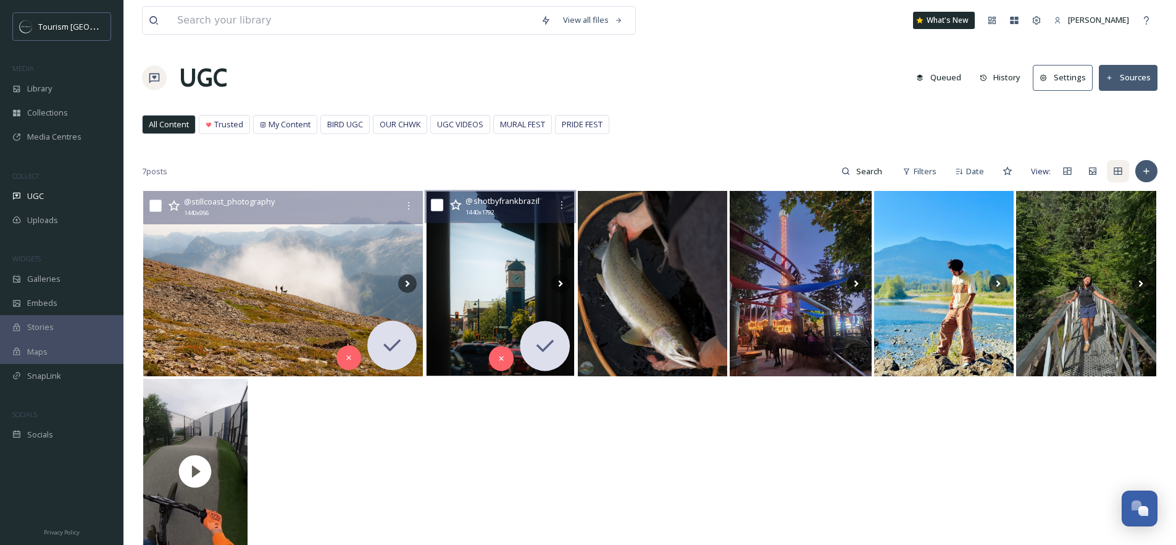
click at [522, 287] on img at bounding box center [500, 283] width 151 height 187
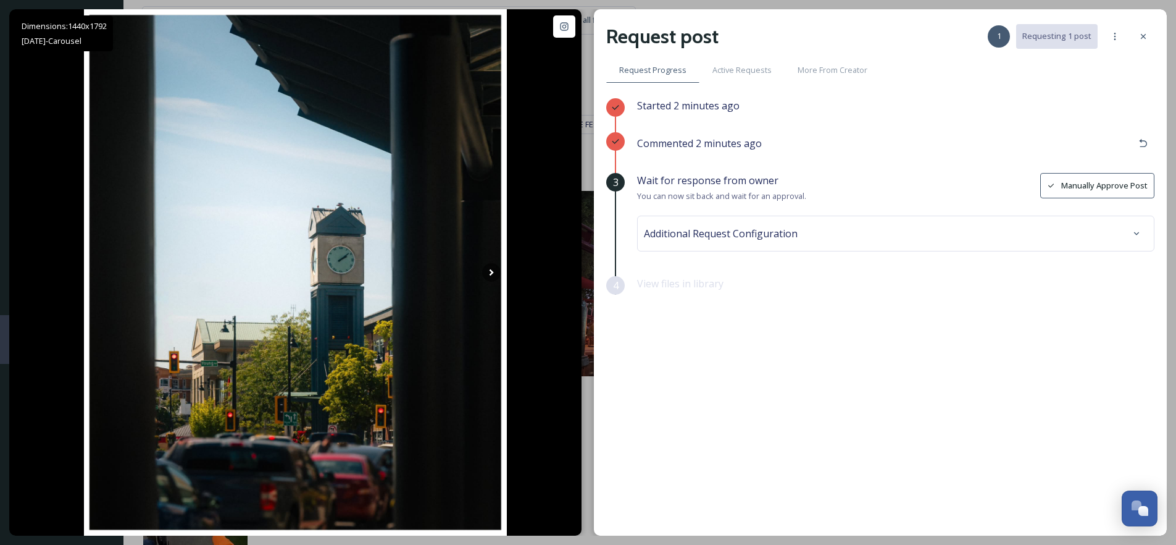
click at [873, 229] on div "Additional Request Configuration" at bounding box center [896, 233] width 504 height 22
click at [687, 287] on div "August 2025" at bounding box center [670, 282] width 33 height 15
click at [708, 287] on input at bounding box center [716, 282] width 136 height 27
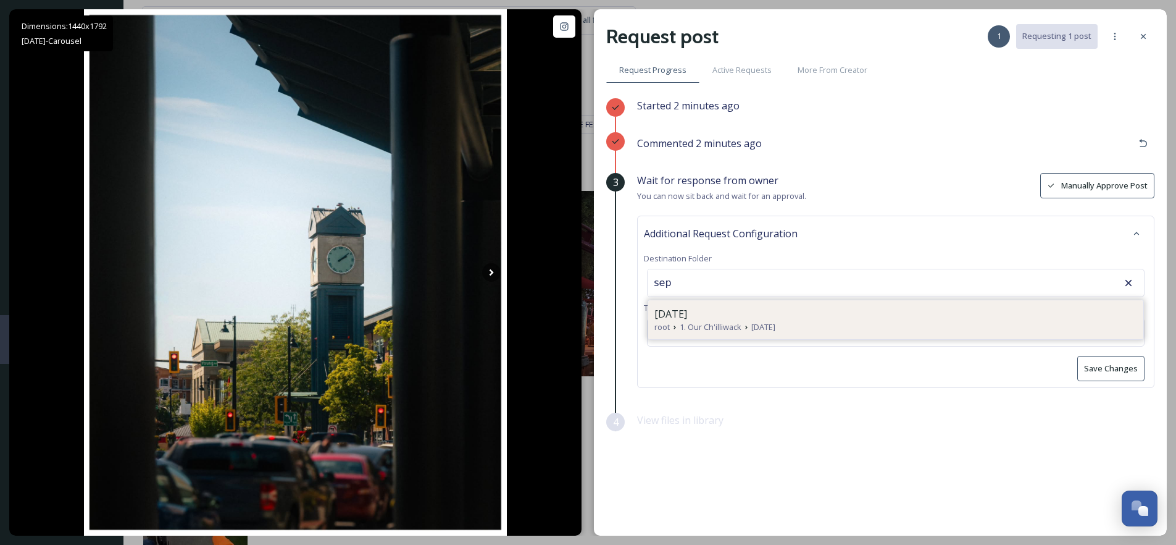
click at [687, 312] on span "September 2025" at bounding box center [671, 313] width 33 height 15
type input "September 2025"
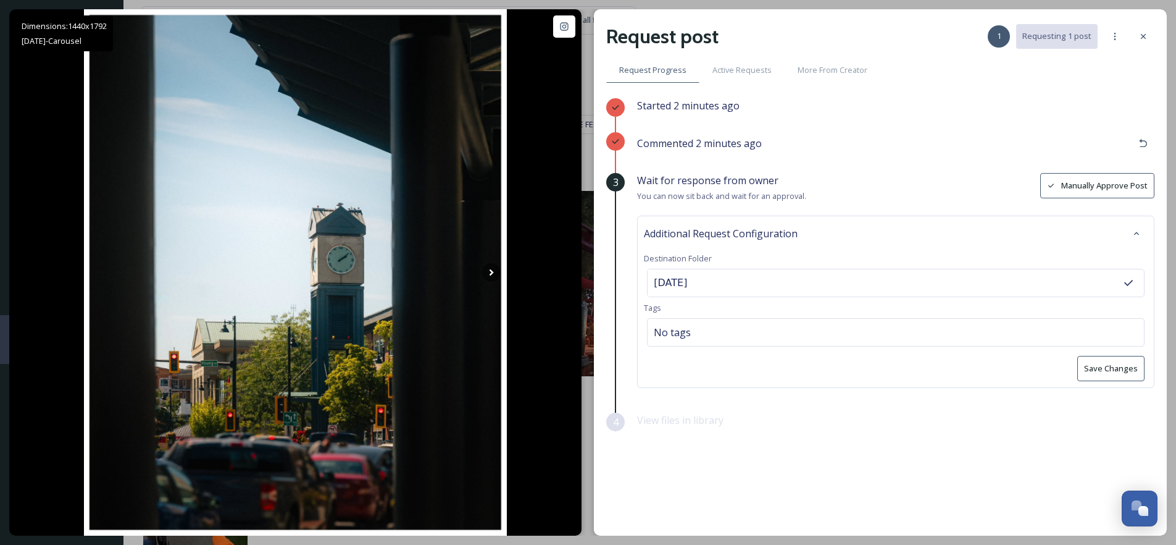
click at [1093, 374] on button "Save Changes" at bounding box center [1111, 368] width 67 height 25
click at [1145, 40] on icon at bounding box center [1144, 36] width 10 height 10
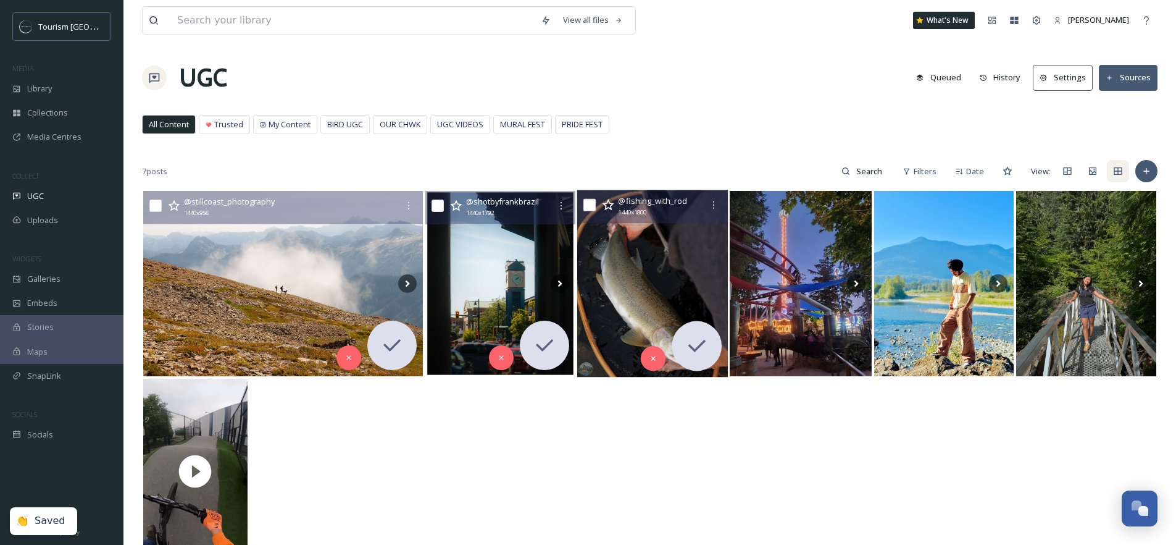
click at [671, 282] on img at bounding box center [652, 283] width 151 height 187
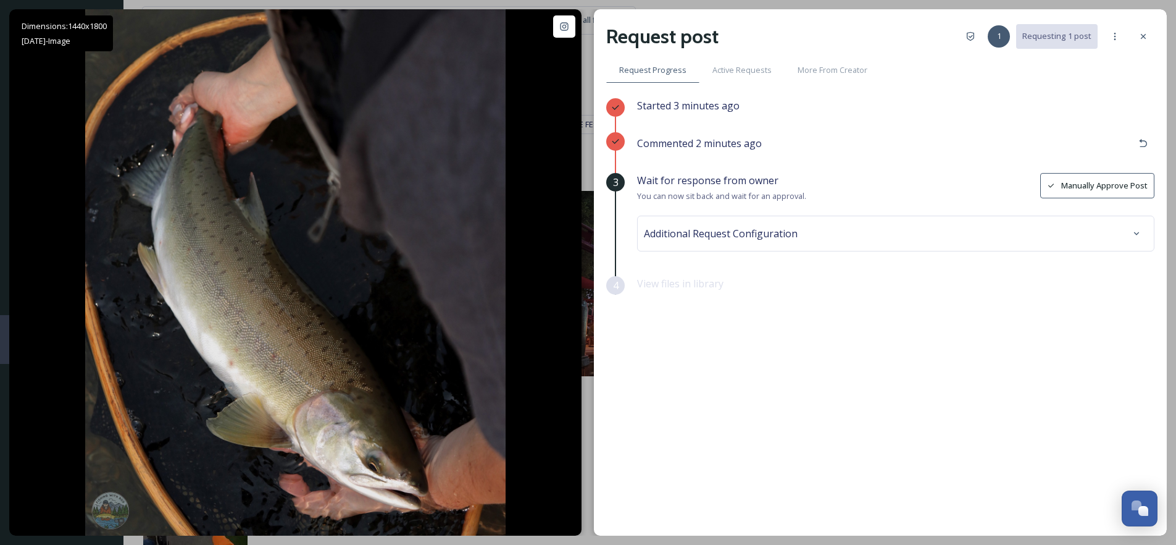
click at [761, 237] on span "Additional Request Configuration" at bounding box center [721, 233] width 154 height 15
click at [715, 283] on div "August 2025" at bounding box center [896, 283] width 498 height 28
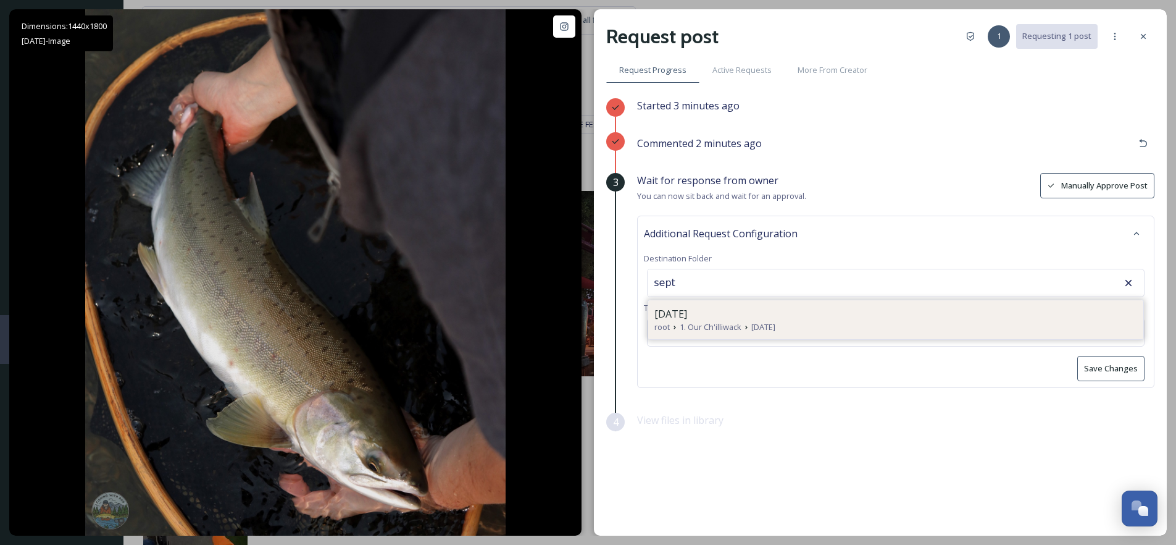
click at [687, 315] on span "September 2025" at bounding box center [671, 313] width 33 height 15
type input "September 2025"
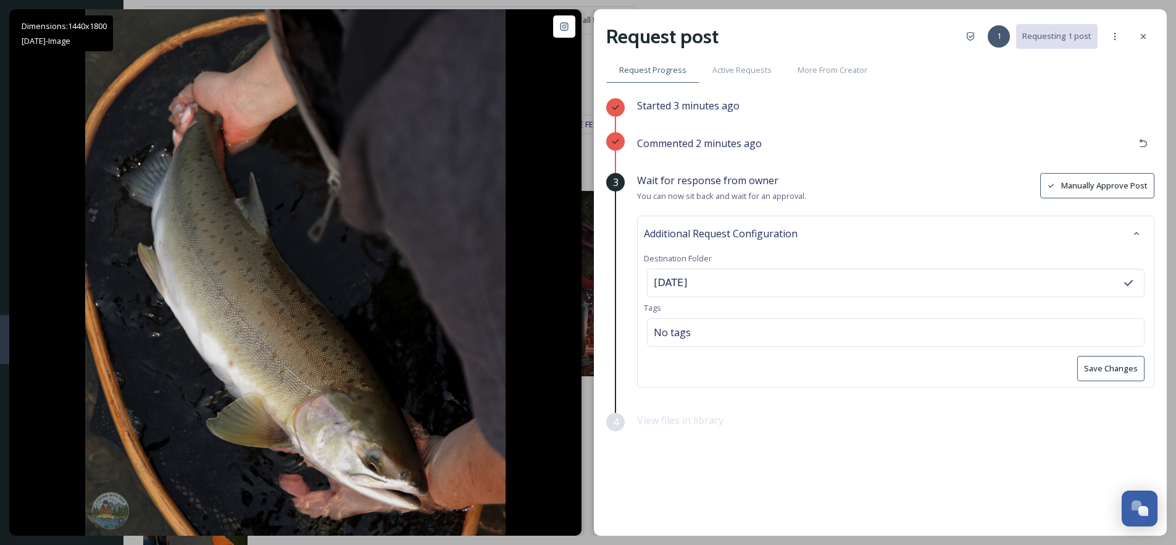
click at [1099, 374] on button "Save Changes" at bounding box center [1111, 368] width 67 height 25
click at [1143, 31] on icon at bounding box center [1144, 36] width 10 height 10
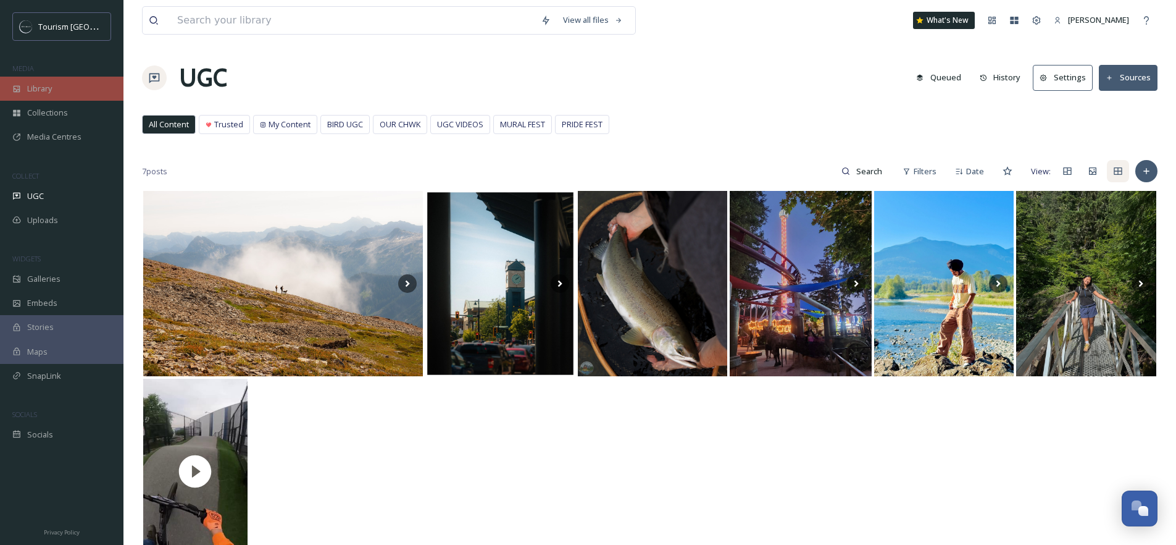
click at [54, 81] on div "Library" at bounding box center [62, 89] width 124 height 24
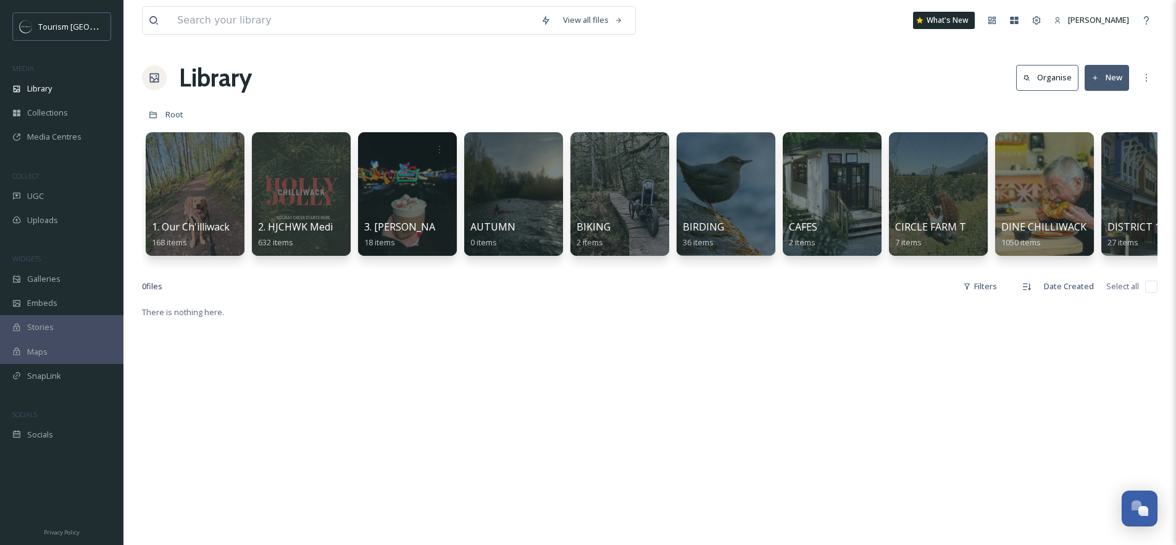
click at [187, 195] on div at bounding box center [195, 194] width 99 height 124
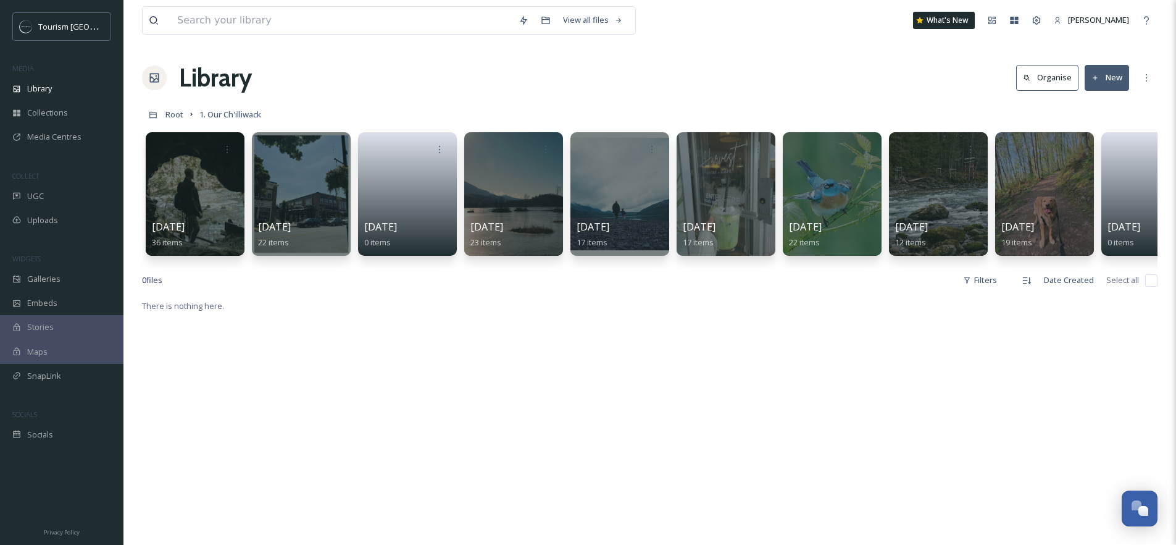
scroll to position [0, 259]
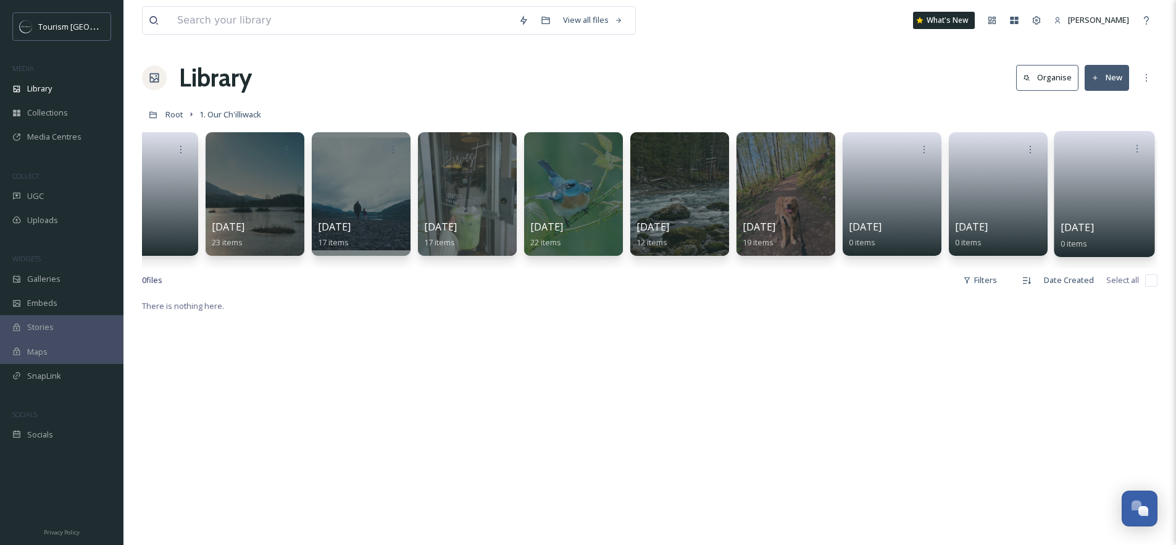
click at [1119, 193] on link at bounding box center [1105, 190] width 88 height 60
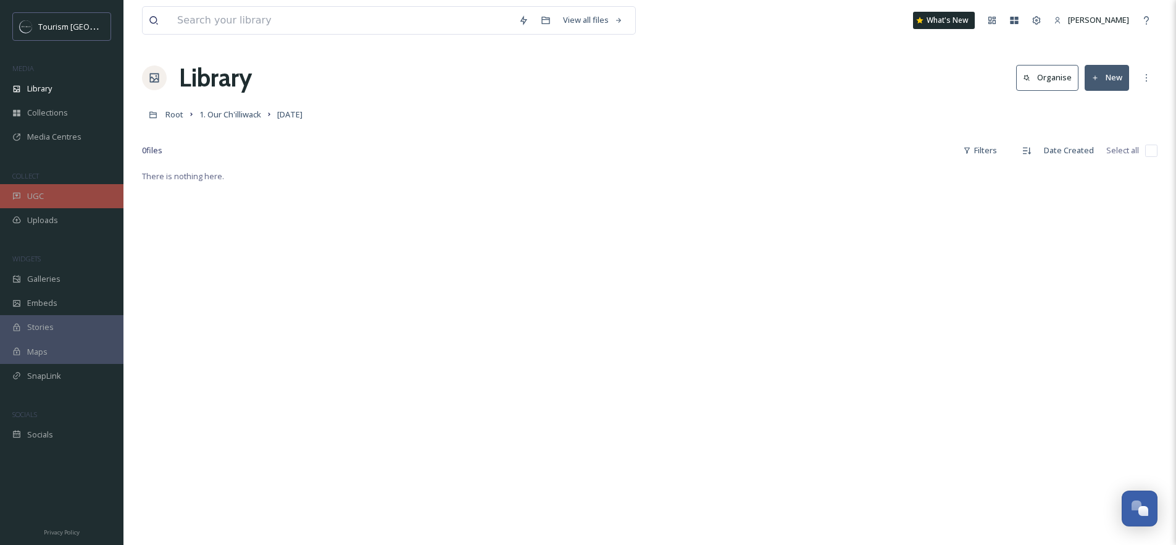
click at [37, 187] on div "UGC" at bounding box center [62, 196] width 124 height 24
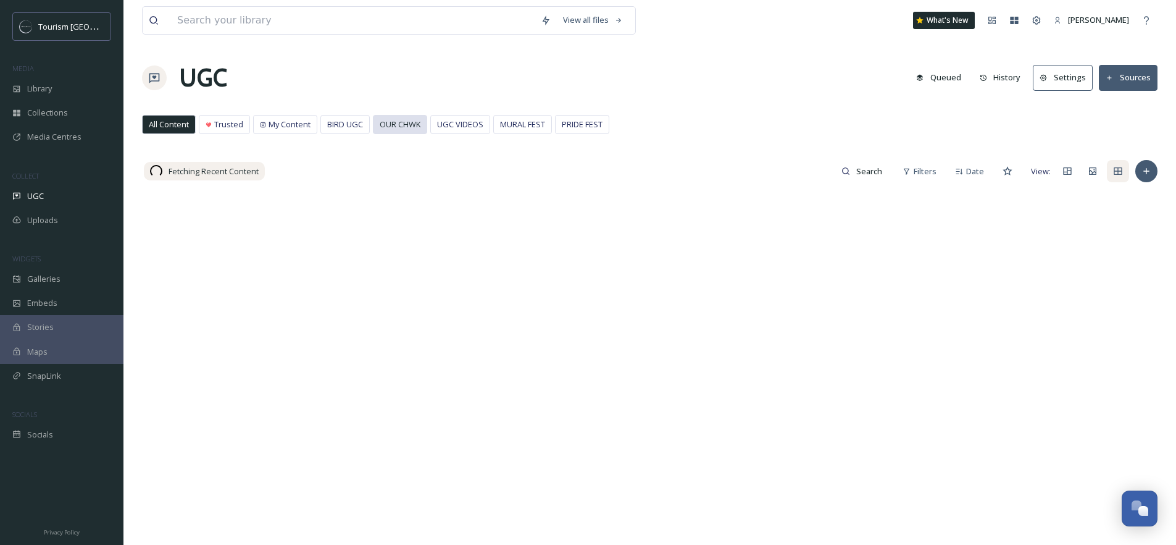
click at [418, 123] on span "OUR CHWK" at bounding box center [400, 125] width 41 height 12
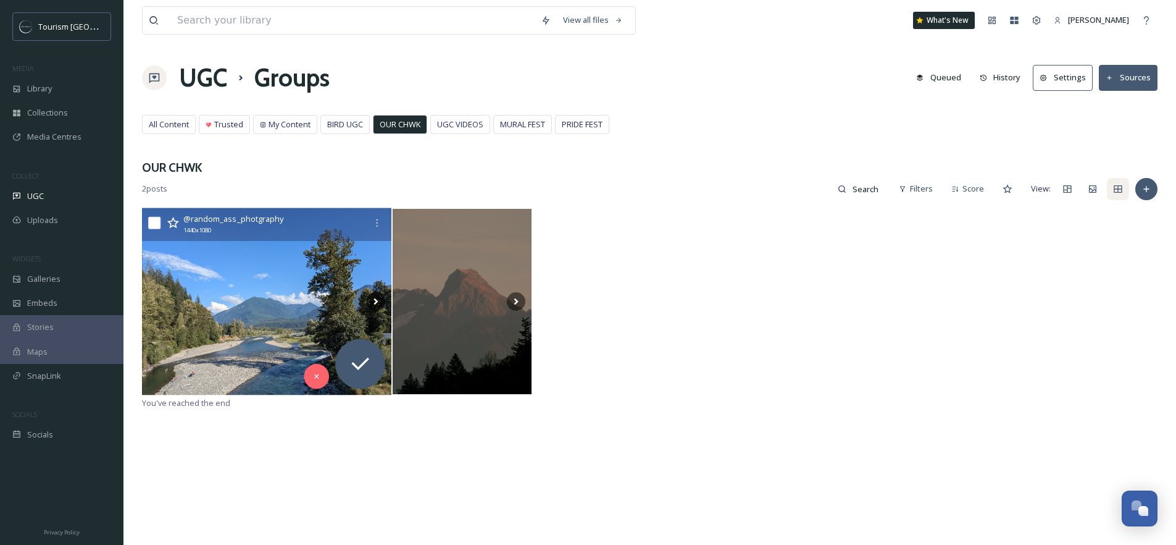
click at [250, 321] on img at bounding box center [267, 301] width 250 height 187
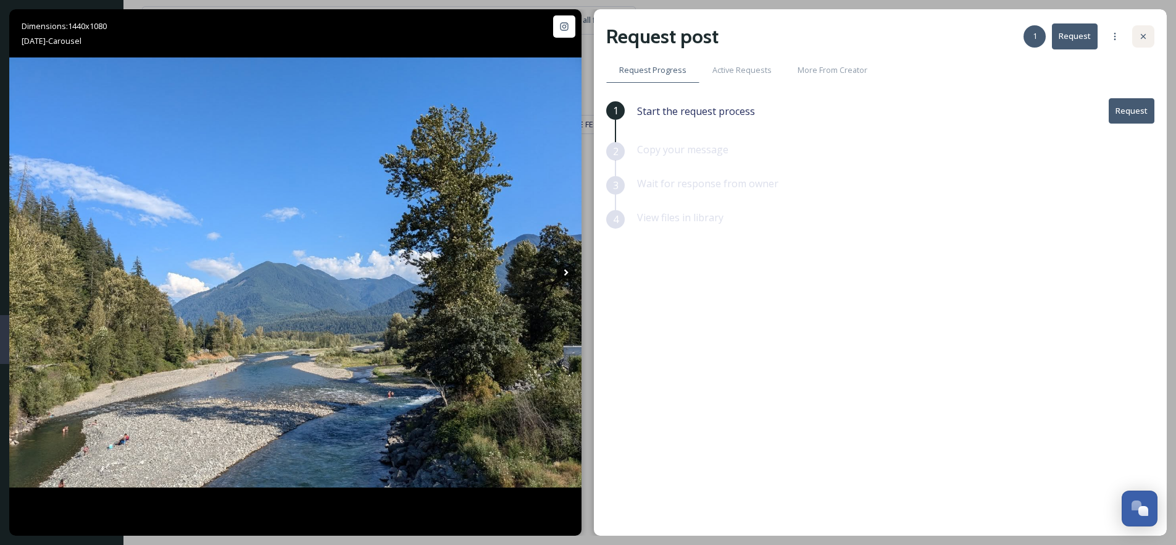
click at [1141, 36] on icon at bounding box center [1144, 36] width 10 height 10
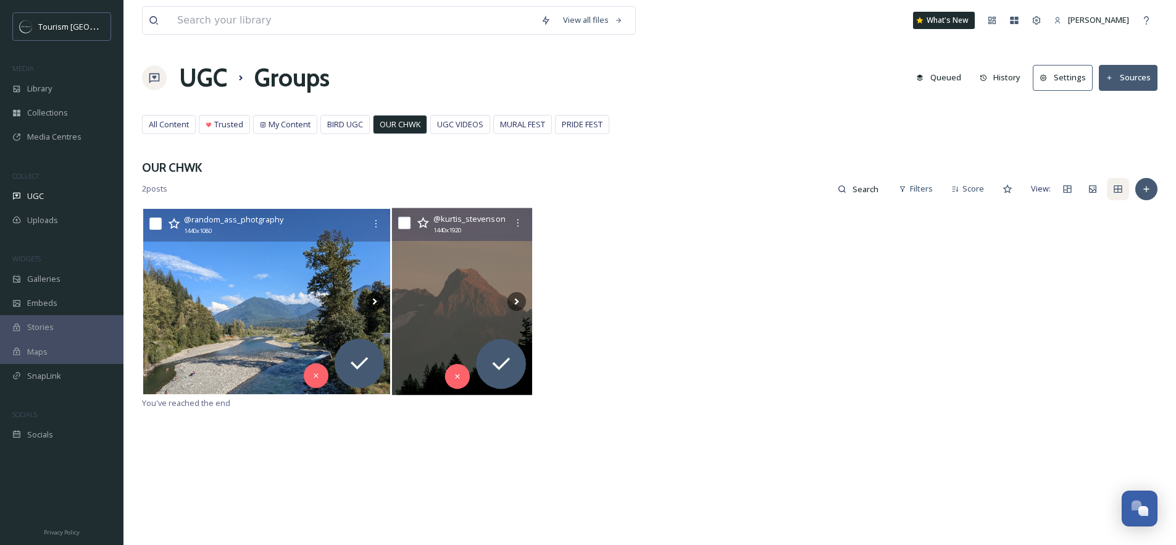
click at [435, 283] on img at bounding box center [462, 301] width 140 height 187
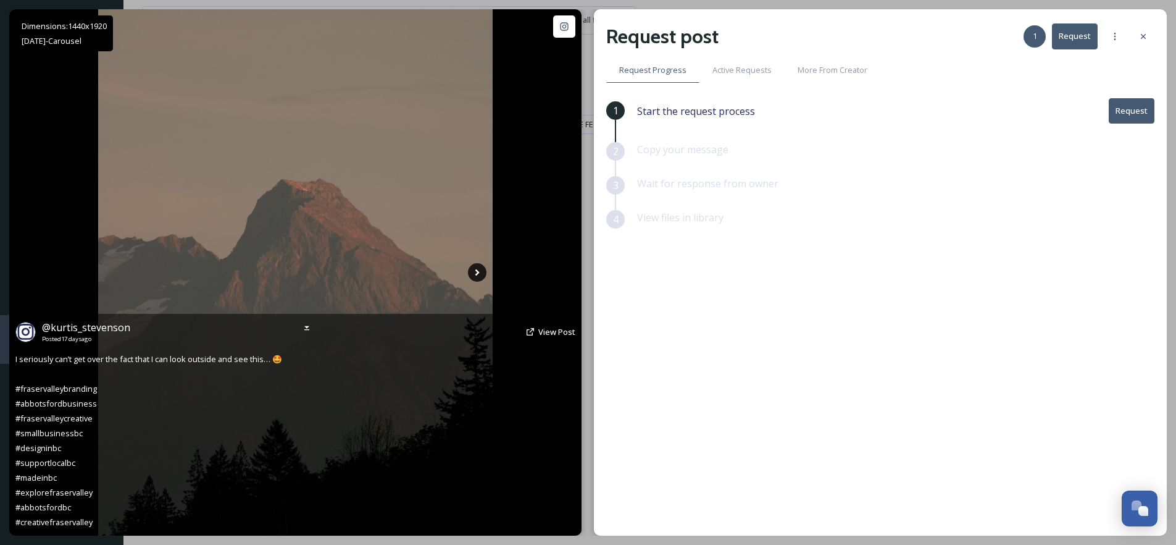
click at [482, 273] on icon at bounding box center [477, 272] width 19 height 19
click at [479, 273] on icon at bounding box center [478, 272] width 4 height 7
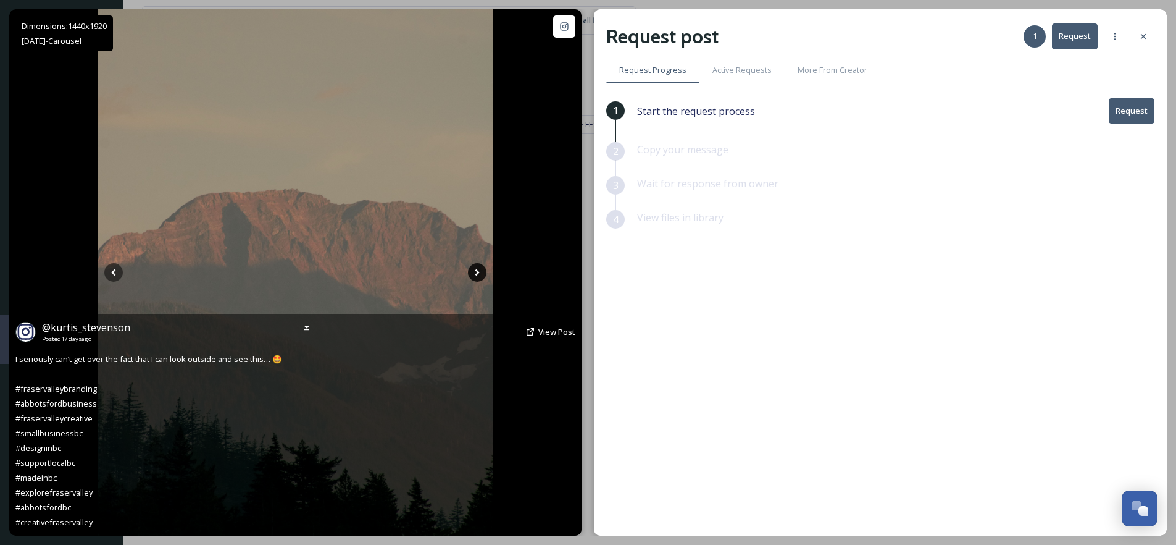
click at [476, 272] on icon at bounding box center [477, 272] width 19 height 19
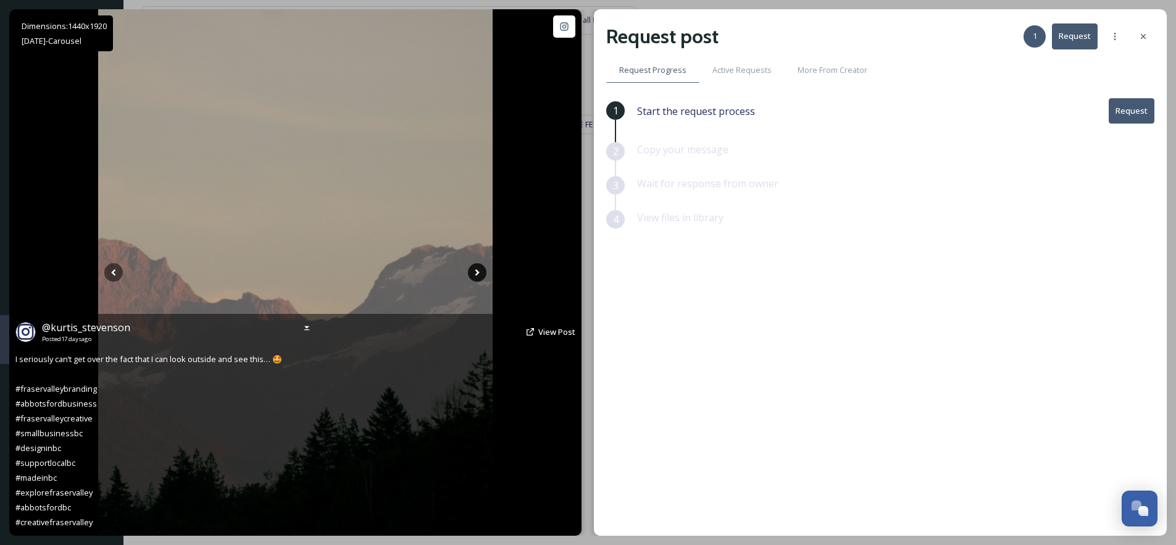
click at [477, 269] on icon at bounding box center [477, 272] width 19 height 19
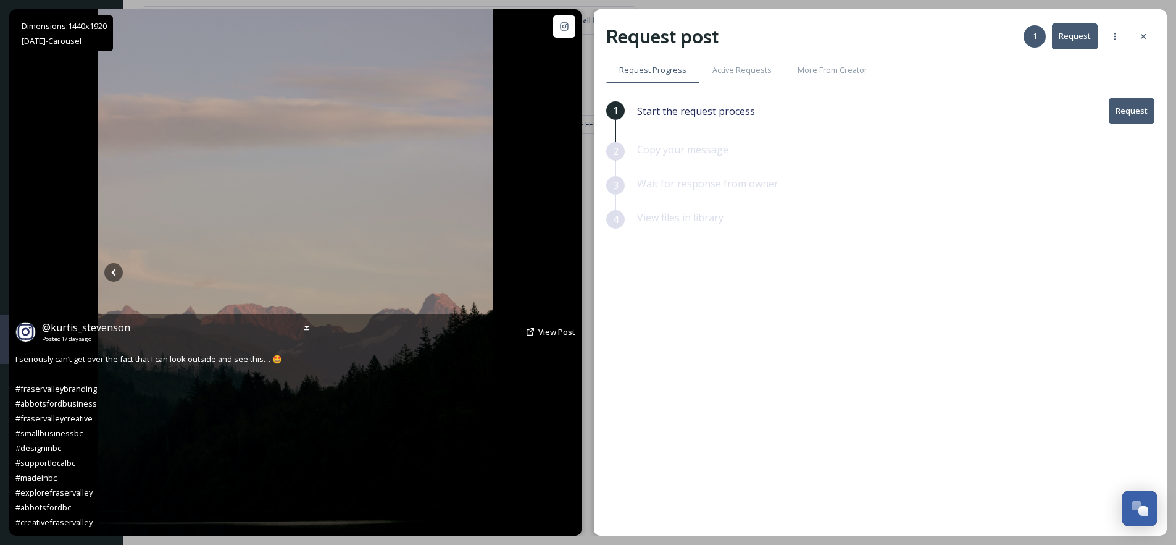
click at [476, 272] on icon at bounding box center [477, 272] width 19 height 19
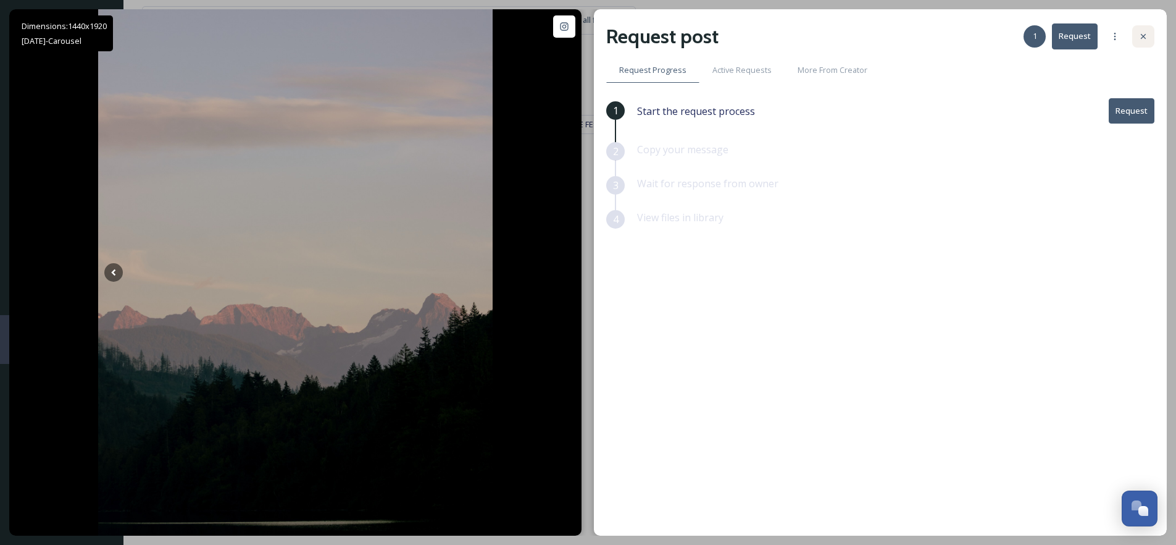
click at [1142, 38] on icon at bounding box center [1144, 36] width 10 height 10
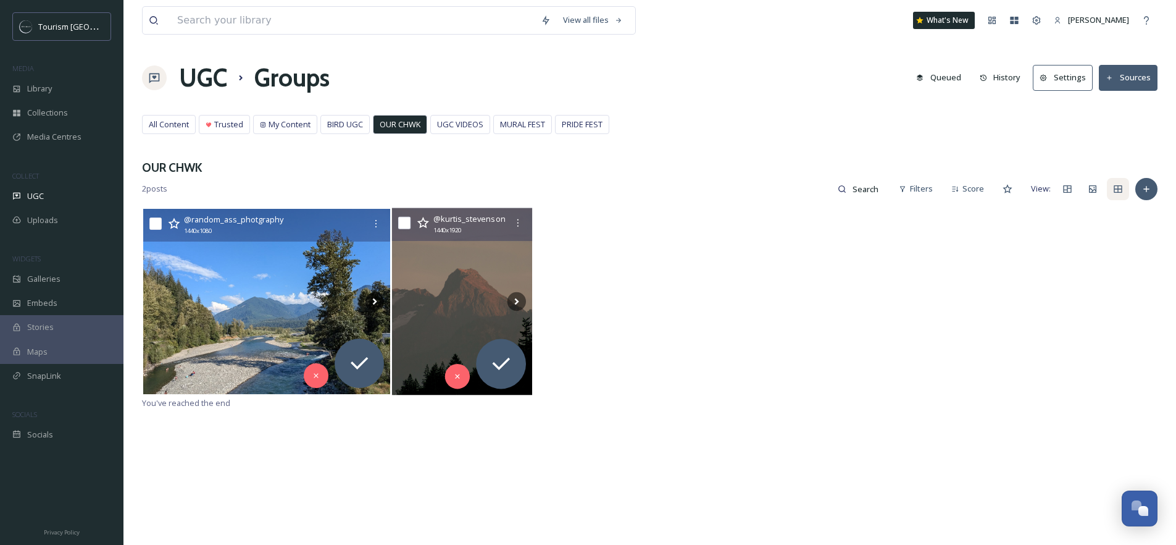
click at [471, 303] on img at bounding box center [462, 301] width 140 height 187
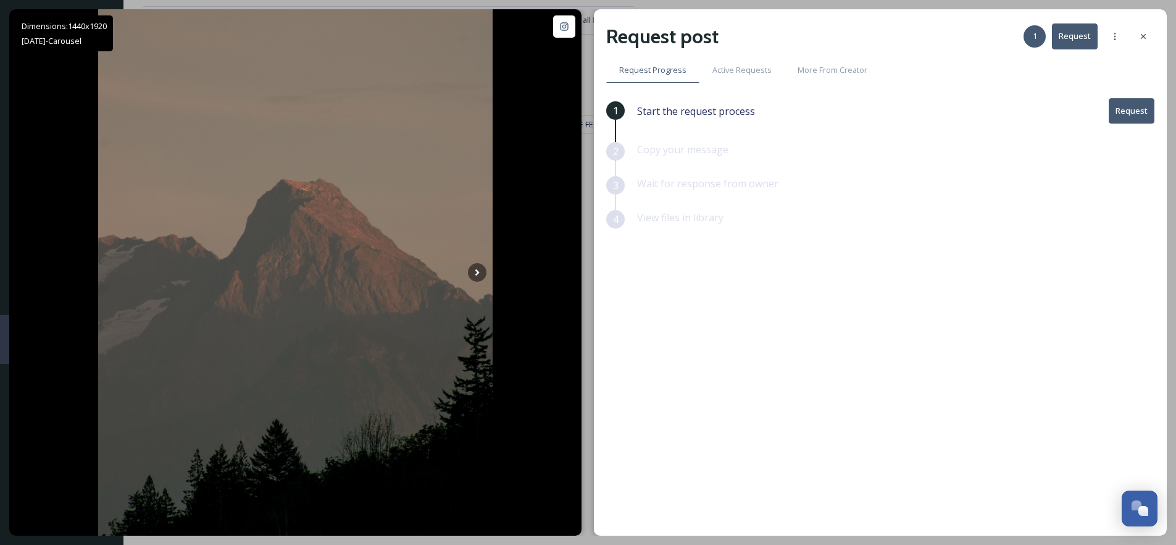
click at [1129, 106] on button "Request" at bounding box center [1132, 110] width 46 height 25
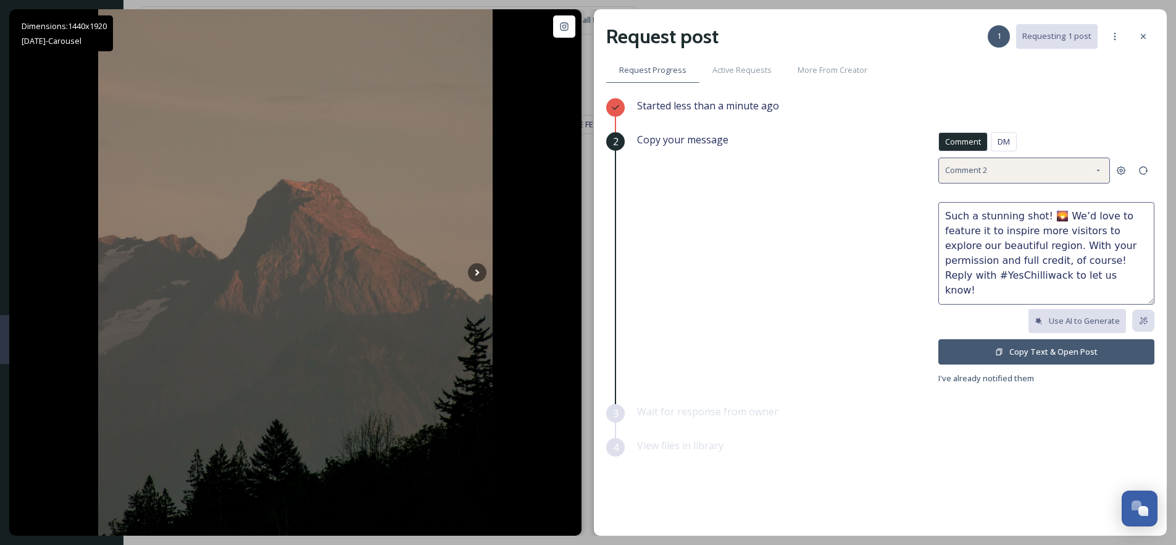
click at [1013, 180] on div "Comment 2" at bounding box center [1025, 169] width 172 height 25
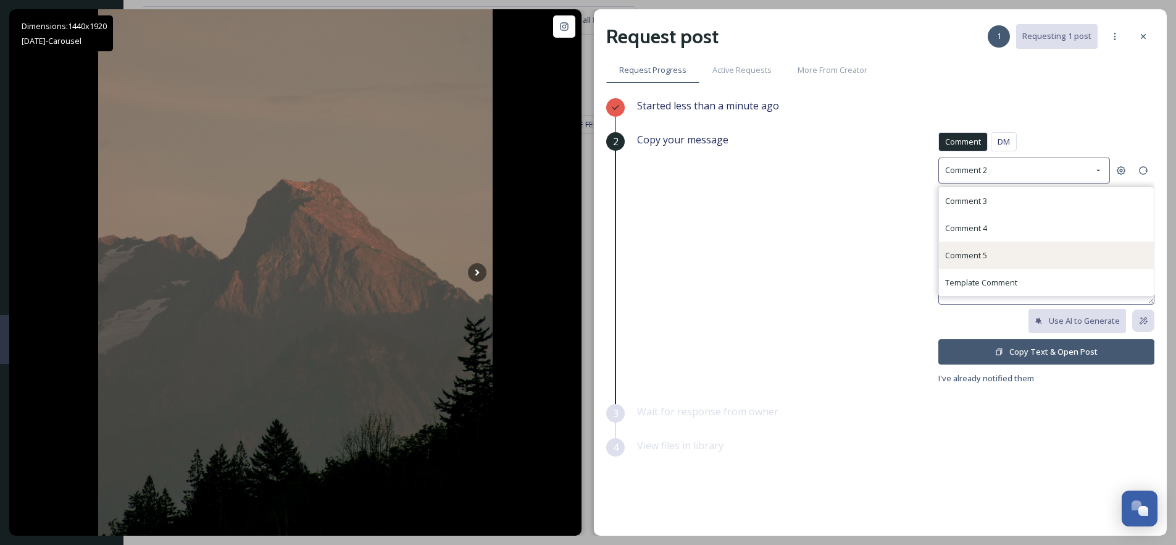
click at [968, 266] on div "Comment 5" at bounding box center [1046, 254] width 215 height 27
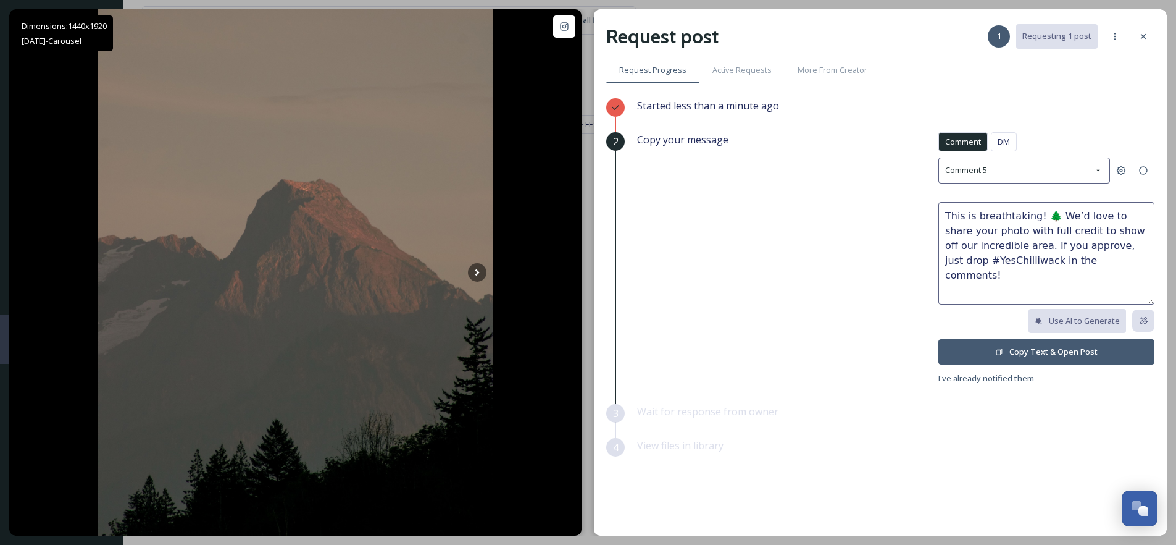
click at [1050, 212] on textarea "This is breathtaking! 🌲 We’d love to share your photo with full credit to show …" at bounding box center [1047, 253] width 216 height 103
type textarea "This is breathtaking! We’d love to share your photo with full credit to show of…"
click at [1047, 346] on button "Copy Text & Open Post" at bounding box center [1047, 351] width 216 height 25
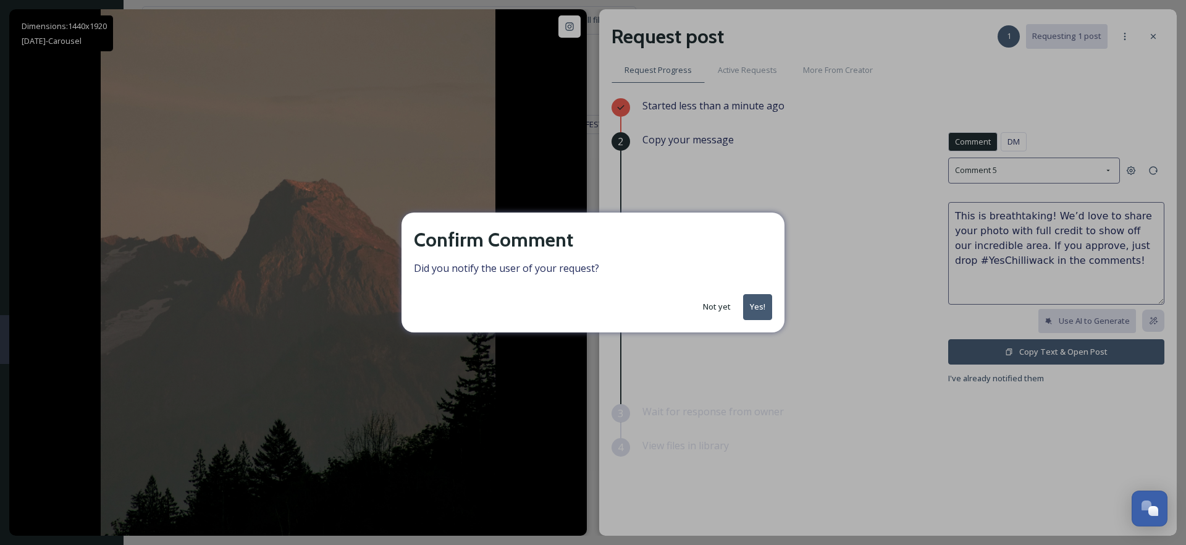
click at [754, 308] on button "Yes!" at bounding box center [757, 306] width 29 height 25
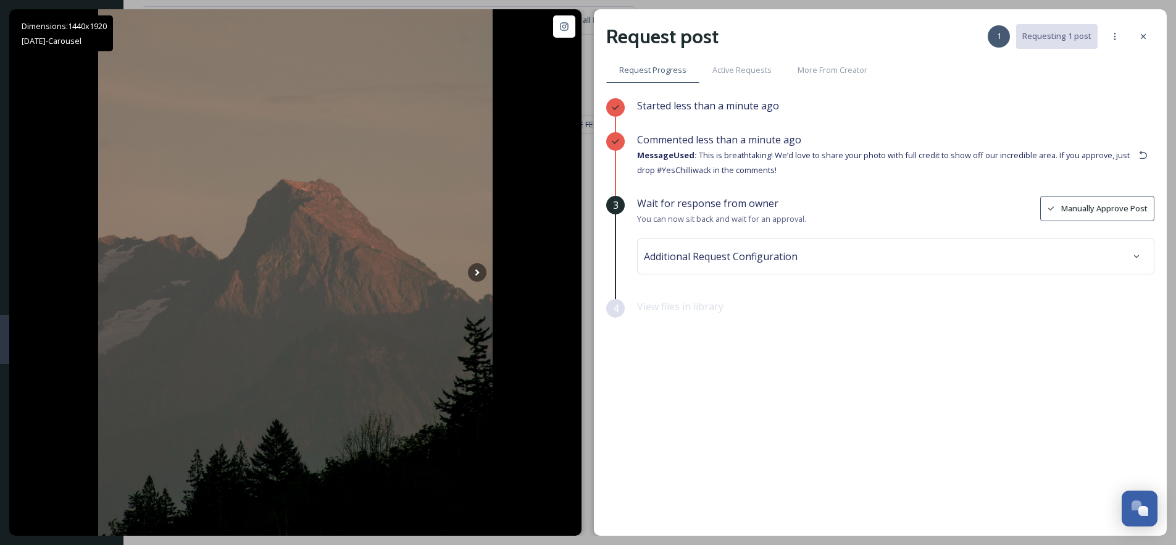
click at [1000, 242] on div "Additional Request Configuration" at bounding box center [896, 256] width 518 height 36
click at [768, 259] on span "Additional Request Configuration" at bounding box center [721, 256] width 154 height 15
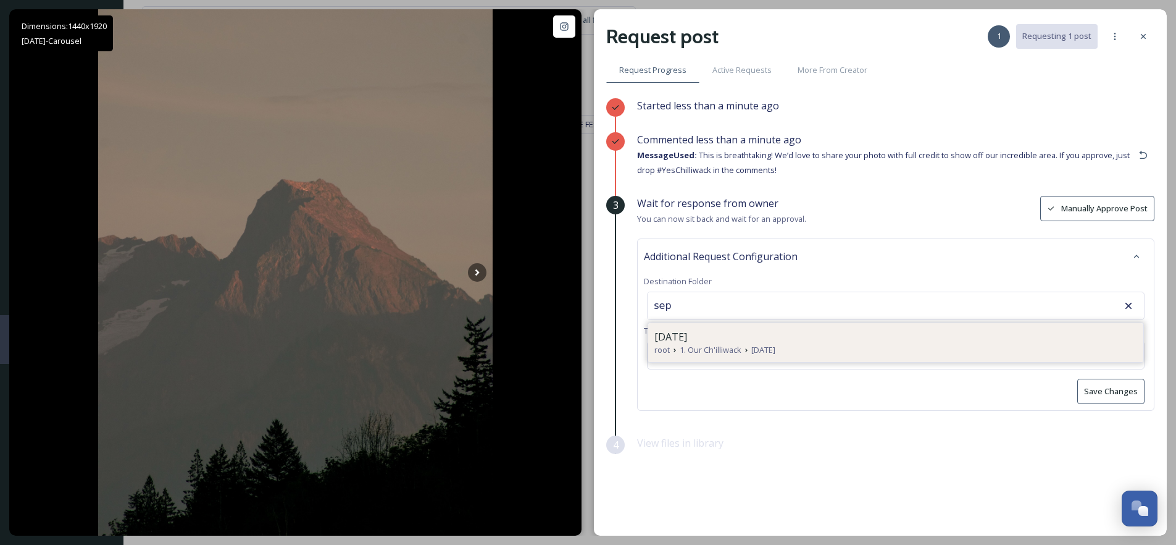
click at [687, 337] on span "September 2025" at bounding box center [671, 336] width 33 height 15
type input "September 2025"
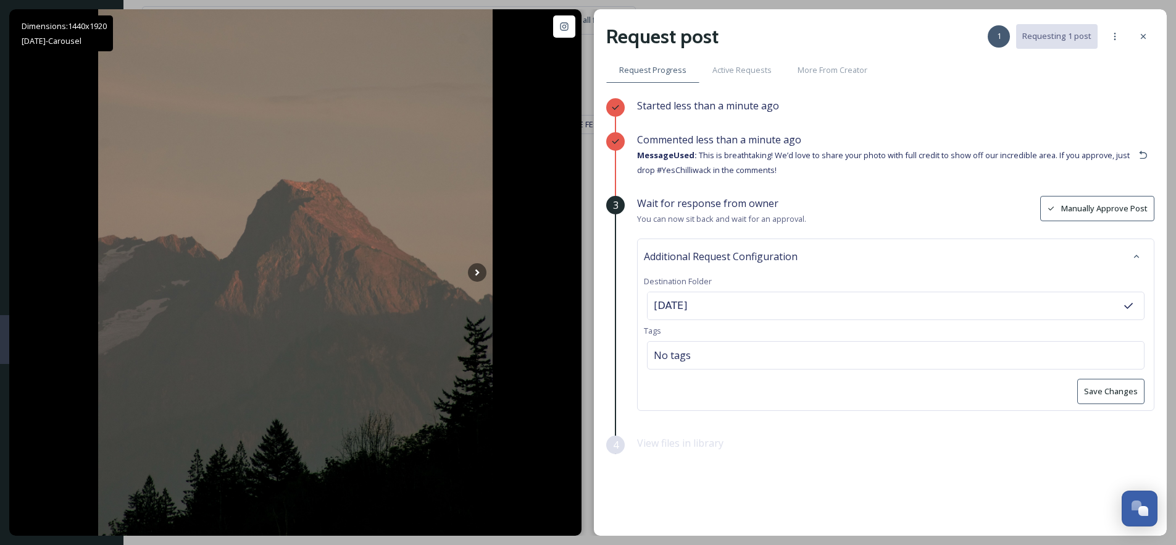
click at [1123, 389] on button "Save Changes" at bounding box center [1111, 391] width 67 height 25
click at [1150, 34] on div at bounding box center [1144, 36] width 22 height 22
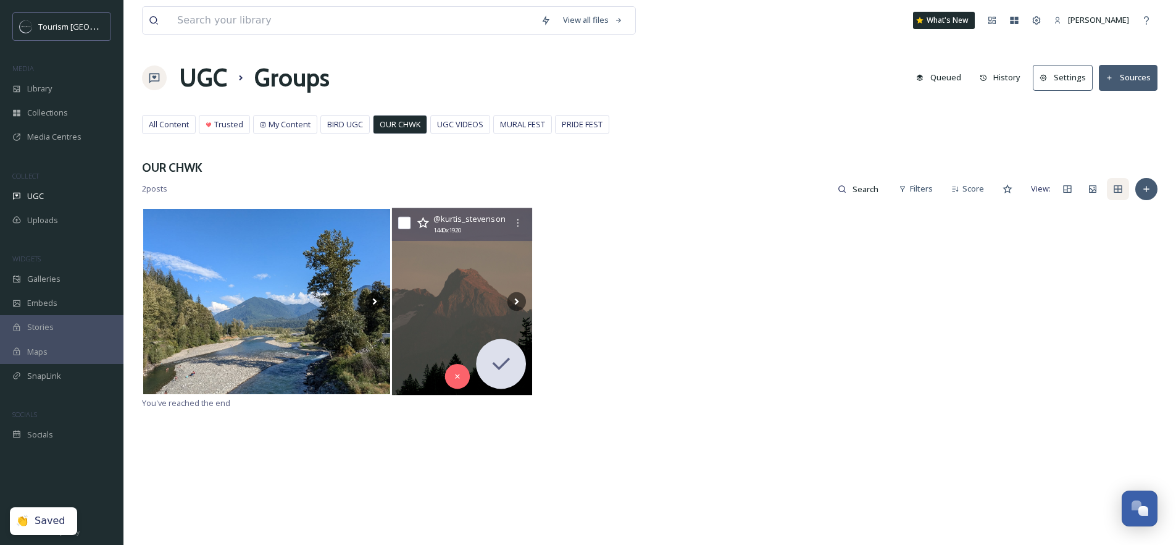
click at [472, 306] on img at bounding box center [462, 301] width 140 height 187
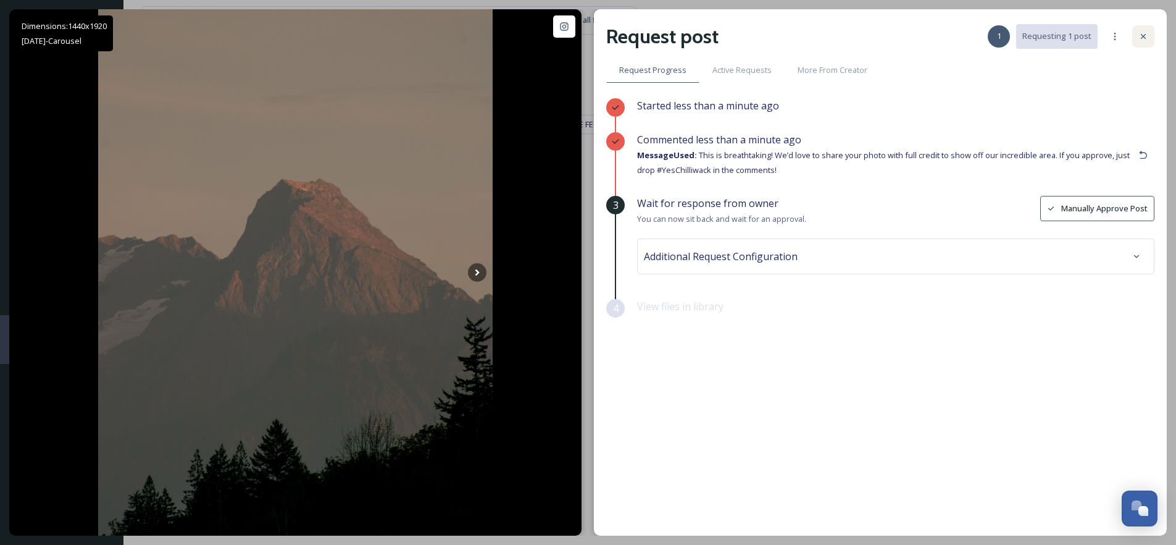
click at [1153, 34] on div at bounding box center [1144, 36] width 22 height 22
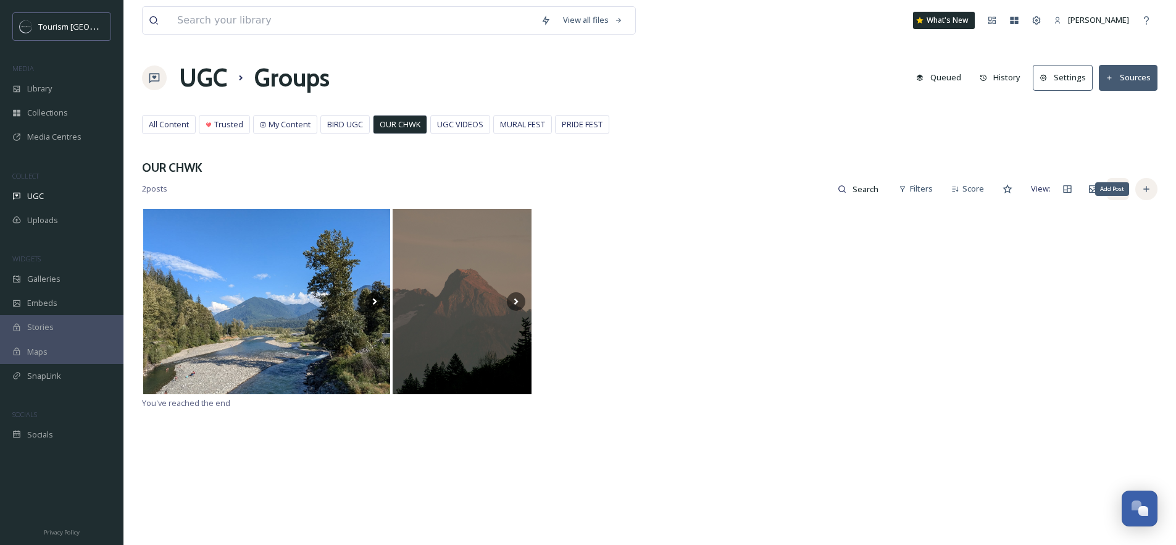
click at [1146, 186] on icon at bounding box center [1147, 189] width 10 height 10
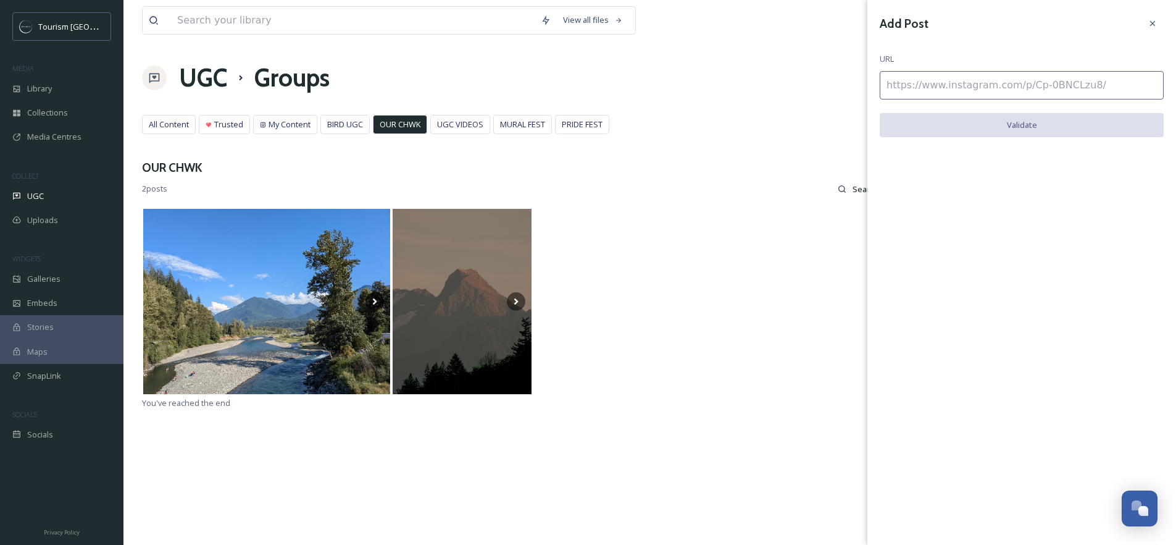
click at [994, 77] on input at bounding box center [1022, 85] width 284 height 28
paste input "https://www.instagram.com/p/DObdGpFCX-c/"
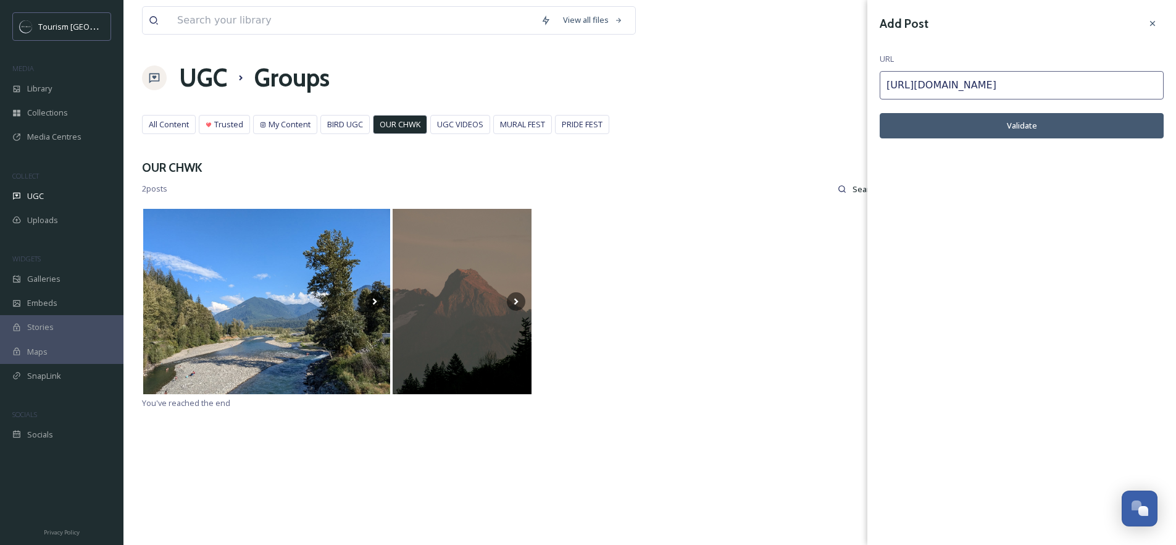
type input "https://www.instagram.com/p/DObdGpFCX-c/"
click at [1018, 134] on button "Validate" at bounding box center [1022, 125] width 284 height 25
click at [1072, 131] on button "Add Post" at bounding box center [1022, 125] width 284 height 25
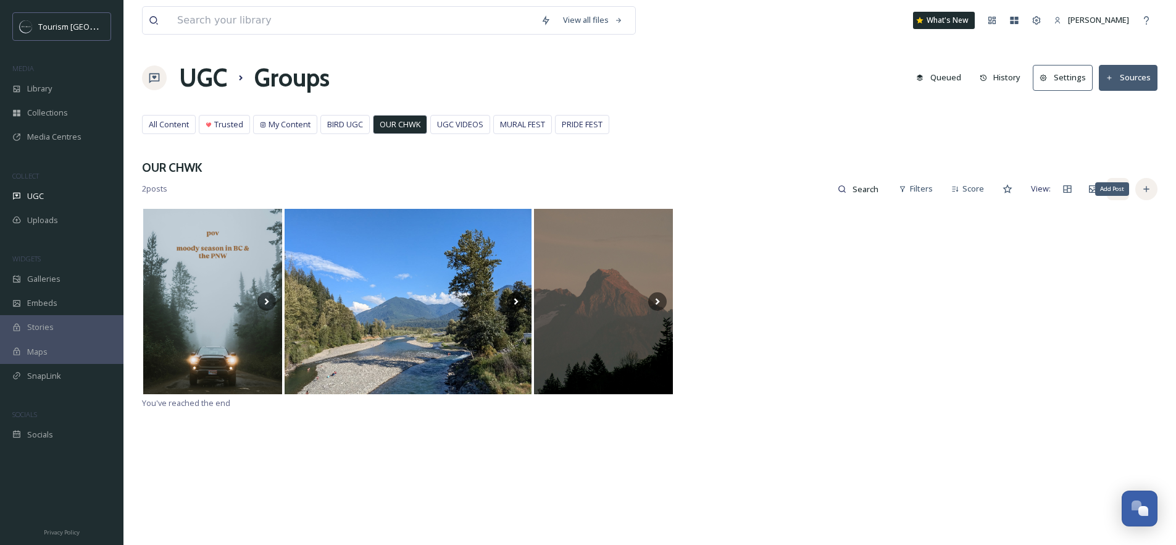
click at [1141, 195] on div "Add Post" at bounding box center [1147, 189] width 22 height 22
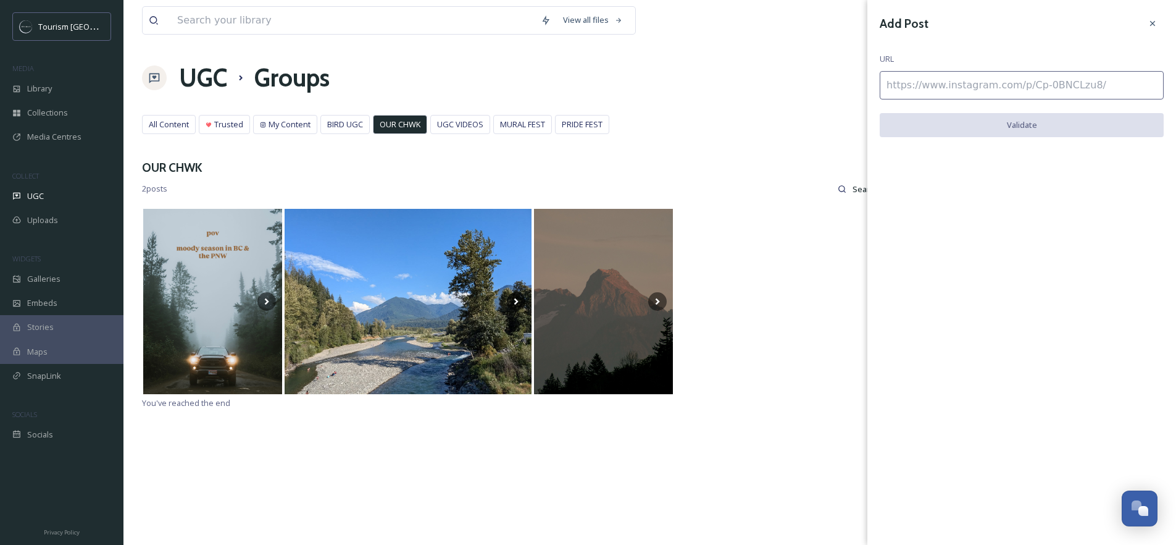
click at [939, 82] on input at bounding box center [1022, 85] width 284 height 28
paste input "https://www.instagram.com/p/DOtZO74kWYB/"
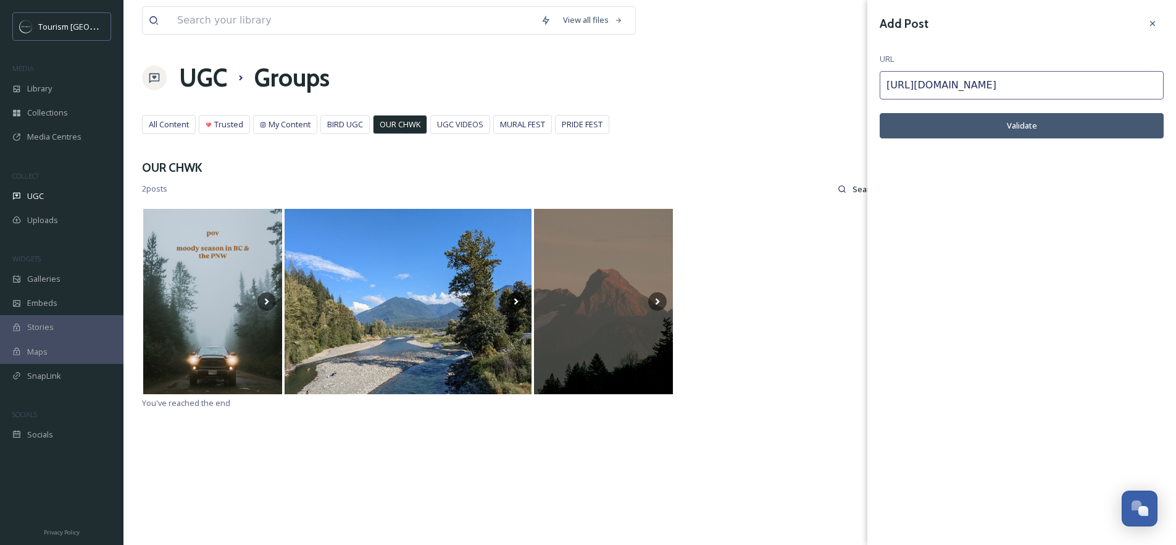
type input "https://www.instagram.com/p/DOtZO74kWYB/"
click at [1018, 133] on button "Validate" at bounding box center [1022, 125] width 284 height 25
click at [1011, 130] on button "Add Post" at bounding box center [1022, 125] width 284 height 25
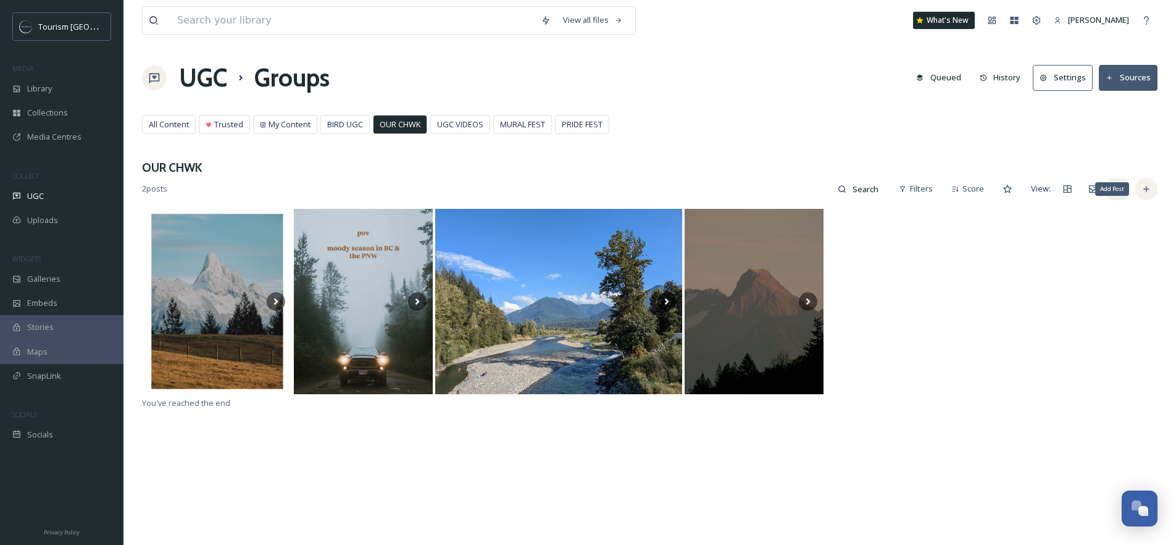
click at [1149, 193] on icon at bounding box center [1147, 189] width 10 height 10
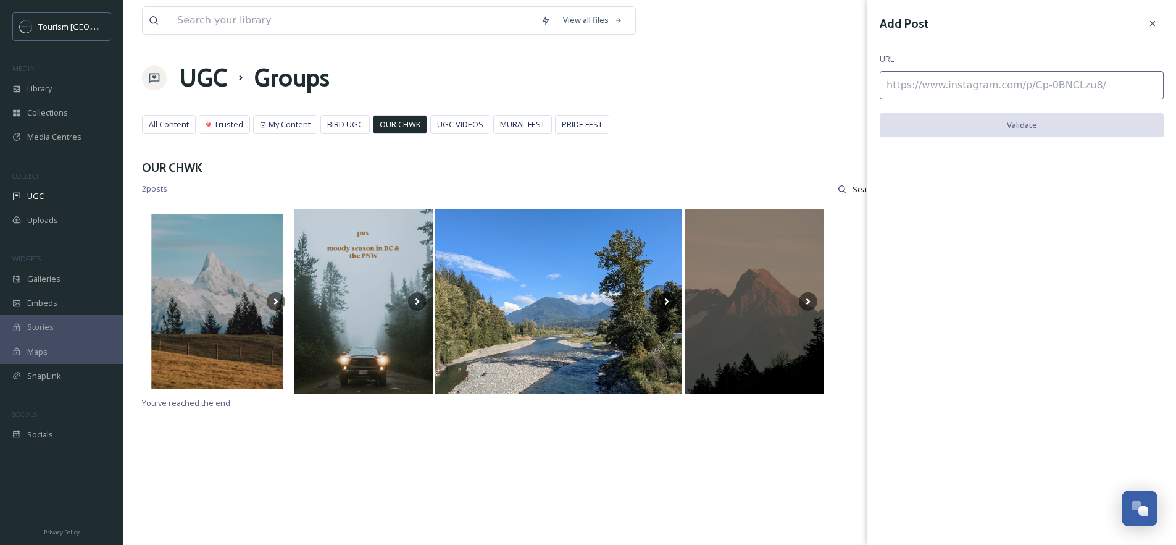
click at [1002, 81] on input at bounding box center [1022, 85] width 284 height 28
paste input "https://www.instagram.com/p/DOrIFdCkmfa/"
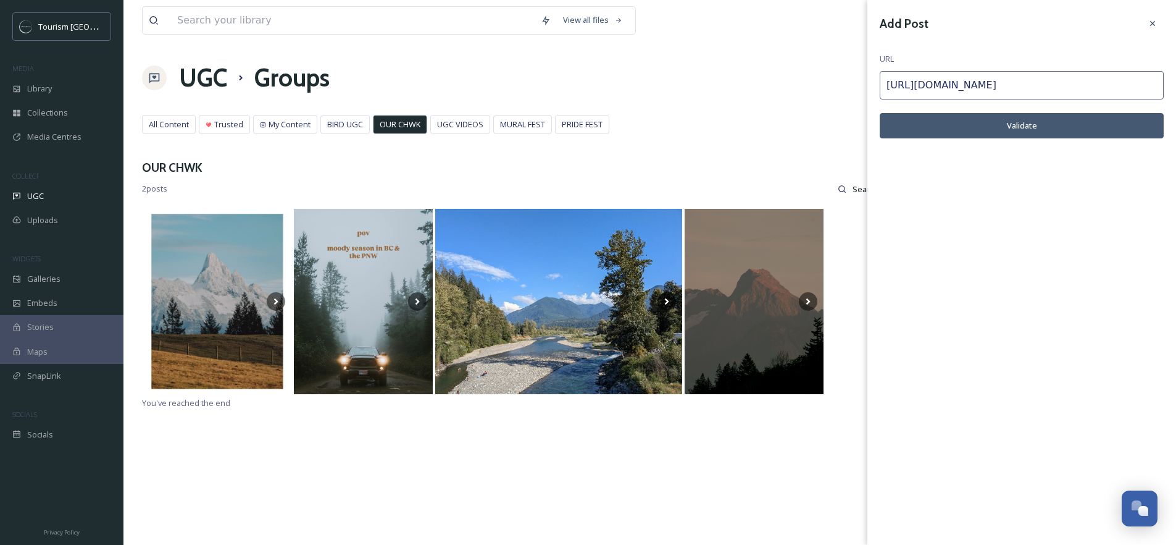
type input "https://www.instagram.com/p/DOrIFdCkmfa/"
click at [1009, 136] on button "Validate" at bounding box center [1022, 125] width 284 height 25
click at [1013, 131] on button "Add Post" at bounding box center [1022, 125] width 284 height 25
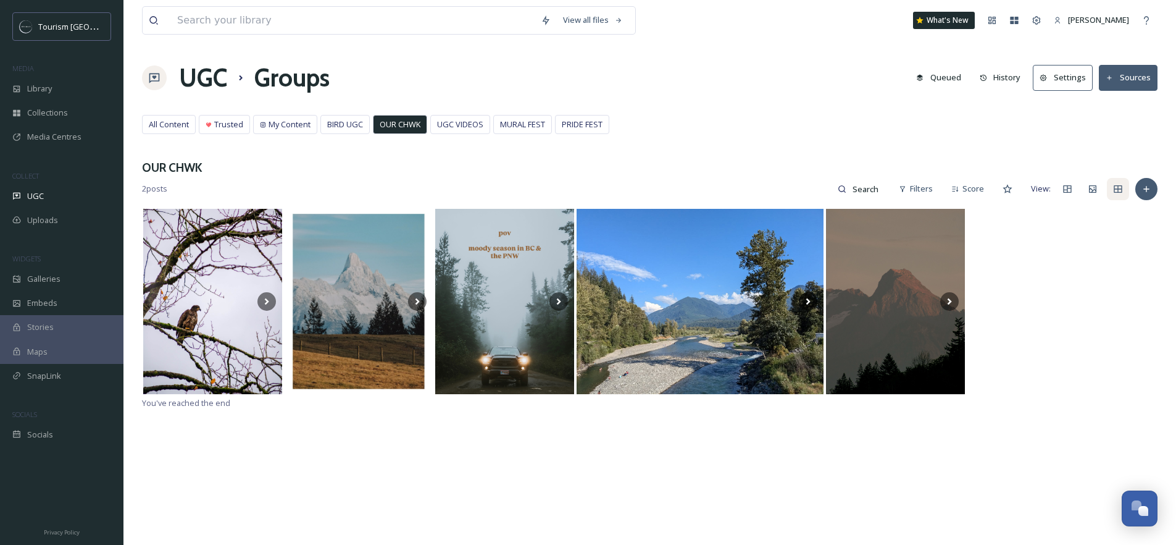
click at [380, 463] on div "You've reached the end" at bounding box center [650, 480] width 1016 height 545
